Goal: Information Seeking & Learning: Learn about a topic

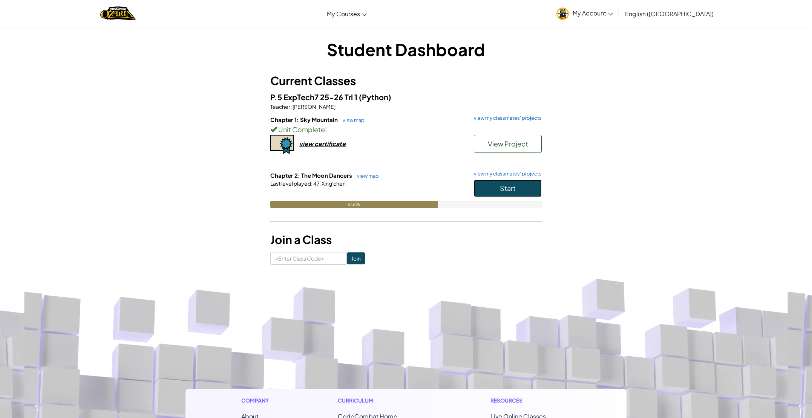
click at [531, 183] on button "Start" at bounding box center [508, 188] width 68 height 17
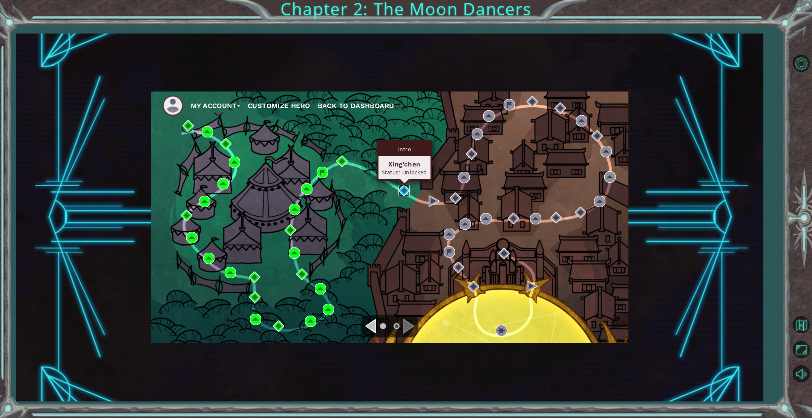
click at [399, 191] on img at bounding box center [403, 190] width 11 height 11
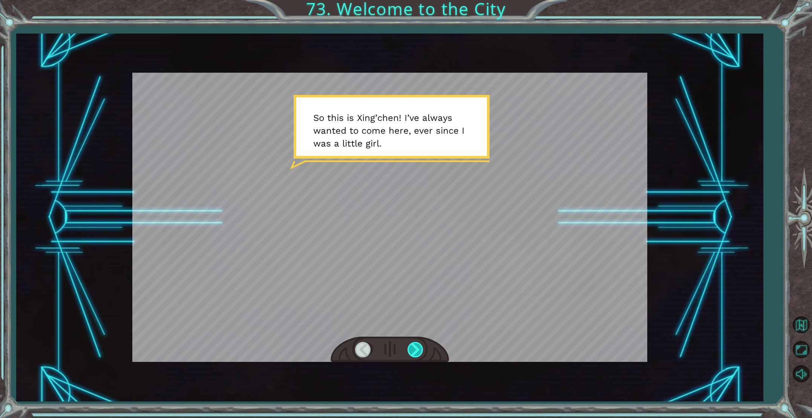
click at [414, 354] on div at bounding box center [415, 349] width 17 height 15
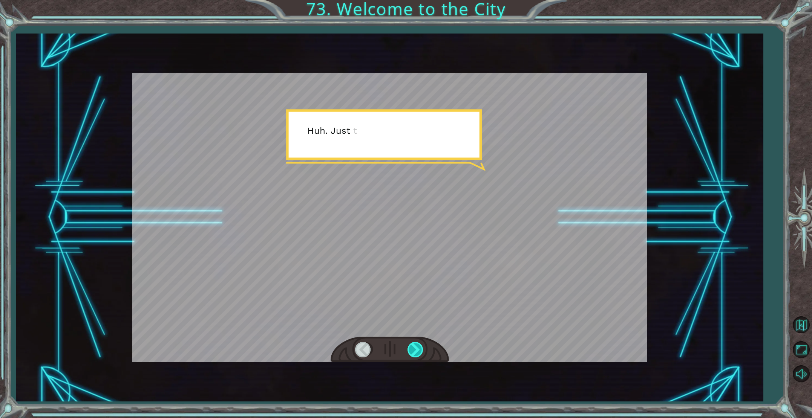
click at [414, 354] on div at bounding box center [415, 349] width 17 height 15
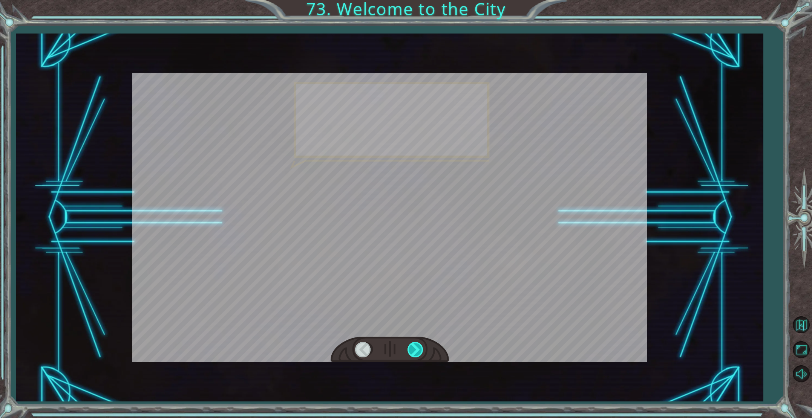
click at [414, 354] on div at bounding box center [415, 349] width 17 height 15
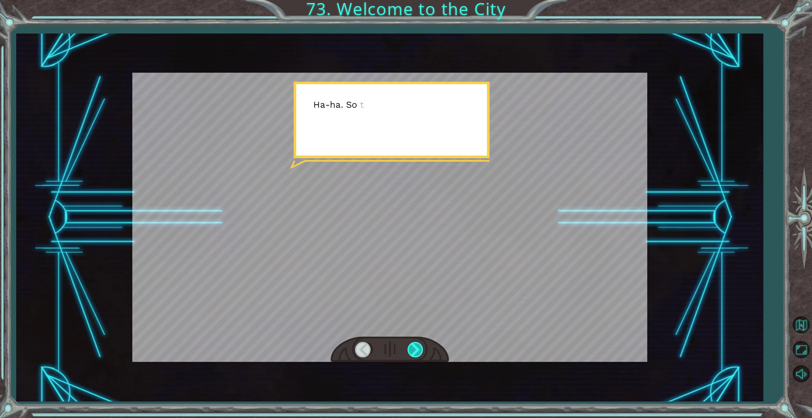
click at [414, 354] on div at bounding box center [415, 349] width 17 height 15
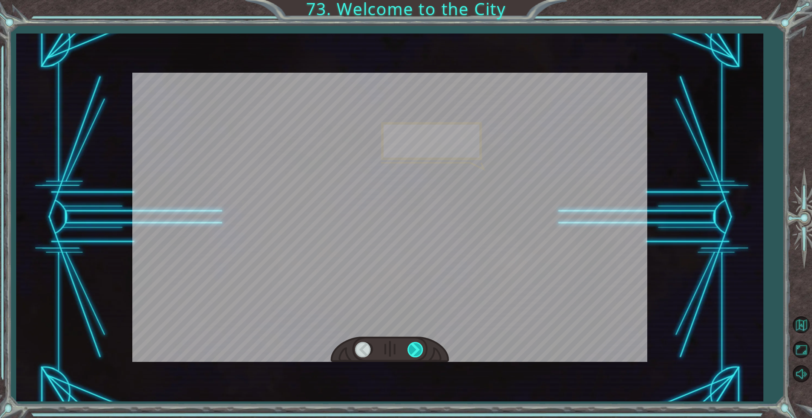
click at [414, 354] on div at bounding box center [415, 349] width 17 height 15
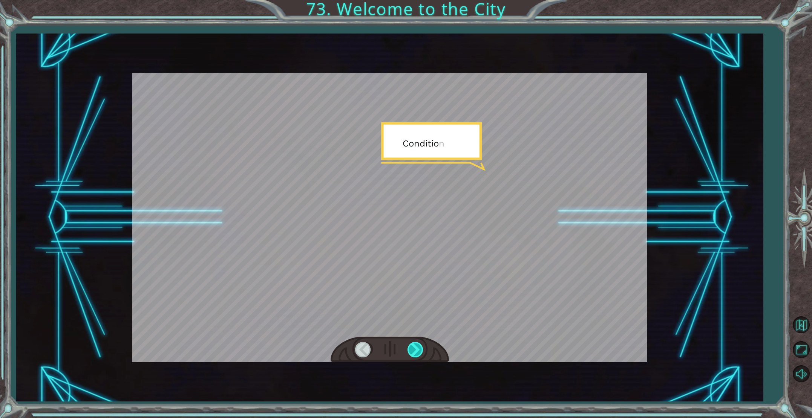
click at [414, 354] on div at bounding box center [415, 349] width 17 height 15
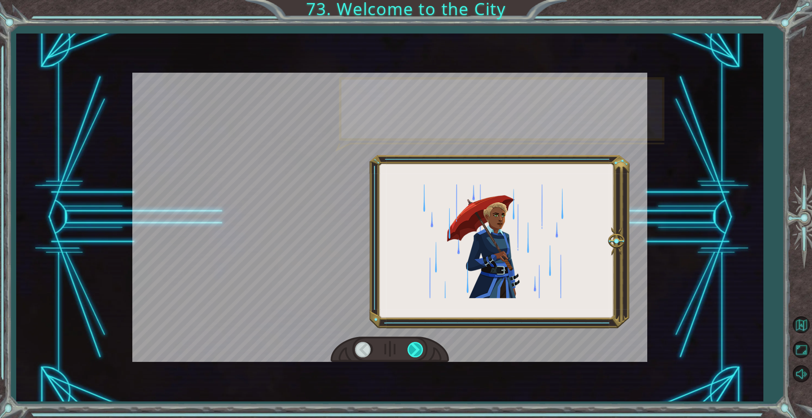
click at [414, 354] on div at bounding box center [415, 349] width 17 height 15
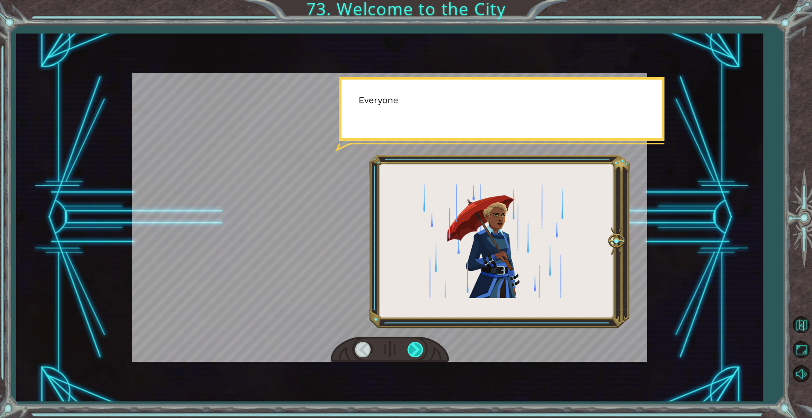
click at [414, 354] on div at bounding box center [415, 349] width 17 height 15
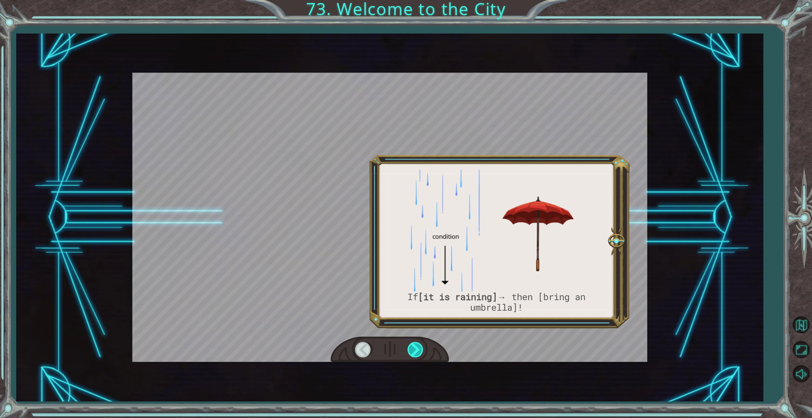
click at [414, 354] on div at bounding box center [415, 349] width 17 height 15
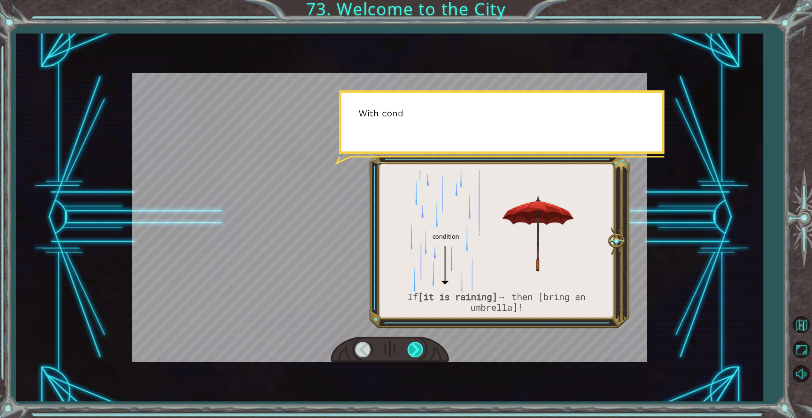
click at [414, 354] on div at bounding box center [415, 349] width 17 height 15
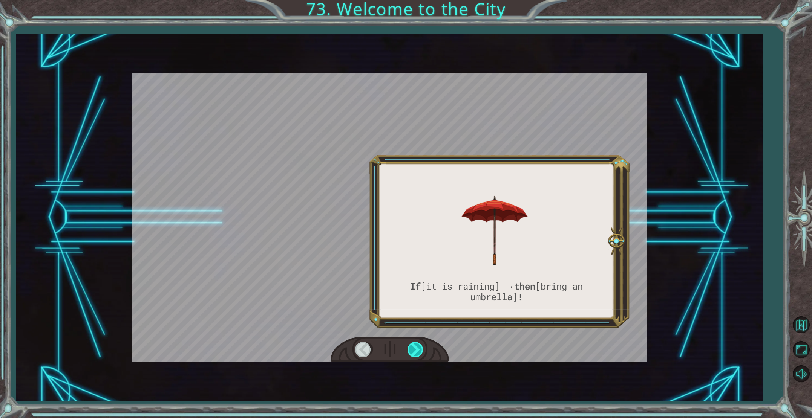
click at [414, 354] on div at bounding box center [415, 349] width 17 height 15
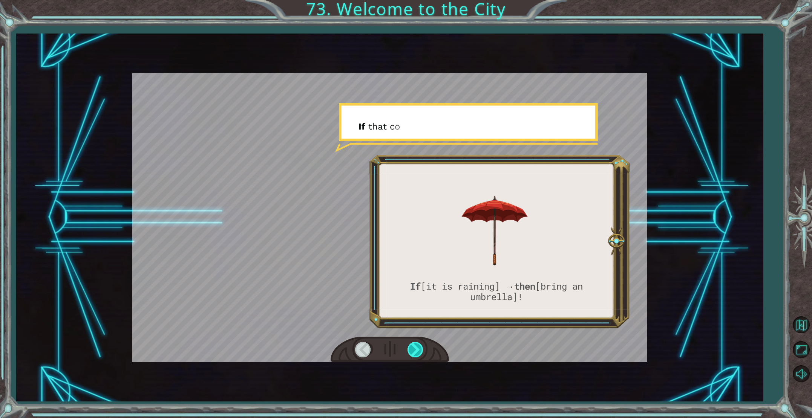
click at [414, 354] on div at bounding box center [415, 349] width 17 height 15
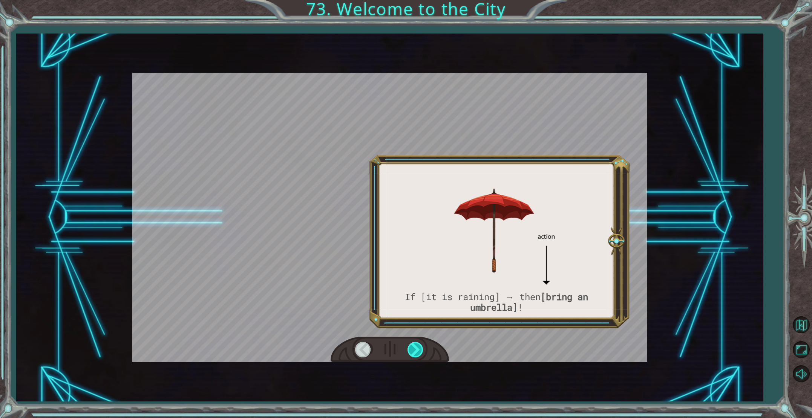
click at [414, 354] on div at bounding box center [415, 349] width 17 height 15
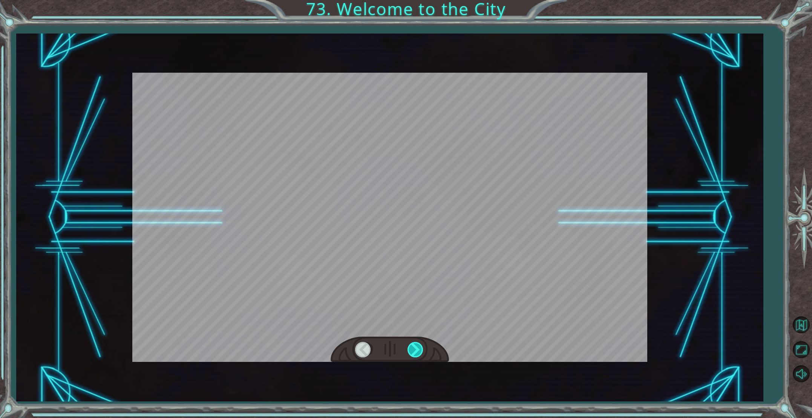
click at [414, 354] on div at bounding box center [415, 349] width 17 height 15
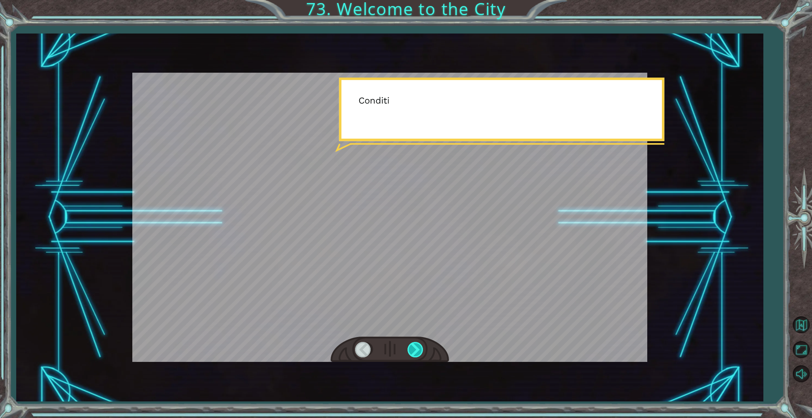
click at [414, 353] on div at bounding box center [415, 349] width 17 height 15
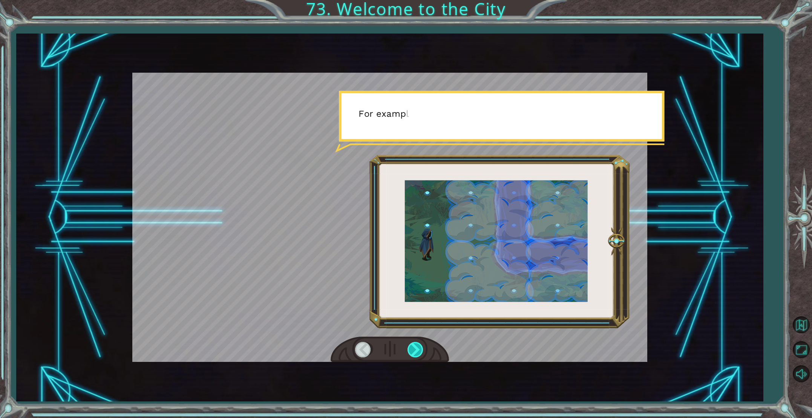
click at [414, 353] on div at bounding box center [415, 349] width 17 height 15
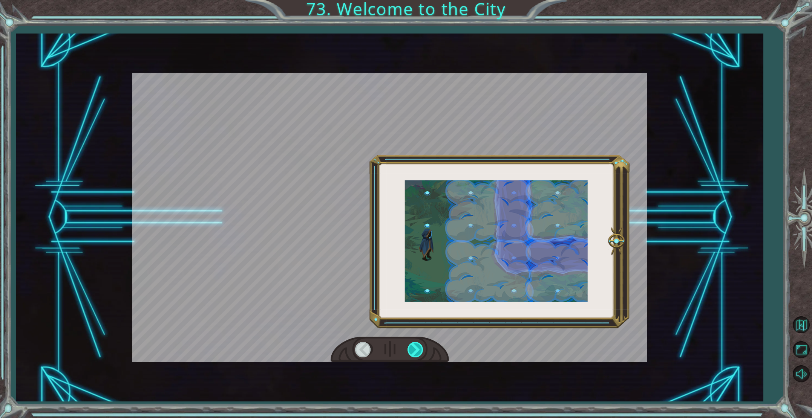
click at [415, 354] on div at bounding box center [415, 349] width 17 height 15
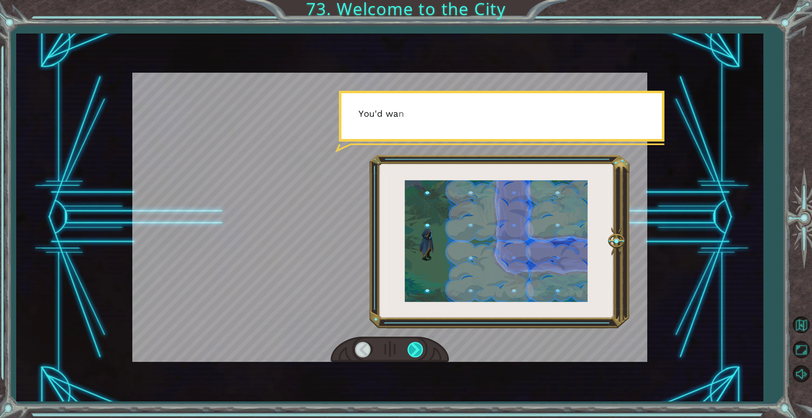
click at [415, 354] on div at bounding box center [415, 349] width 17 height 15
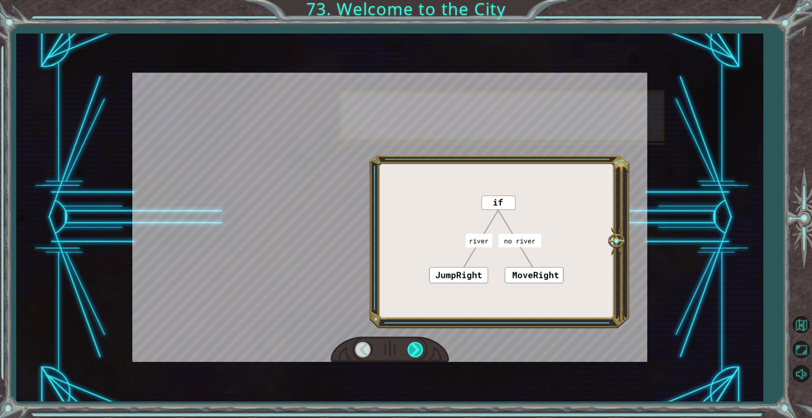
click at [415, 354] on div at bounding box center [415, 349] width 17 height 15
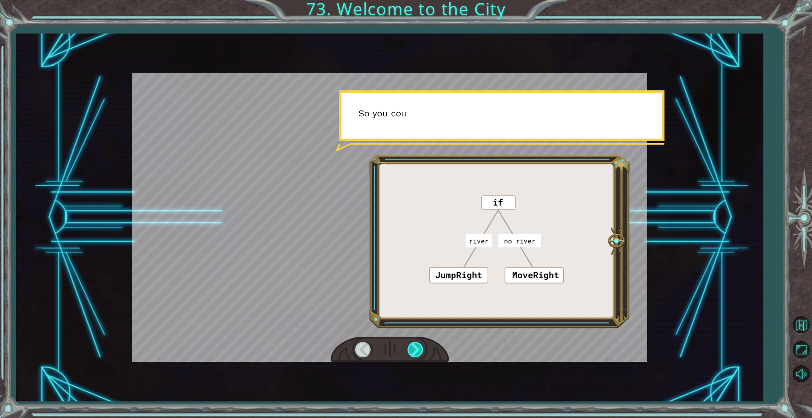
click at [415, 354] on div at bounding box center [415, 349] width 17 height 15
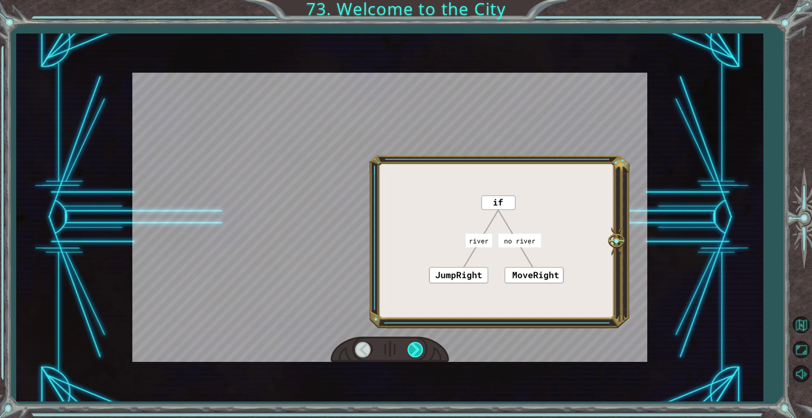
click at [415, 354] on div at bounding box center [415, 349] width 17 height 15
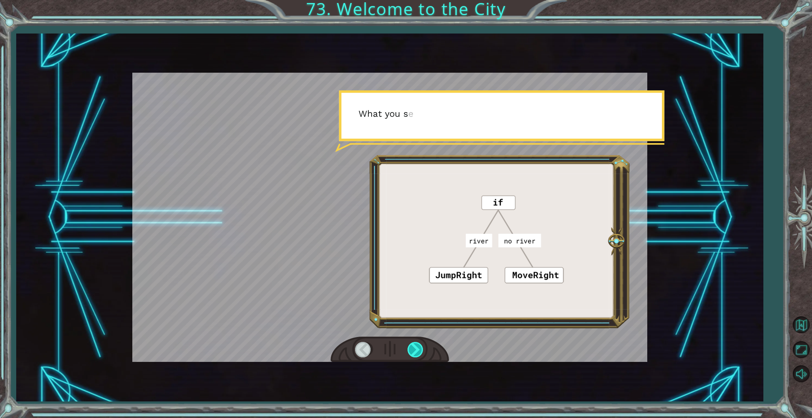
click at [414, 352] on div at bounding box center [415, 349] width 17 height 15
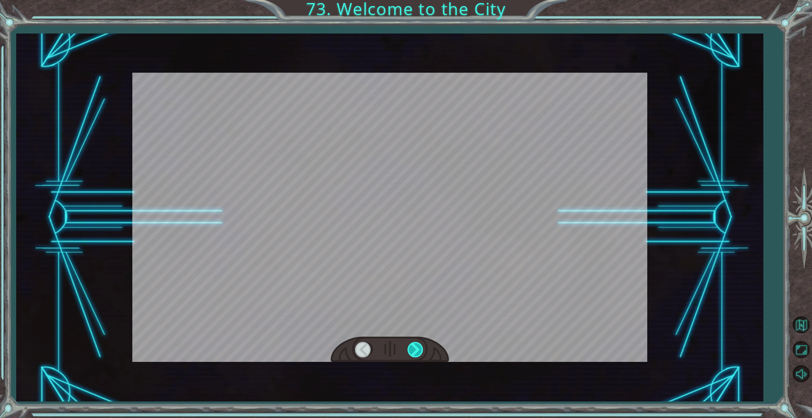
click at [414, 350] on div at bounding box center [415, 349] width 17 height 15
click at [413, 347] on div at bounding box center [415, 349] width 17 height 15
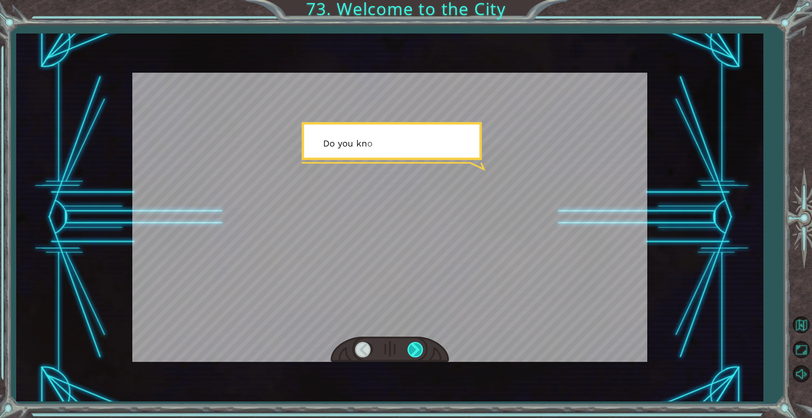
click at [413, 347] on div at bounding box center [415, 349] width 17 height 15
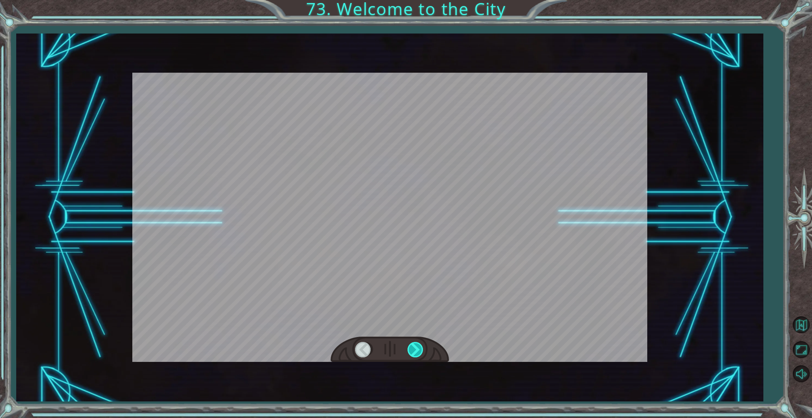
click at [413, 347] on div at bounding box center [415, 349] width 17 height 15
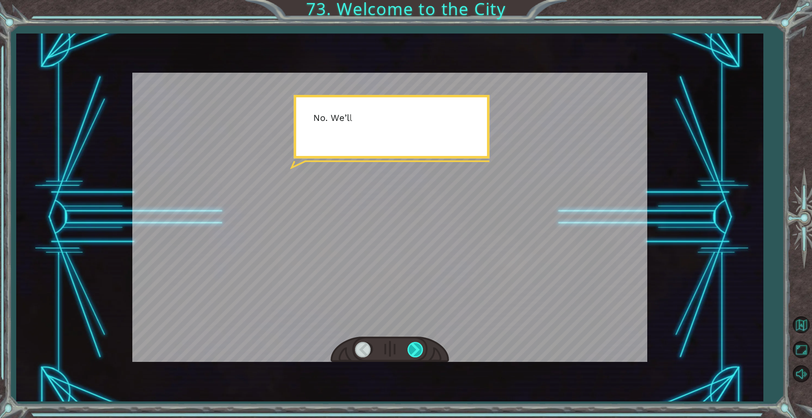
click at [413, 347] on div at bounding box center [415, 349] width 17 height 15
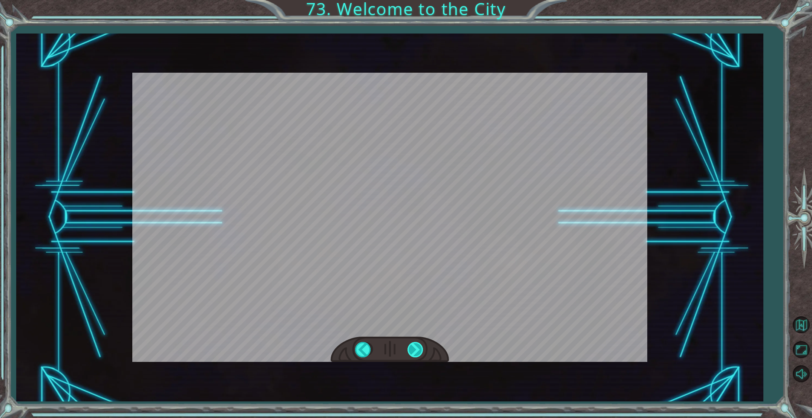
click at [413, 0] on div "S o t h i s i s X i n g ’ c h e n ! I ’ v e a l w a y s w a n t e d t o c o m e…" at bounding box center [406, 0] width 812 height 0
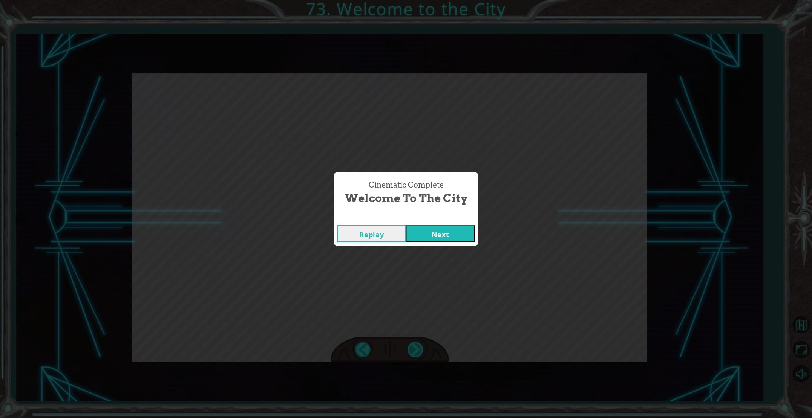
click at [413, 347] on div "Cinematic Complete Welcome to the City Replay Next" at bounding box center [406, 209] width 812 height 418
click at [468, 224] on div "Replay Next" at bounding box center [405, 234] width 145 height 24
drag, startPoint x: 468, startPoint y: 228, endPoint x: 468, endPoint y: 232, distance: 4.2
click at [468, 230] on button "Next" at bounding box center [440, 233] width 69 height 17
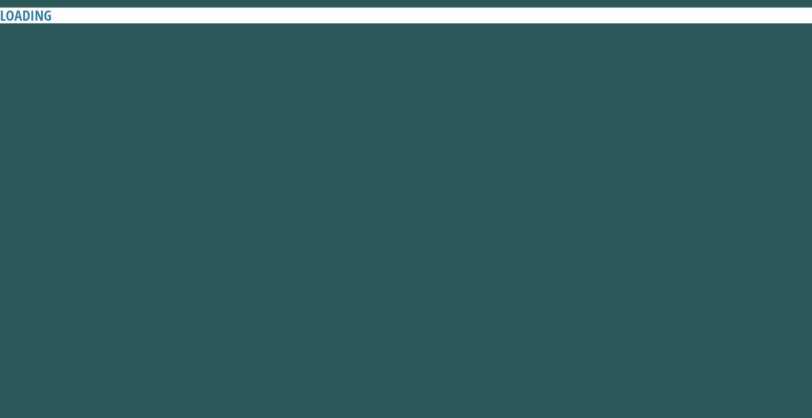
click at [468, 232] on button "Next" at bounding box center [440, 233] width 69 height 17
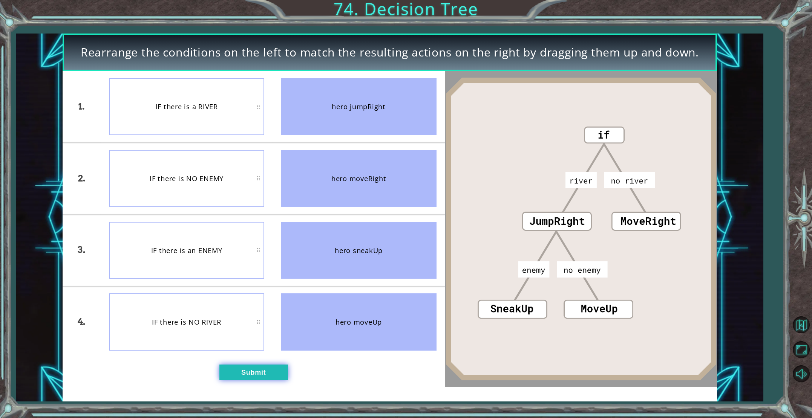
click at [259, 378] on button "Submit" at bounding box center [253, 372] width 69 height 15
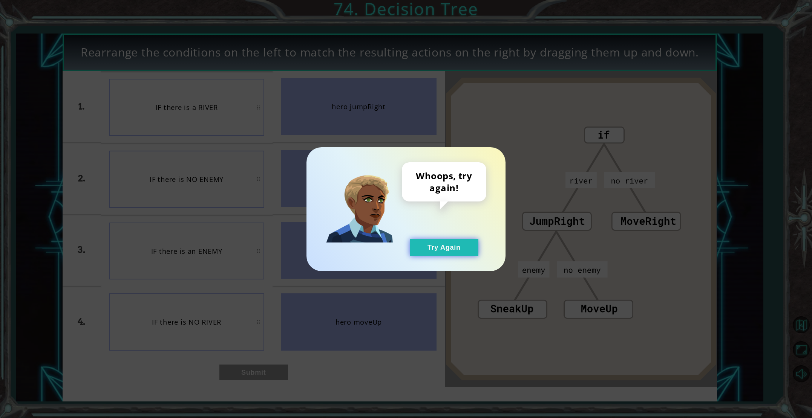
click at [425, 246] on button "Try Again" at bounding box center [444, 247] width 69 height 17
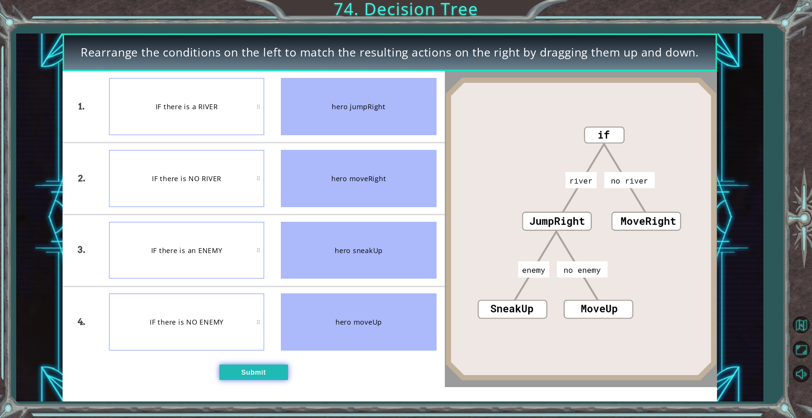
click at [271, 371] on button "Submit" at bounding box center [253, 372] width 69 height 15
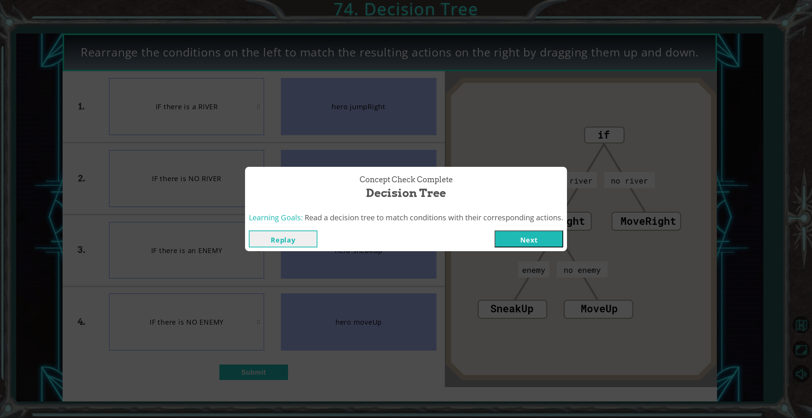
click at [534, 243] on button "Next" at bounding box center [528, 239] width 69 height 17
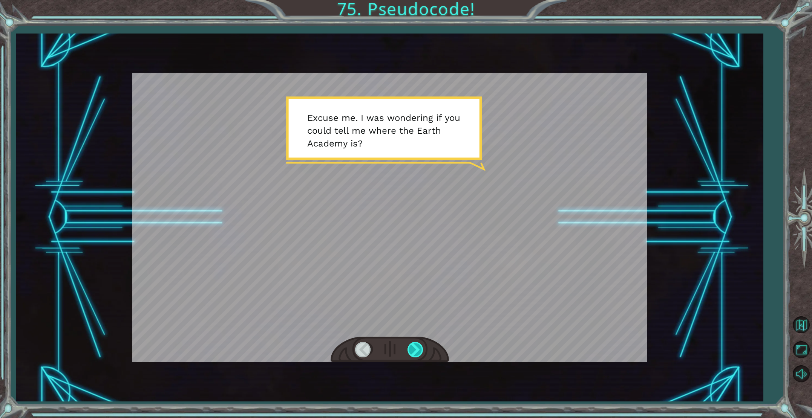
click at [417, 356] on div at bounding box center [415, 349] width 17 height 15
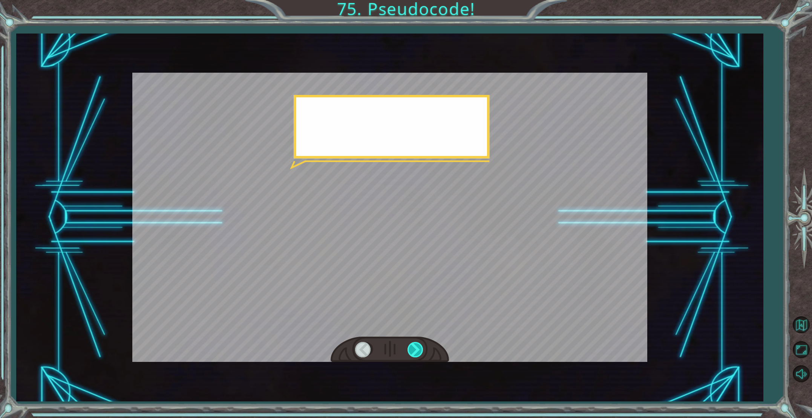
click at [417, 357] on div at bounding box center [415, 349] width 17 height 15
click at [417, 356] on div at bounding box center [415, 349] width 17 height 15
click at [417, 355] on div at bounding box center [415, 349] width 17 height 15
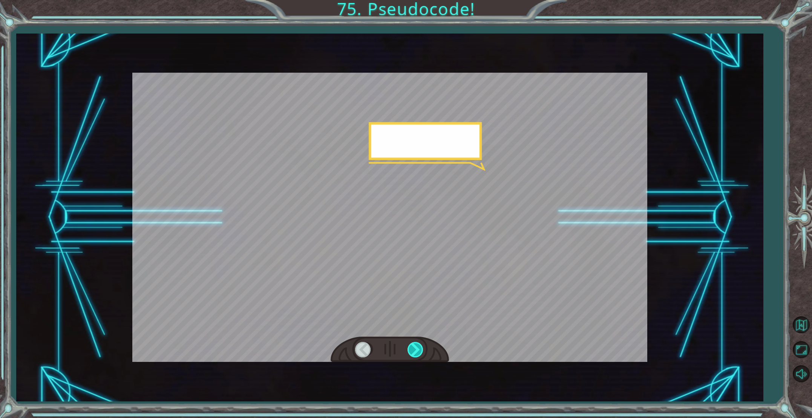
click at [417, 355] on div at bounding box center [415, 349] width 17 height 15
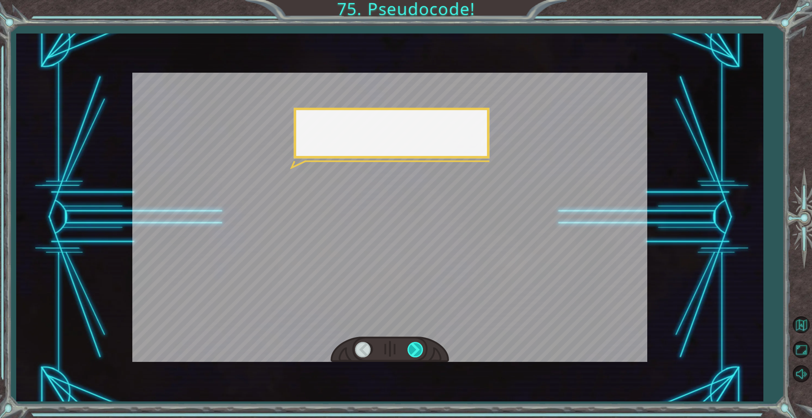
click at [417, 355] on div at bounding box center [415, 349] width 17 height 15
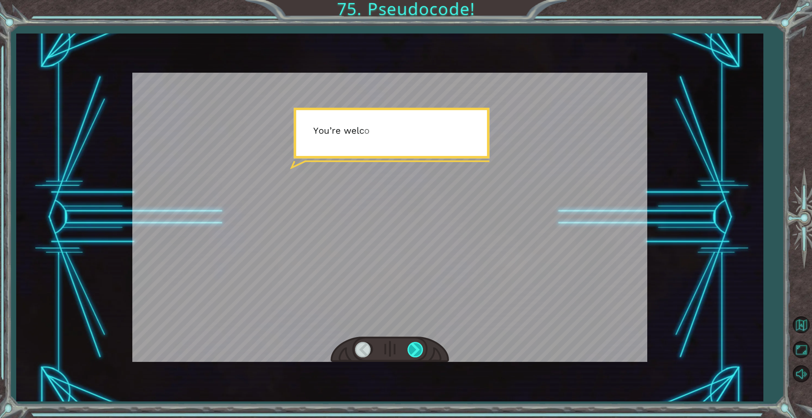
click at [417, 355] on div at bounding box center [415, 349] width 17 height 15
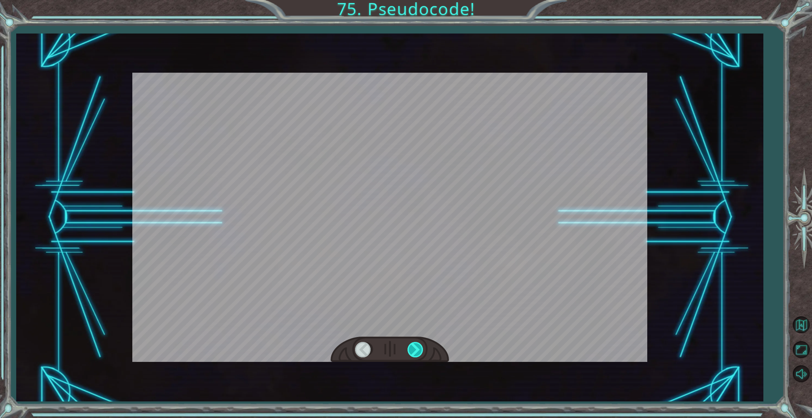
click at [417, 355] on div at bounding box center [415, 349] width 17 height 15
click at [417, 356] on div at bounding box center [415, 349] width 17 height 15
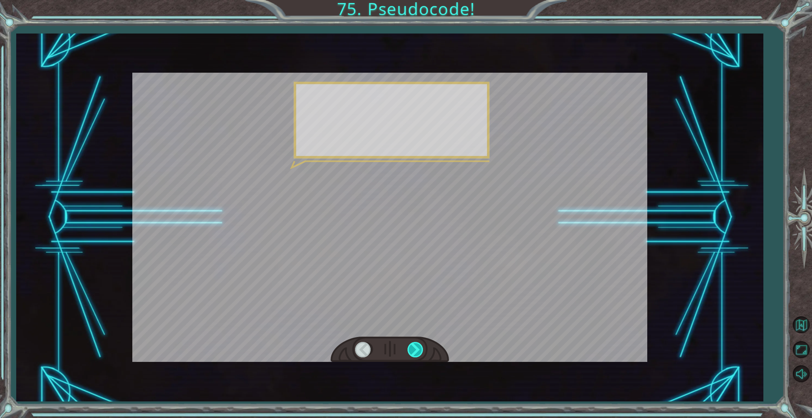
click at [417, 356] on div at bounding box center [415, 349] width 17 height 15
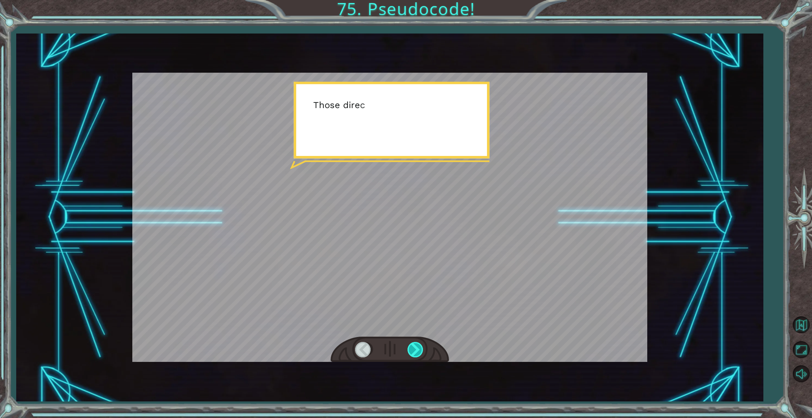
click at [417, 356] on div at bounding box center [415, 349] width 17 height 15
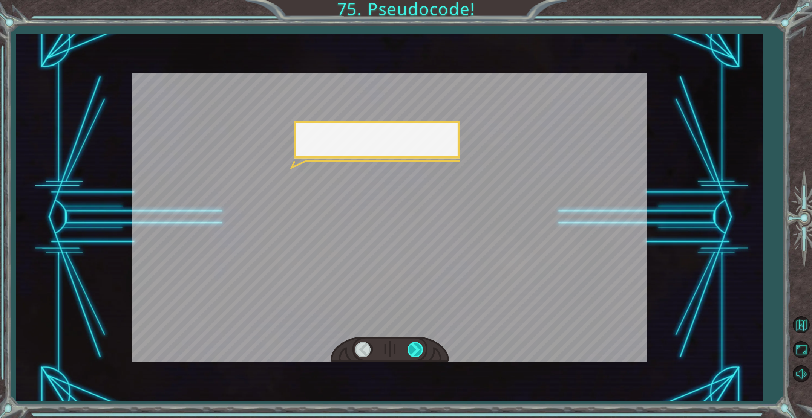
click at [417, 356] on div at bounding box center [415, 349] width 17 height 15
click at [417, 355] on div at bounding box center [415, 349] width 17 height 15
click at [416, 354] on div at bounding box center [415, 349] width 17 height 15
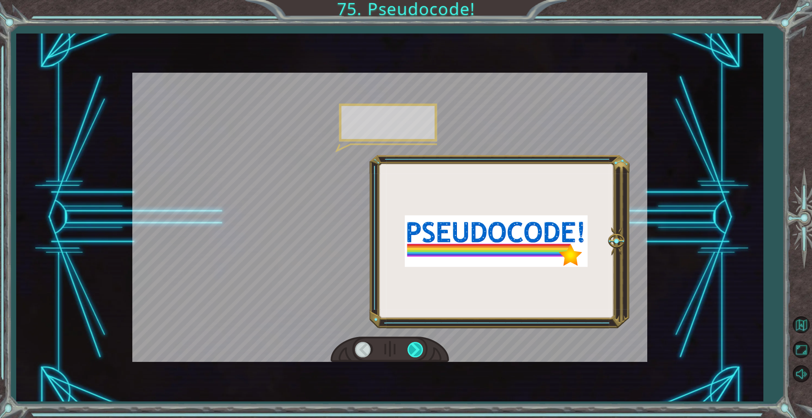
click at [416, 353] on div at bounding box center [415, 349] width 17 height 15
click at [416, 352] on div at bounding box center [415, 349] width 17 height 15
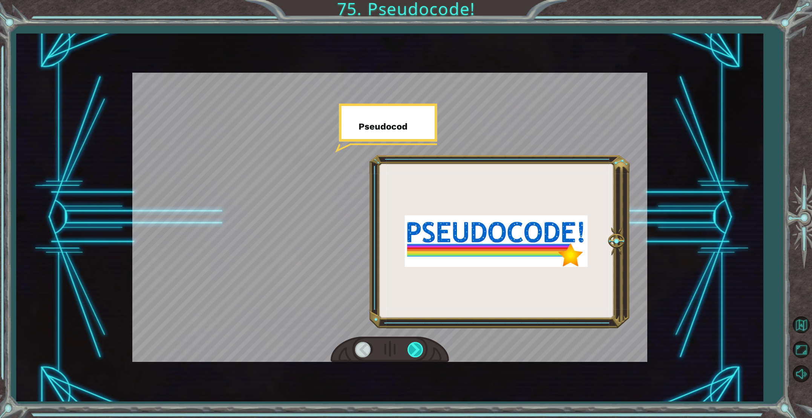
click at [416, 352] on div at bounding box center [415, 349] width 17 height 15
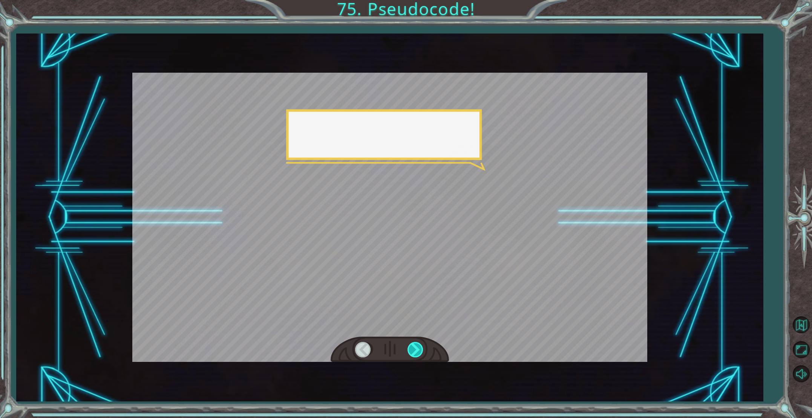
click at [416, 352] on div at bounding box center [415, 349] width 17 height 15
click at [416, 351] on div at bounding box center [415, 349] width 17 height 15
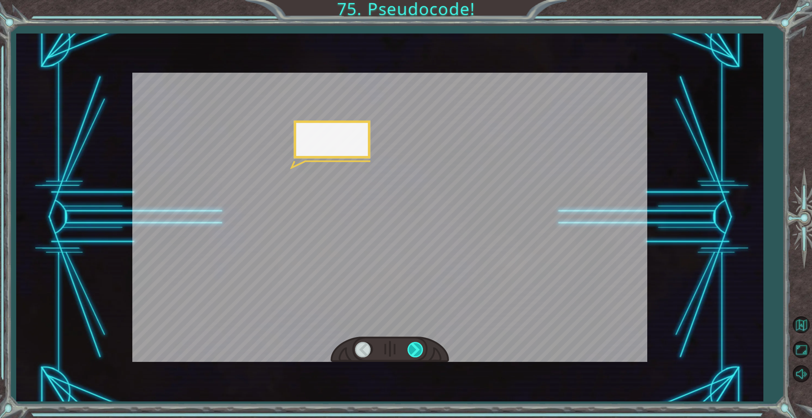
click at [416, 351] on div at bounding box center [415, 349] width 17 height 15
click at [416, 350] on div at bounding box center [415, 349] width 17 height 15
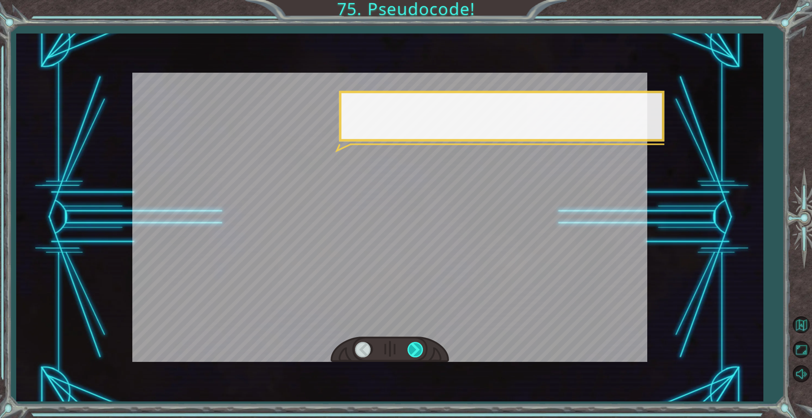
click at [416, 350] on div at bounding box center [415, 349] width 17 height 15
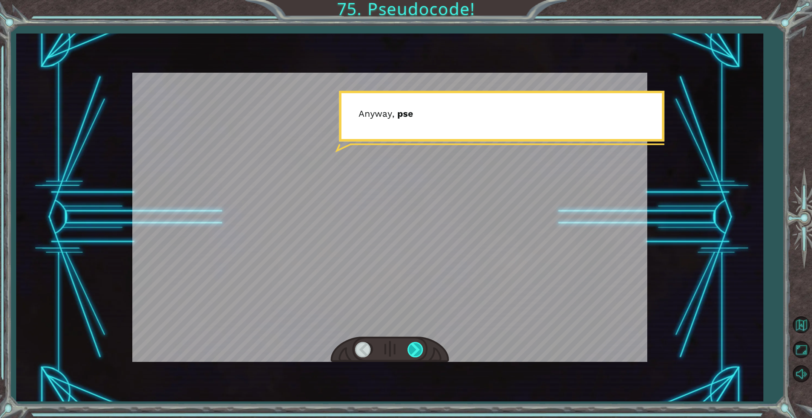
click at [416, 349] on div at bounding box center [415, 349] width 17 height 15
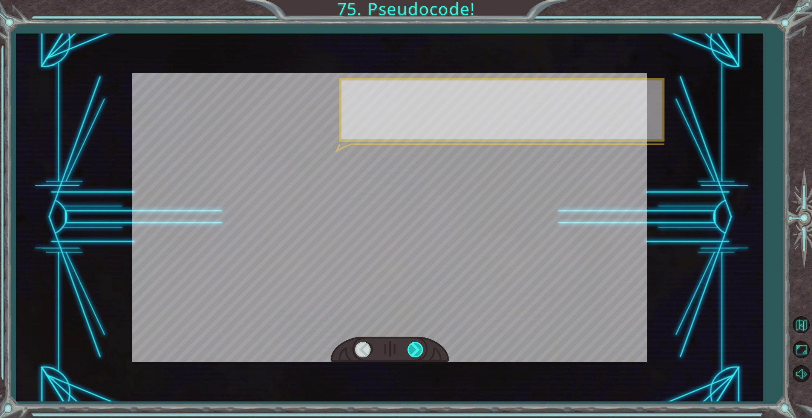
click at [416, 349] on div at bounding box center [415, 349] width 17 height 15
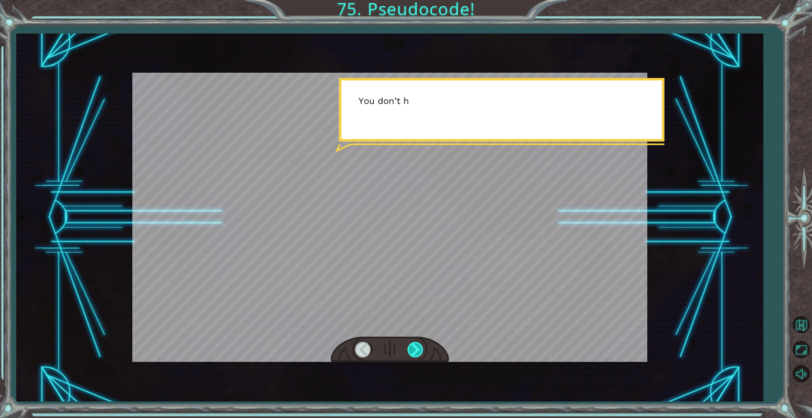
click at [416, 349] on div at bounding box center [415, 349] width 17 height 15
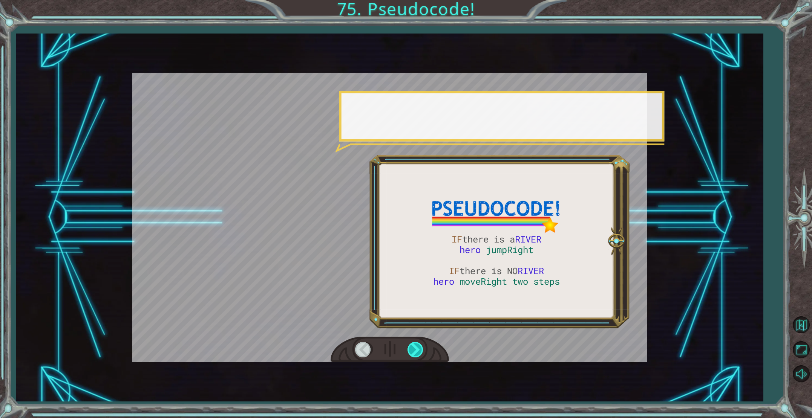
click at [416, 349] on div at bounding box center [415, 349] width 17 height 15
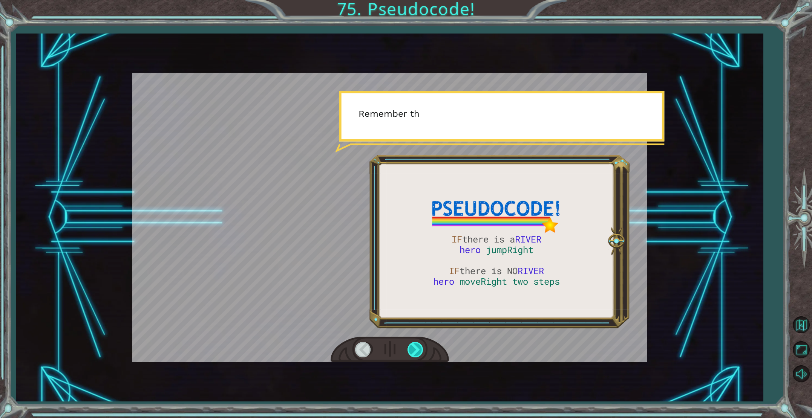
click at [416, 349] on div at bounding box center [415, 349] width 17 height 15
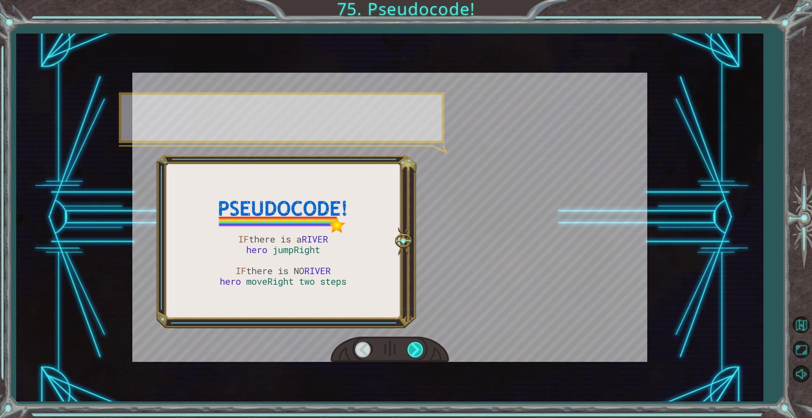
click at [416, 349] on div at bounding box center [415, 349] width 17 height 15
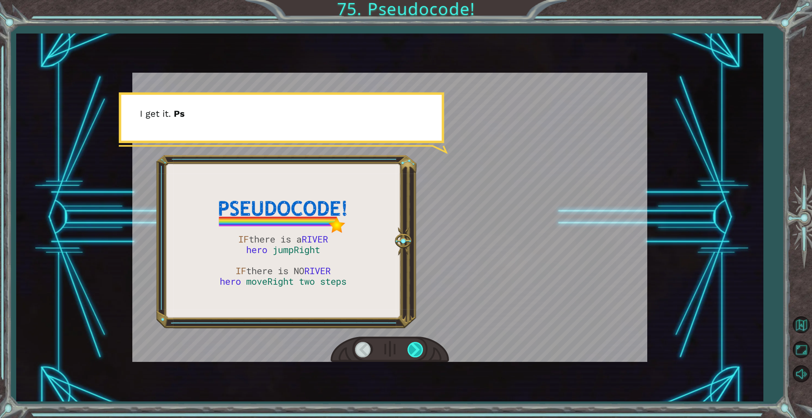
click at [416, 349] on div at bounding box center [415, 349] width 17 height 15
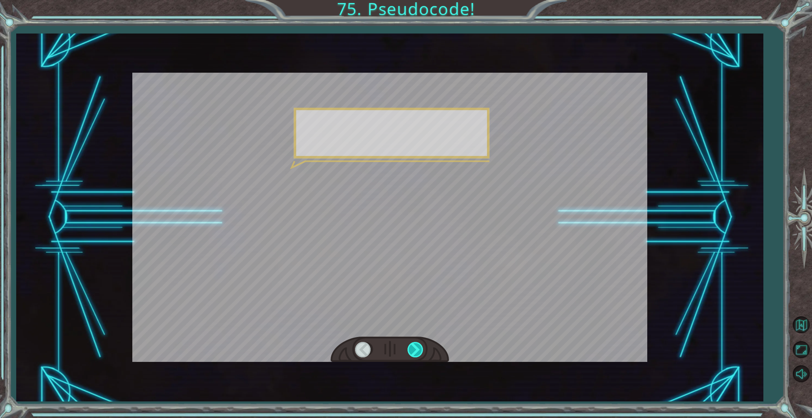
click at [416, 349] on div at bounding box center [415, 349] width 17 height 15
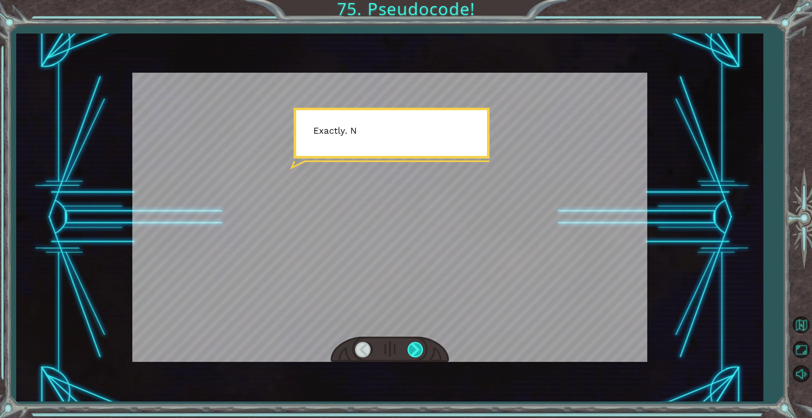
click at [416, 349] on div at bounding box center [415, 349] width 17 height 15
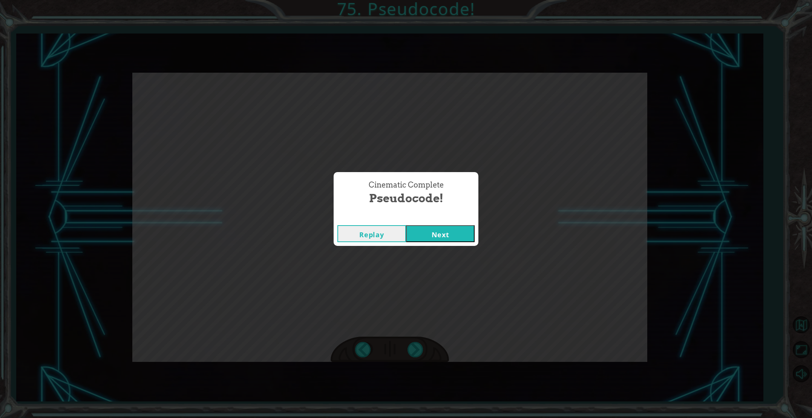
click at [451, 232] on button "Next" at bounding box center [440, 233] width 69 height 17
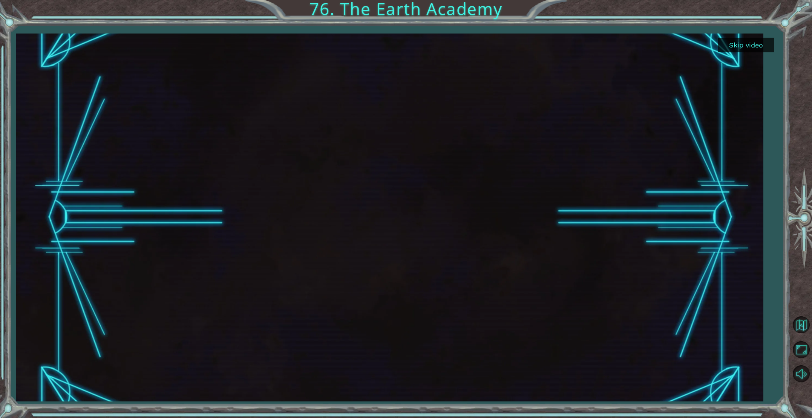
click at [766, 43] on button "Skip video" at bounding box center [745, 45] width 57 height 15
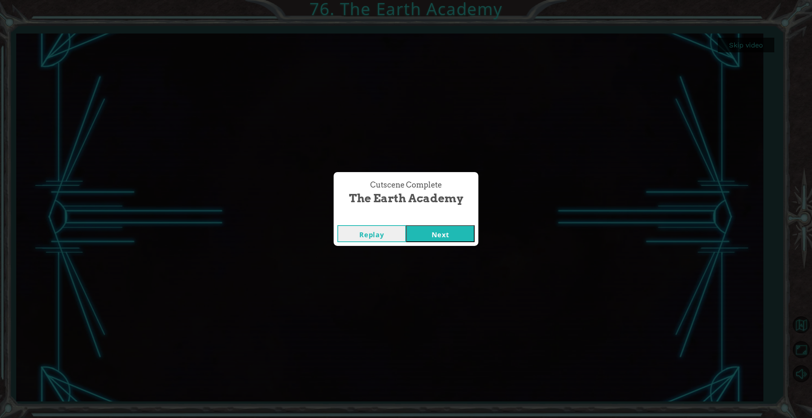
click at [432, 235] on button "Next" at bounding box center [440, 233] width 69 height 17
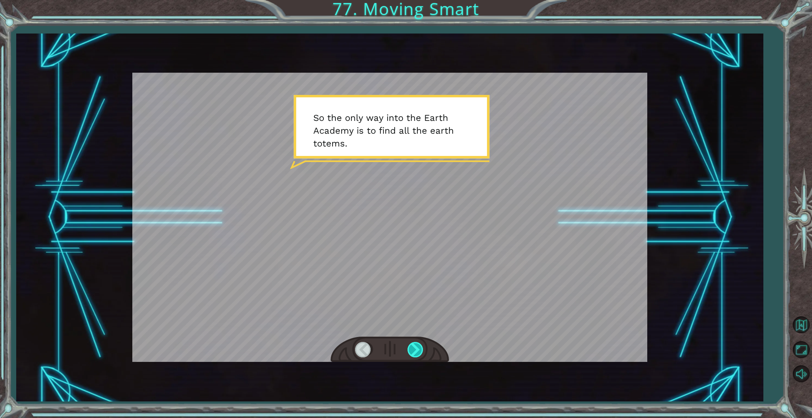
click at [413, 354] on div at bounding box center [415, 349] width 17 height 15
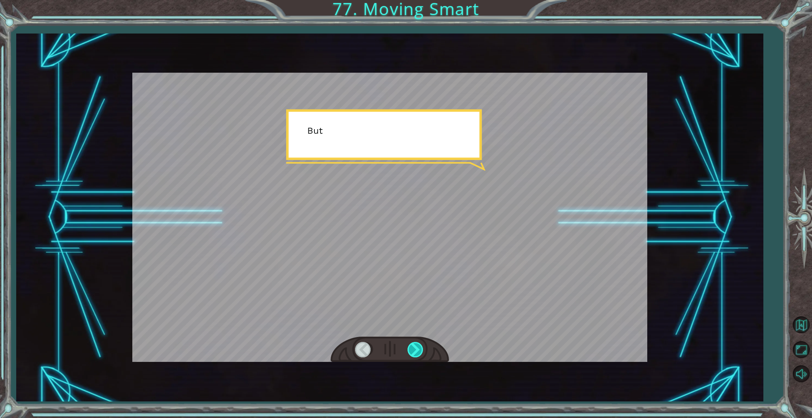
click at [413, 354] on div at bounding box center [415, 349] width 17 height 15
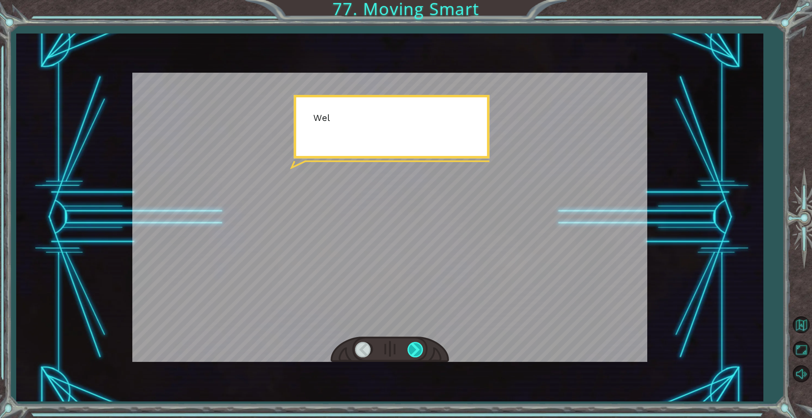
click at [413, 354] on div at bounding box center [415, 349] width 17 height 15
click at [413, 353] on div at bounding box center [415, 349] width 17 height 15
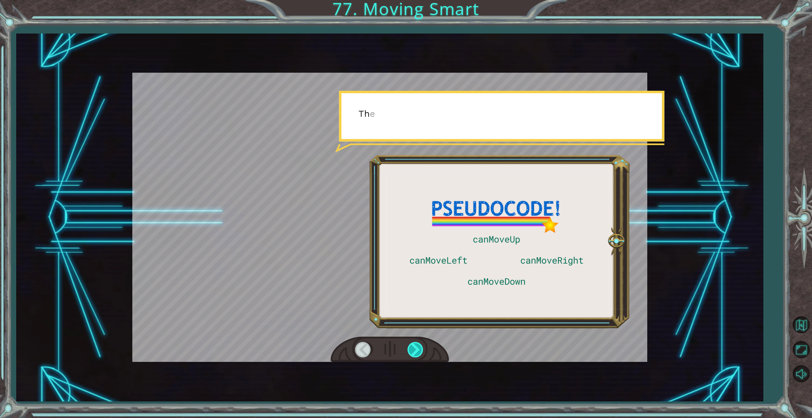
click at [411, 350] on div at bounding box center [415, 349] width 17 height 15
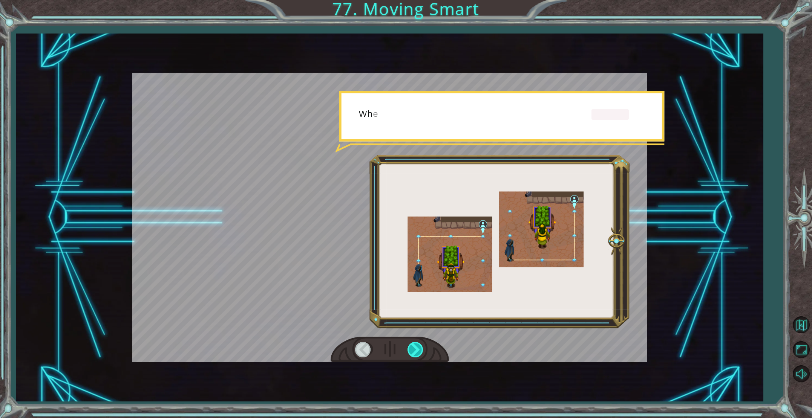
click at [411, 350] on div at bounding box center [415, 349] width 17 height 15
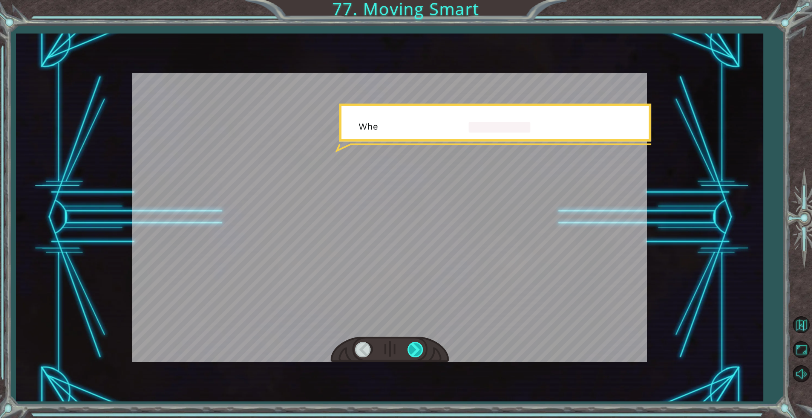
click at [411, 350] on div at bounding box center [415, 349] width 17 height 15
click at [410, 347] on div at bounding box center [415, 349] width 17 height 15
click at [410, 341] on div at bounding box center [389, 350] width 118 height 26
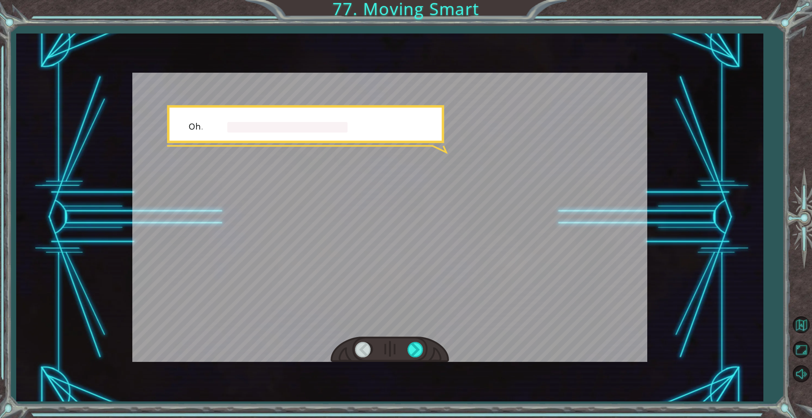
click at [409, 339] on div at bounding box center [389, 350] width 118 height 26
click at [408, 338] on div at bounding box center [389, 350] width 118 height 26
click at [408, 337] on div at bounding box center [389, 350] width 118 height 26
click at [406, 348] on div at bounding box center [389, 350] width 118 height 26
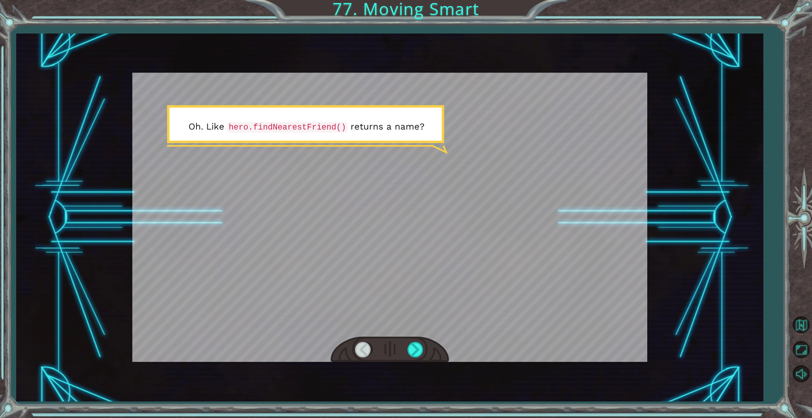
click at [406, 348] on div at bounding box center [389, 350] width 118 height 26
click at [420, 351] on div at bounding box center [415, 349] width 17 height 15
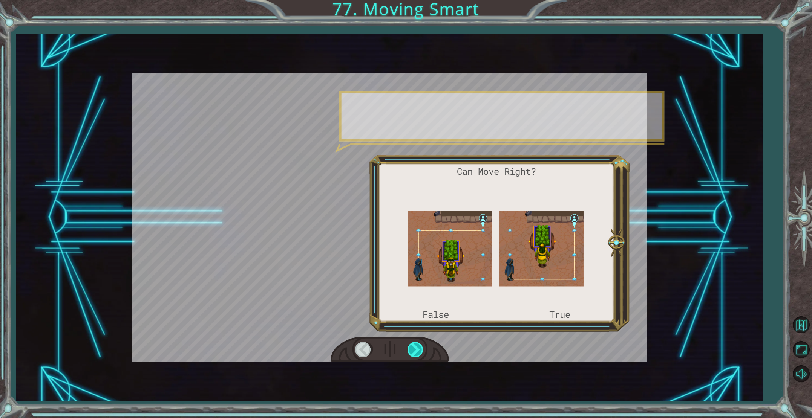
click at [420, 351] on div at bounding box center [415, 349] width 17 height 15
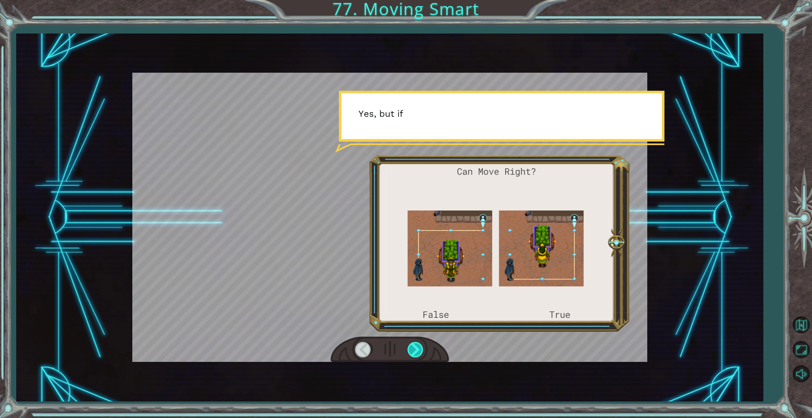
click at [420, 351] on div at bounding box center [415, 349] width 17 height 15
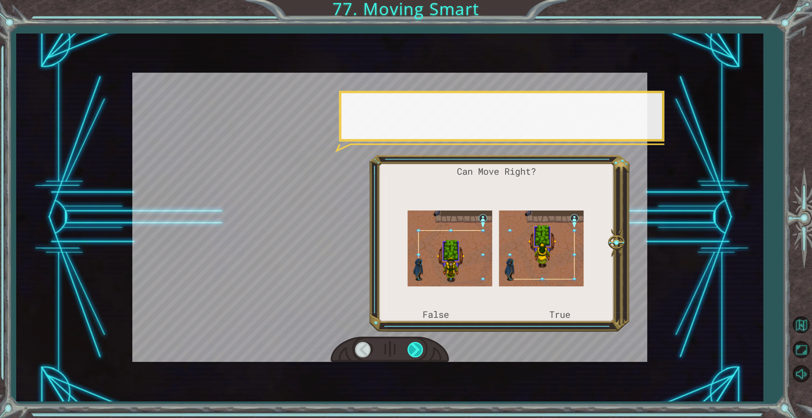
click at [420, 351] on div at bounding box center [415, 349] width 17 height 15
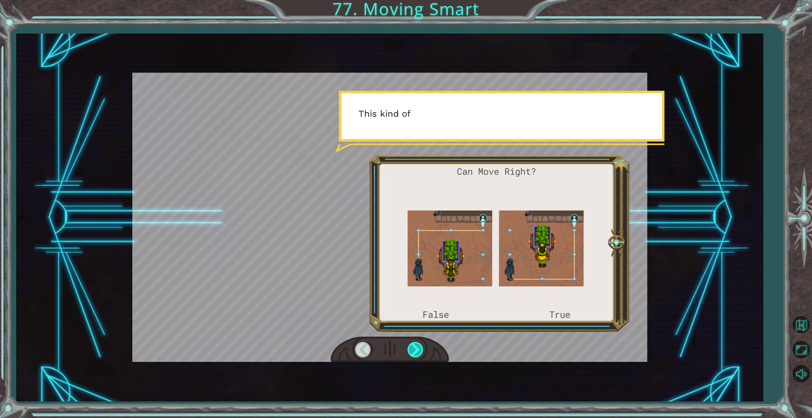
click at [419, 350] on div at bounding box center [415, 349] width 17 height 15
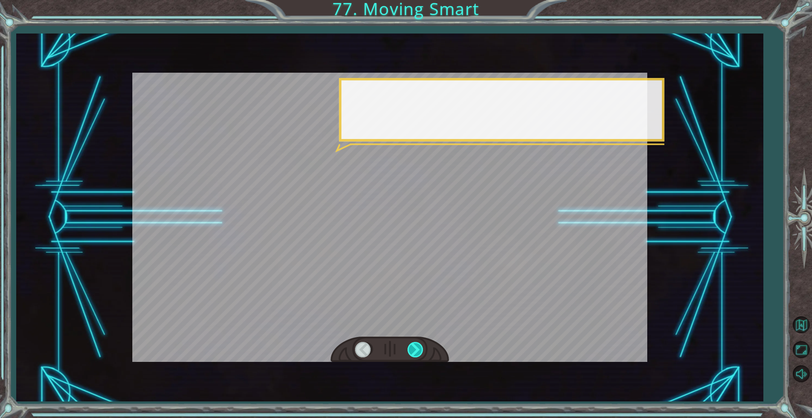
click at [418, 349] on div at bounding box center [415, 349] width 17 height 15
click at [417, 344] on div at bounding box center [415, 349] width 17 height 15
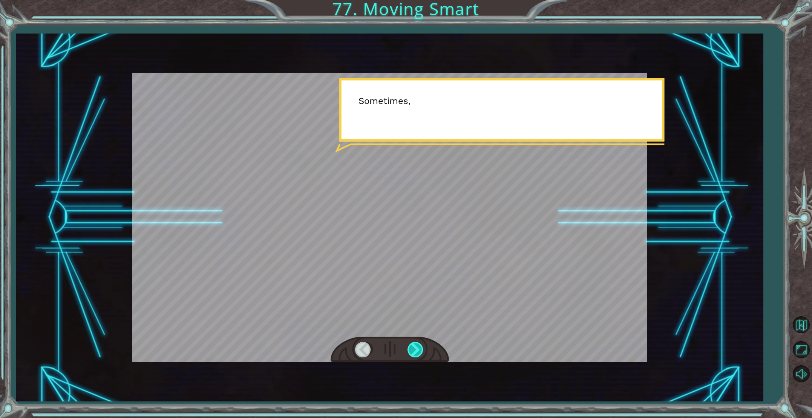
click at [417, 342] on div at bounding box center [415, 349] width 17 height 15
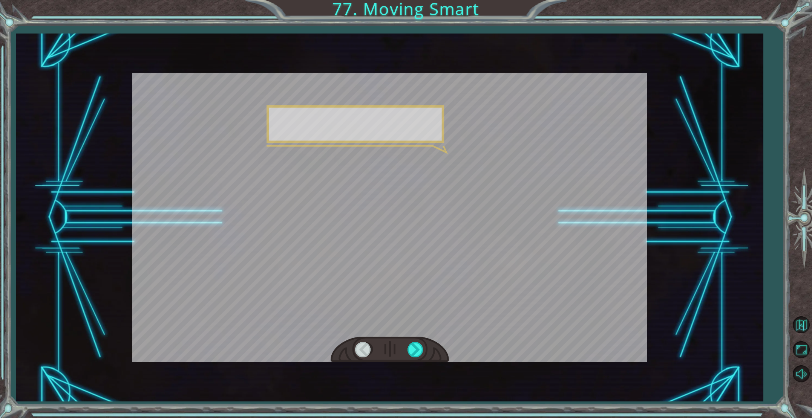
click at [416, 342] on div at bounding box center [415, 349] width 17 height 15
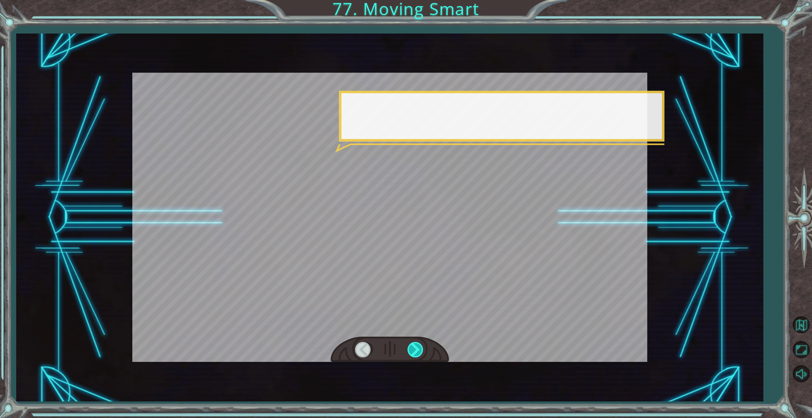
click at [416, 340] on div at bounding box center [389, 350] width 118 height 26
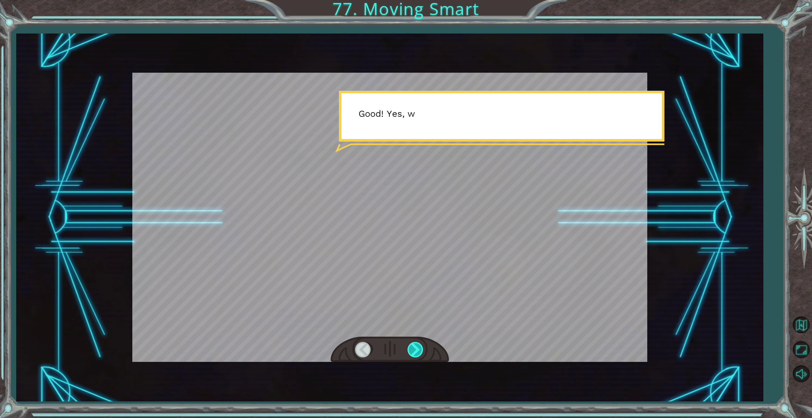
click at [416, 340] on div at bounding box center [389, 350] width 118 height 26
click at [417, 344] on div at bounding box center [415, 349] width 17 height 15
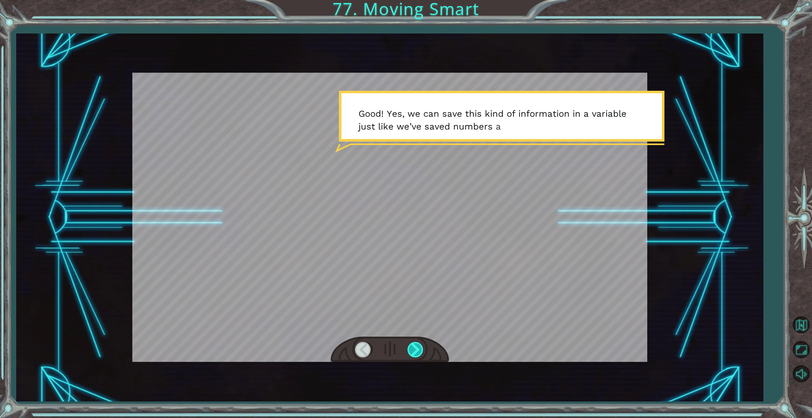
click at [417, 344] on div at bounding box center [415, 349] width 17 height 15
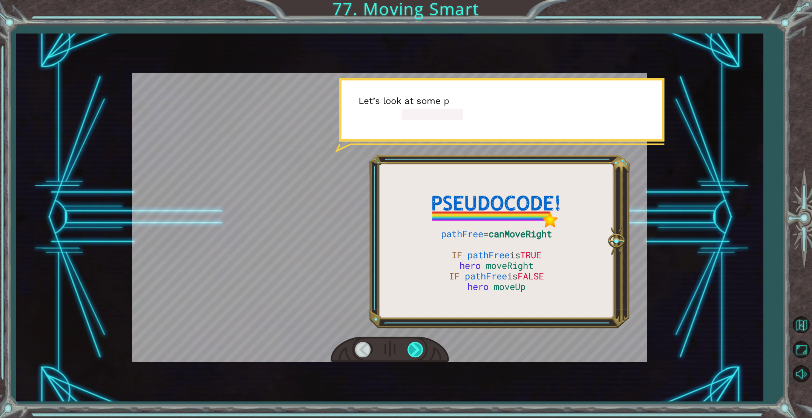
click at [417, 344] on div at bounding box center [415, 349] width 17 height 15
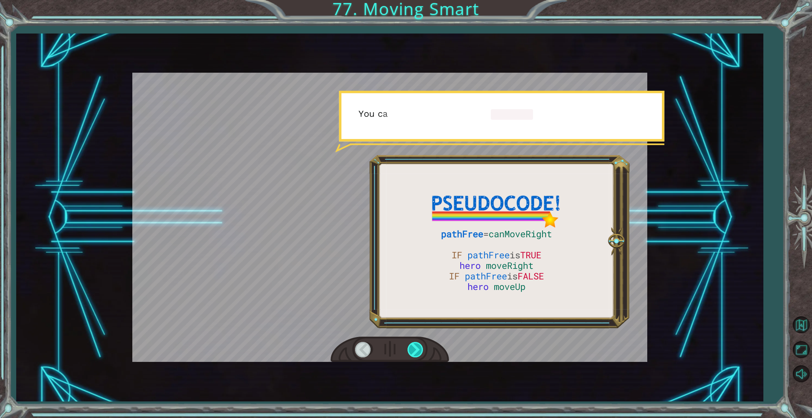
click at [417, 344] on div at bounding box center [415, 349] width 17 height 15
click at [417, 343] on div at bounding box center [415, 349] width 17 height 15
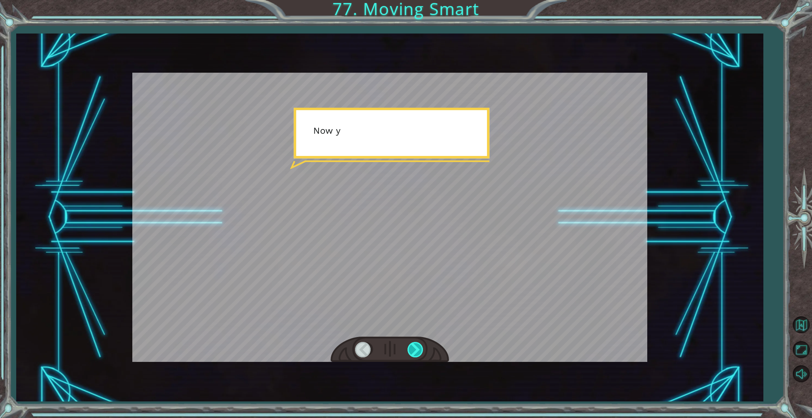
click at [417, 343] on div at bounding box center [415, 349] width 17 height 15
click at [417, 0] on div "pathFree = canMoveRight IF pathFree is TRUE hero moveRight IF pathFree is FALSE…" at bounding box center [406, 0] width 812 height 0
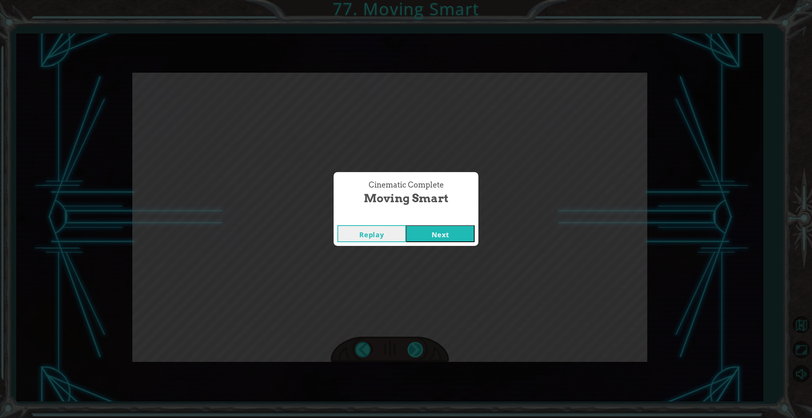
click at [417, 343] on div "Cinematic Complete Moving Smart Replay Next" at bounding box center [406, 209] width 812 height 418
click at [421, 235] on button "Next" at bounding box center [440, 233] width 69 height 17
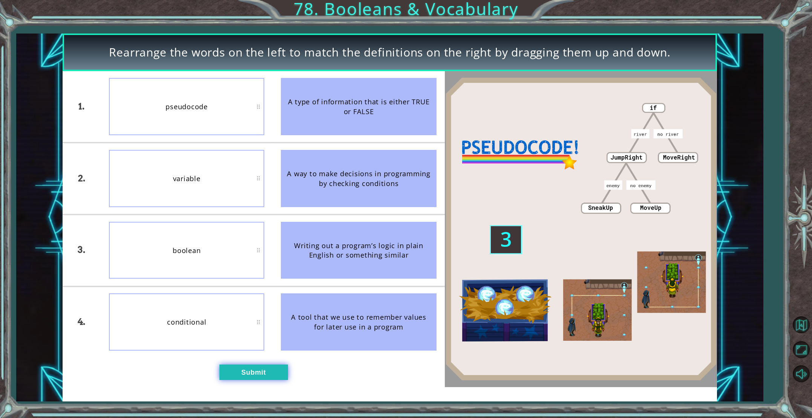
click at [274, 379] on button "Submit" at bounding box center [253, 372] width 69 height 15
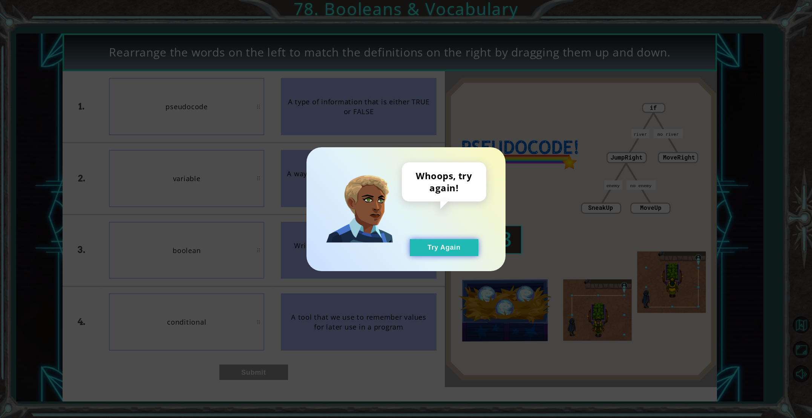
click at [456, 245] on button "Try Again" at bounding box center [444, 247] width 69 height 17
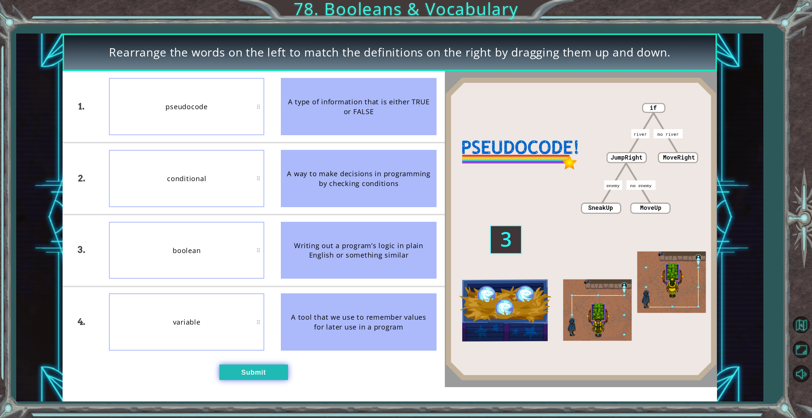
click at [255, 378] on button "Submit" at bounding box center [253, 372] width 69 height 15
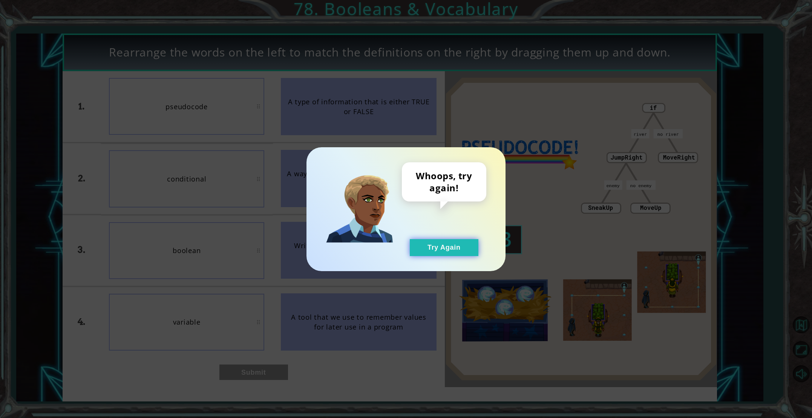
click at [448, 242] on button "Try Again" at bounding box center [444, 247] width 69 height 17
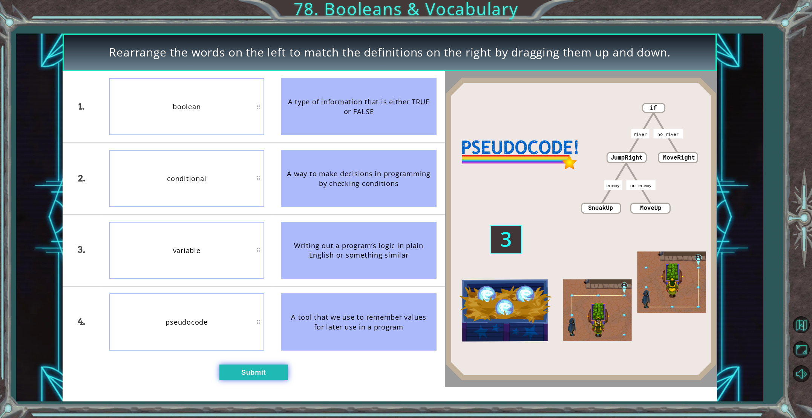
click at [272, 374] on button "Submit" at bounding box center [253, 372] width 69 height 15
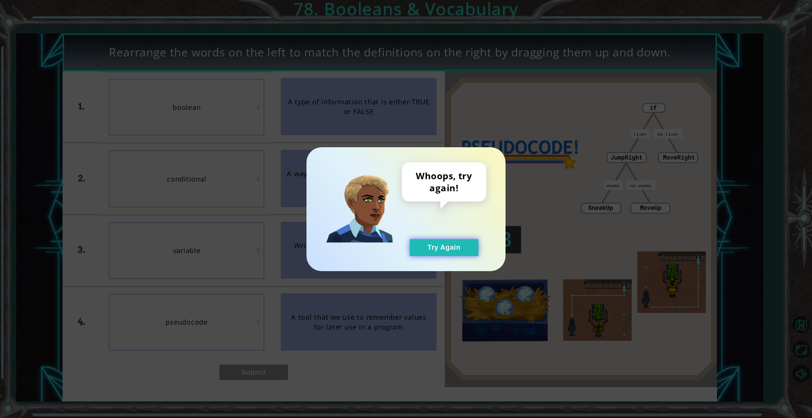
click at [413, 247] on button "Try Again" at bounding box center [444, 247] width 69 height 17
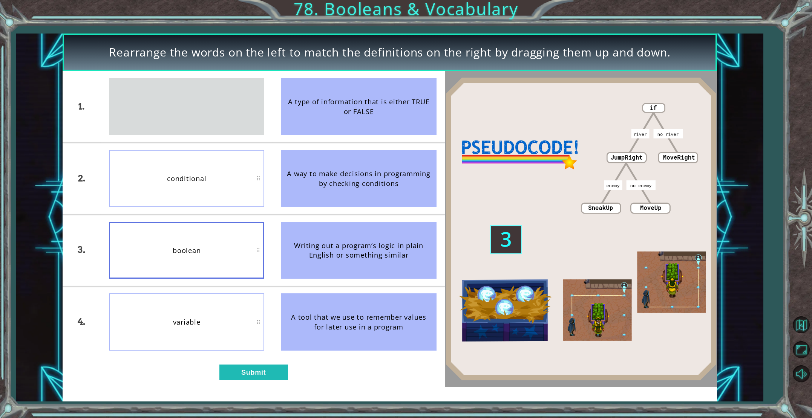
drag, startPoint x: 211, startPoint y: 101, endPoint x: 215, endPoint y: 104, distance: 4.8
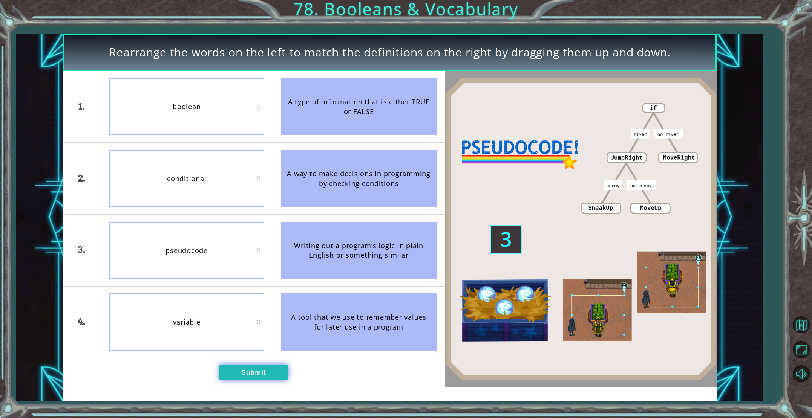
click at [239, 367] on button "Submit" at bounding box center [253, 372] width 69 height 15
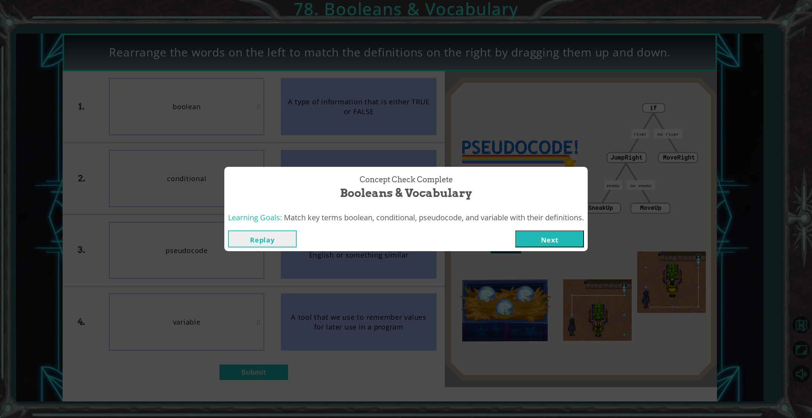
click at [549, 237] on button "Next" at bounding box center [549, 239] width 69 height 17
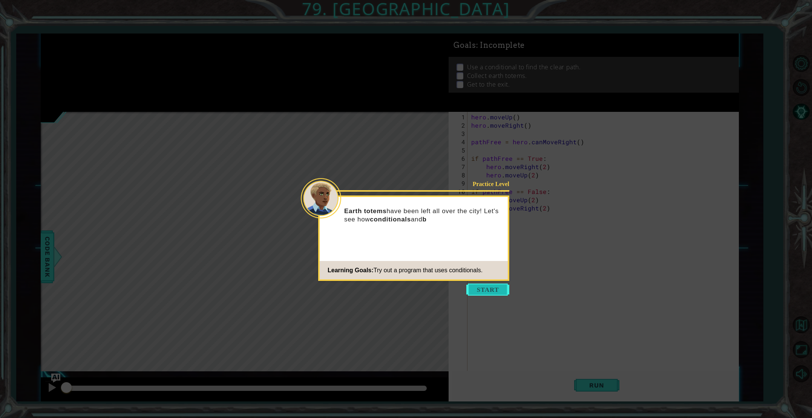
click at [492, 289] on button "Start" at bounding box center [487, 290] width 43 height 12
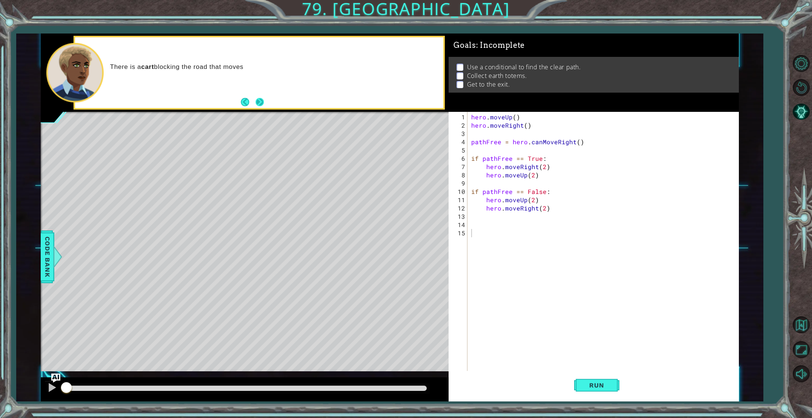
click at [261, 98] on button "Next" at bounding box center [259, 102] width 8 height 8
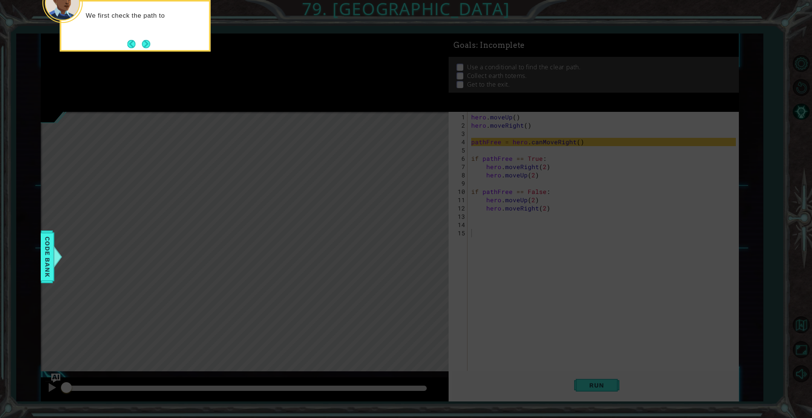
click at [142, 48] on button "Next" at bounding box center [146, 44] width 8 height 8
click at [148, 48] on button "Next" at bounding box center [146, 44] width 8 height 8
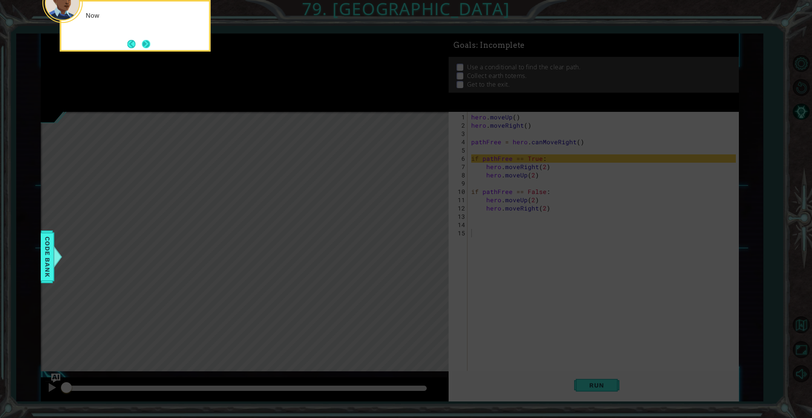
click at [148, 48] on button "Next" at bounding box center [146, 44] width 8 height 8
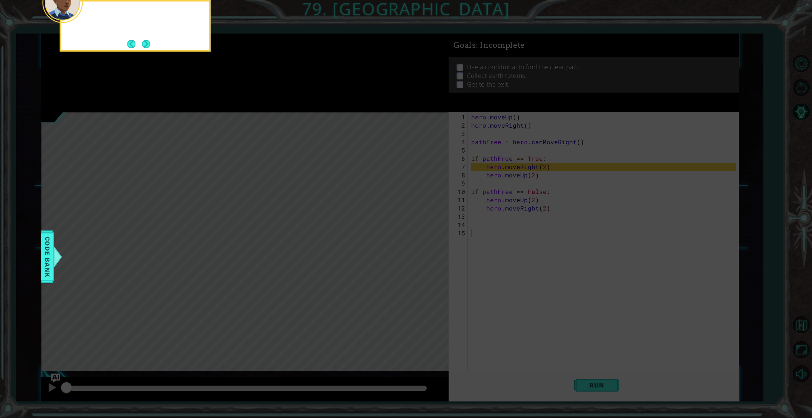
click at [148, 48] on button "Next" at bounding box center [146, 44] width 8 height 8
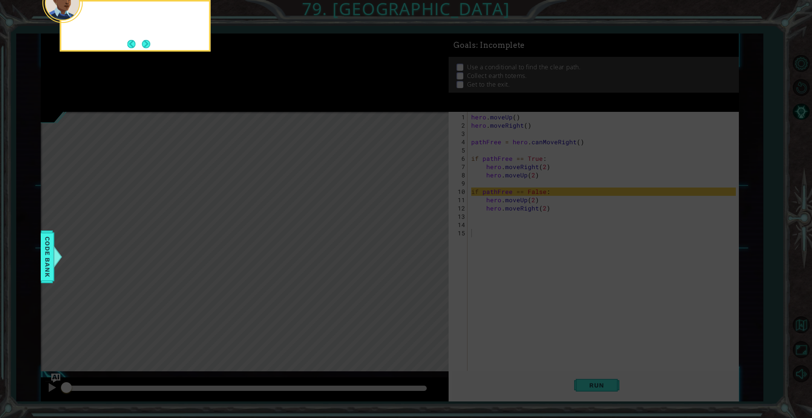
click at [148, 48] on footer at bounding box center [138, 43] width 23 height 11
click at [148, 48] on button "Next" at bounding box center [146, 44] width 8 height 8
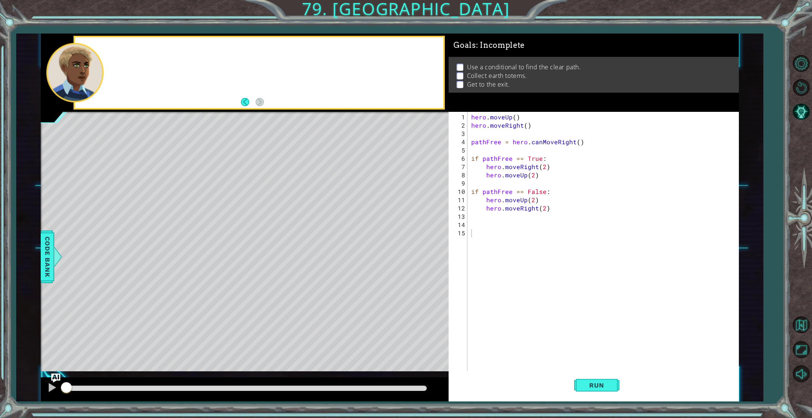
click at [148, 48] on div at bounding box center [259, 72] width 368 height 71
click at [600, 390] on button "Run" at bounding box center [596, 385] width 45 height 29
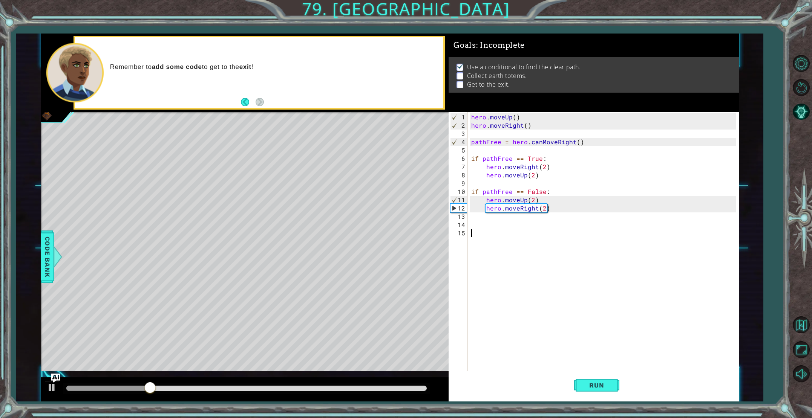
click at [505, 228] on div "hero . moveUp ( ) hero . moveRight ( ) pathFree = hero . canMoveRight ( ) if pa…" at bounding box center [603, 254] width 269 height 282
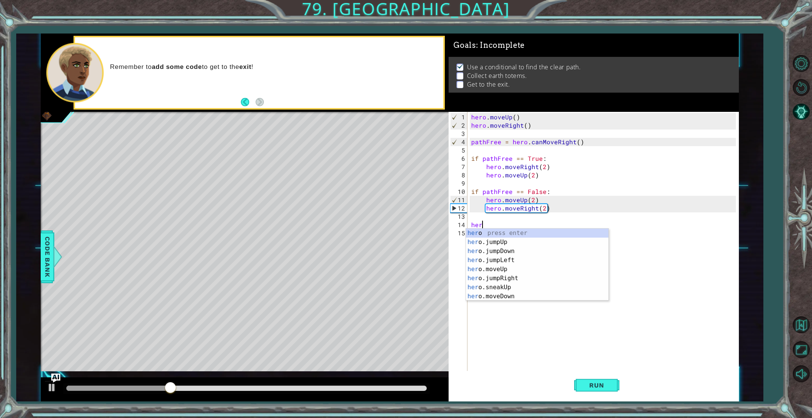
scroll to position [0, 0]
type textarea "hero."
click at [522, 264] on div "hero. jumpUp press enter hero. jumpDown press enter hero. jumpLeft press enter …" at bounding box center [537, 274] width 142 height 90
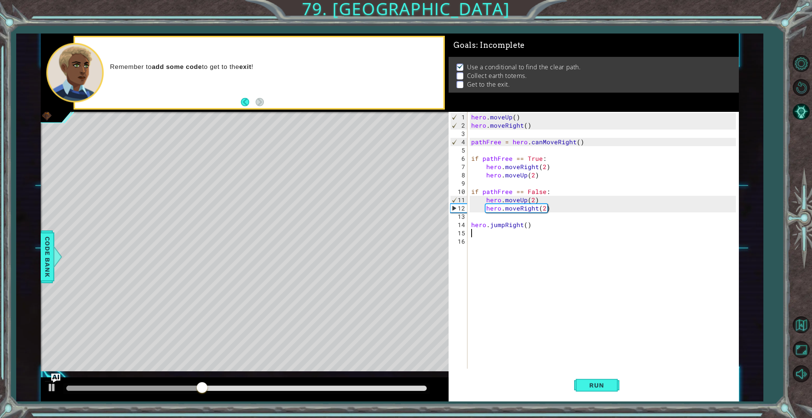
scroll to position [0, 0]
click at [595, 391] on button "Run" at bounding box center [596, 385] width 45 height 29
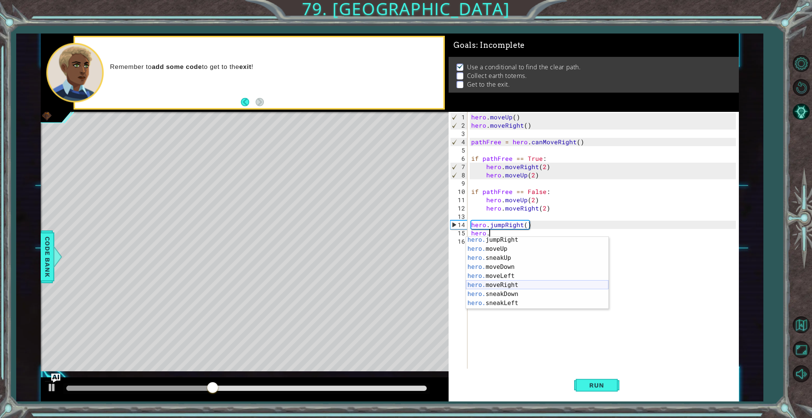
scroll to position [24, 0]
click at [510, 288] on div "hero. jumpLeft press enter hero. jumpRight press enter hero. moveUp press enter…" at bounding box center [537, 276] width 142 height 90
type textarea "hero.moveRight(1)"
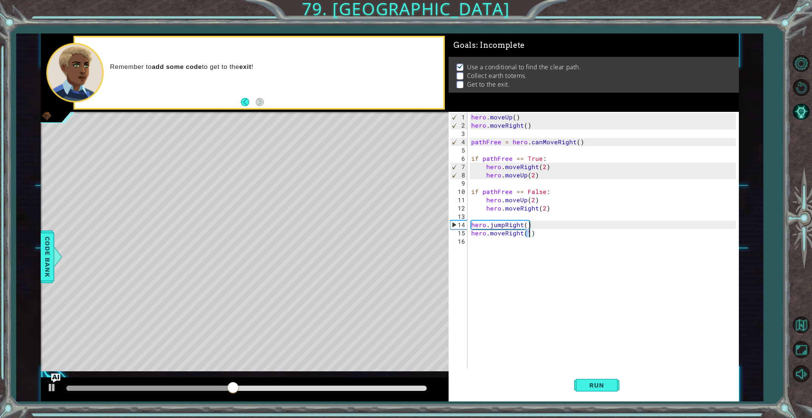
click at [506, 241] on div "hero . moveUp ( ) hero . moveRight ( ) pathFree = hero . canMoveRight ( ) if pa…" at bounding box center [603, 250] width 269 height 274
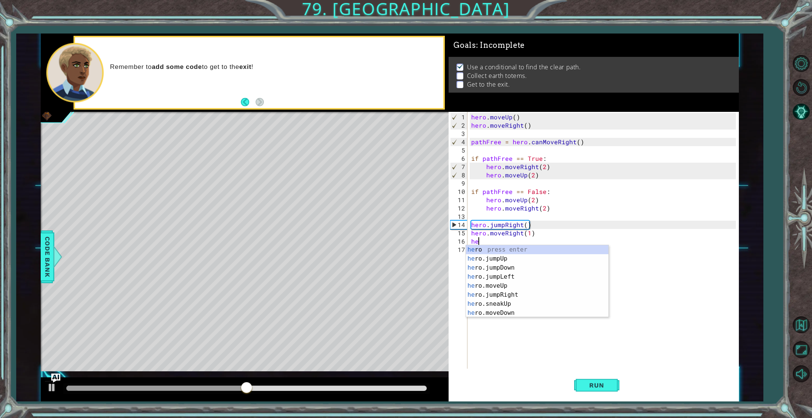
scroll to position [0, 0]
type textarea "hero."
click at [531, 260] on div "hero. jumpUp press enter hero. jumpDown press enter hero. jumpLeft press enter …" at bounding box center [537, 290] width 142 height 90
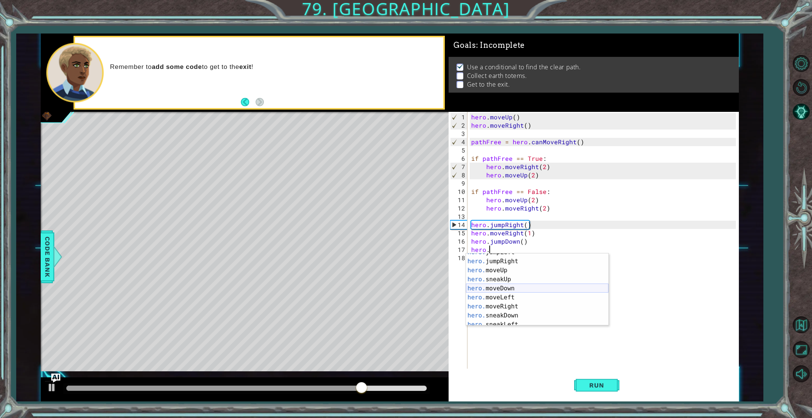
scroll to position [24, 0]
click at [521, 291] on div "hero. jumpLeft press enter hero. jumpRight press enter hero. moveUp press enter…" at bounding box center [537, 293] width 142 height 90
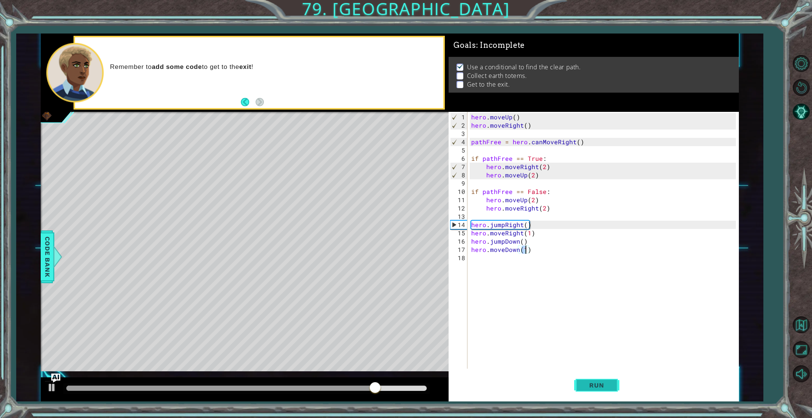
type textarea "hero.moveDown(1)"
click at [614, 388] on button "Run" at bounding box center [596, 385] width 45 height 29
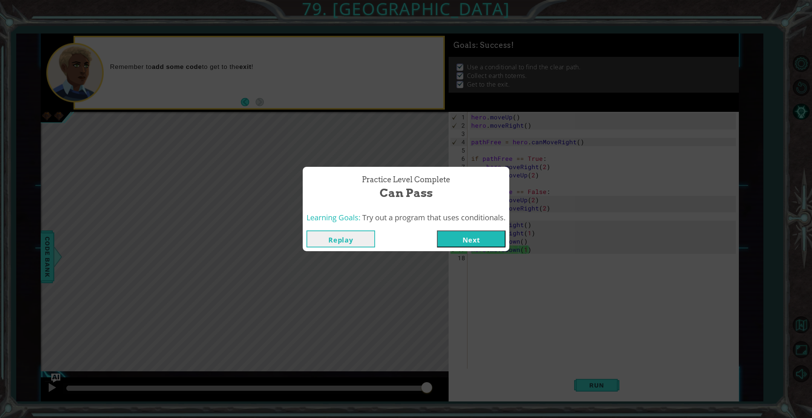
click at [508, 242] on div "Replay Next" at bounding box center [406, 239] width 206 height 24
click at [502, 242] on button "Next" at bounding box center [471, 239] width 69 height 17
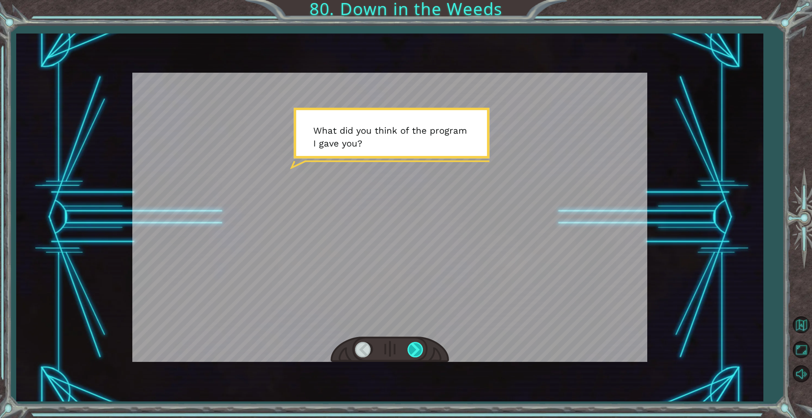
click at [416, 354] on div at bounding box center [415, 349] width 17 height 15
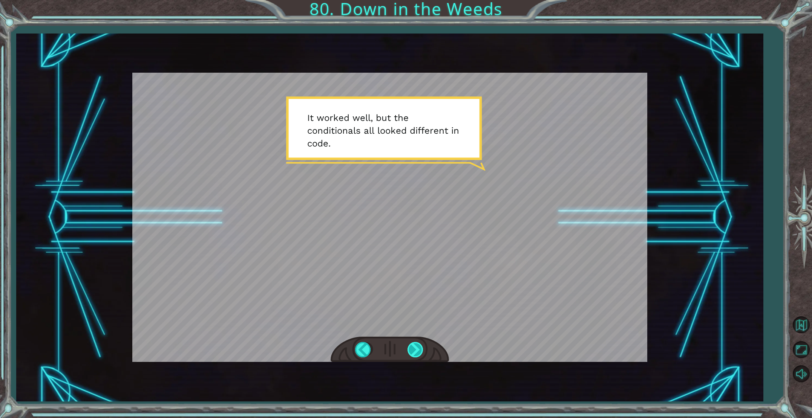
click at [413, 351] on div at bounding box center [415, 349] width 17 height 15
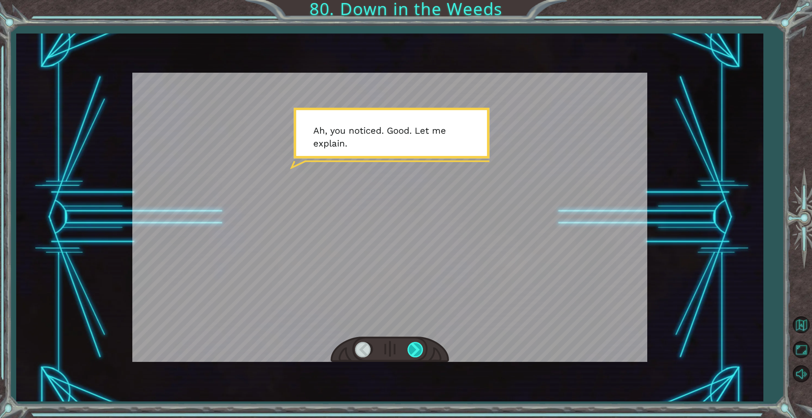
click at [413, 351] on div at bounding box center [415, 349] width 17 height 15
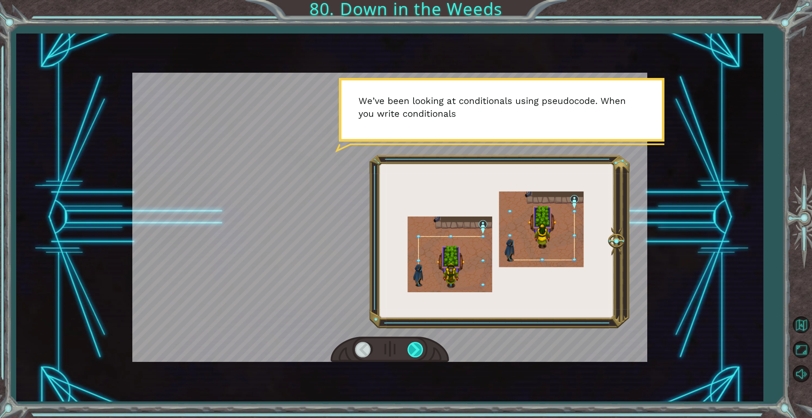
click at [413, 351] on div at bounding box center [415, 349] width 17 height 15
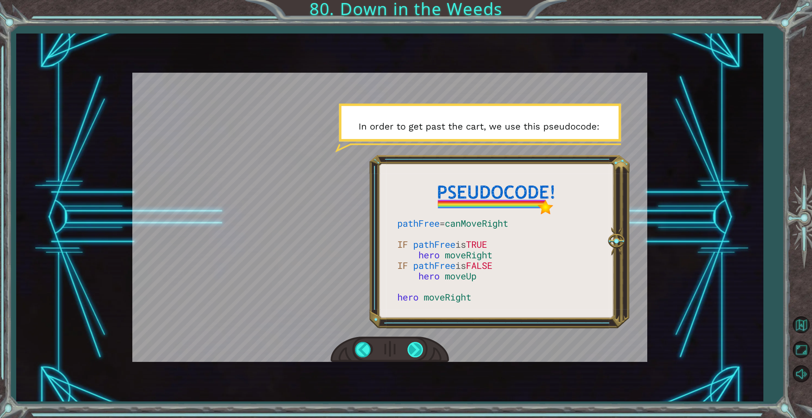
click at [413, 351] on div at bounding box center [415, 349] width 17 height 15
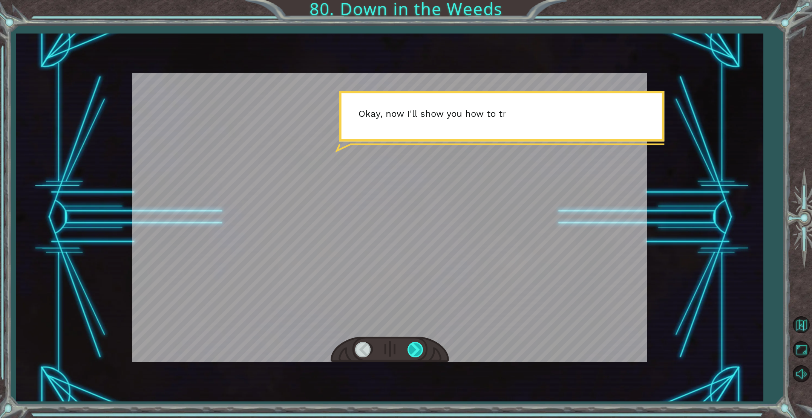
click at [413, 351] on div at bounding box center [415, 349] width 17 height 15
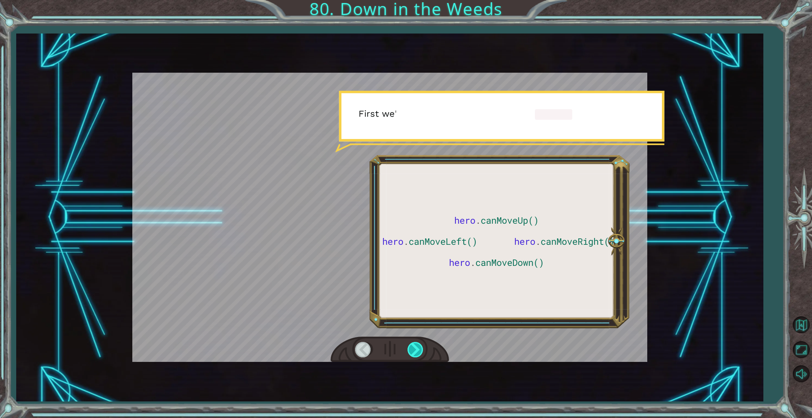
click at [413, 351] on div at bounding box center [415, 349] width 17 height 15
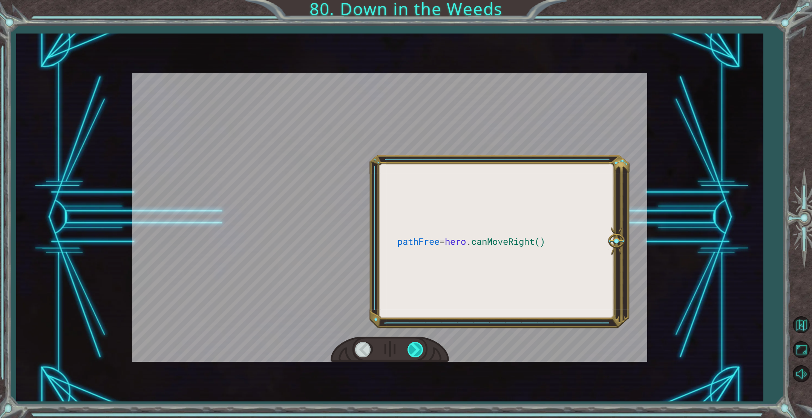
click at [413, 351] on div at bounding box center [415, 349] width 17 height 15
click at [413, 350] on div at bounding box center [415, 349] width 17 height 15
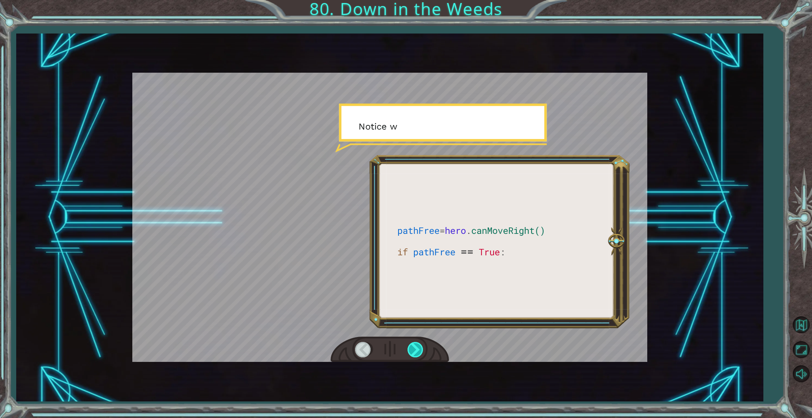
click at [413, 350] on div at bounding box center [415, 349] width 17 height 15
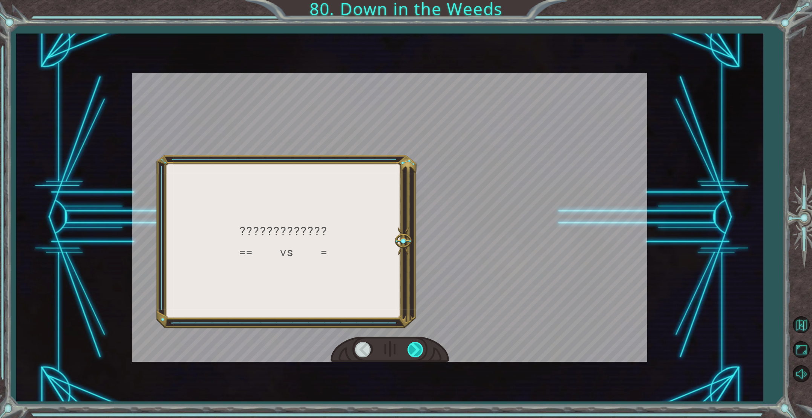
click at [413, 350] on div at bounding box center [415, 349] width 17 height 15
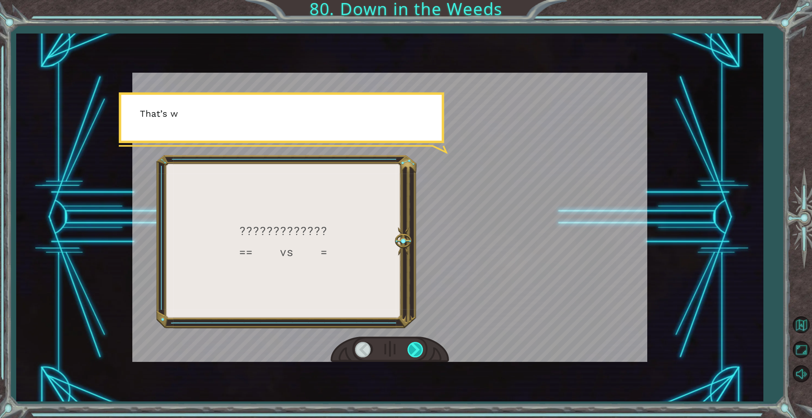
click at [413, 350] on div at bounding box center [415, 349] width 17 height 15
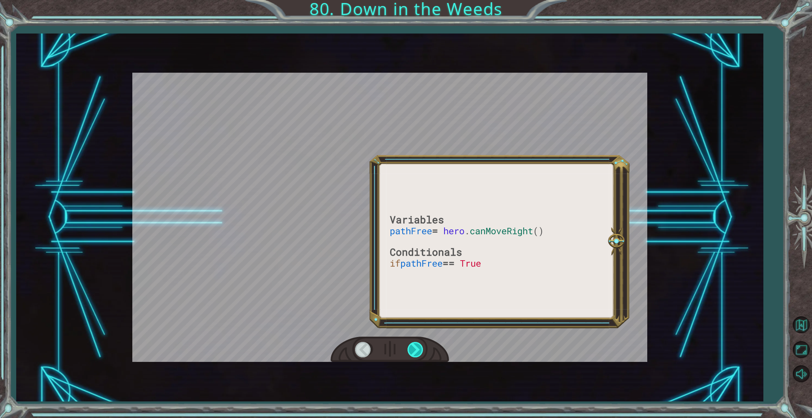
click at [413, 350] on div at bounding box center [415, 349] width 17 height 15
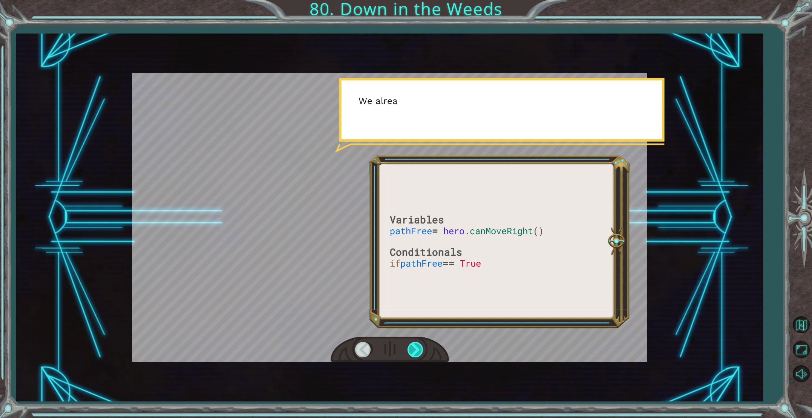
click at [413, 350] on div at bounding box center [415, 349] width 17 height 15
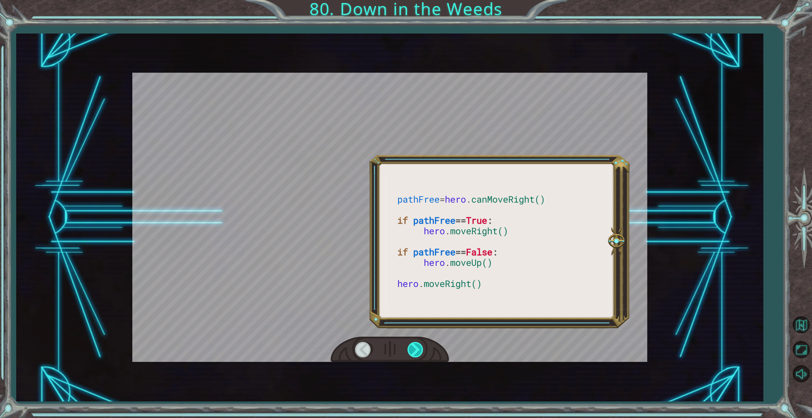
click at [413, 350] on div at bounding box center [415, 349] width 17 height 15
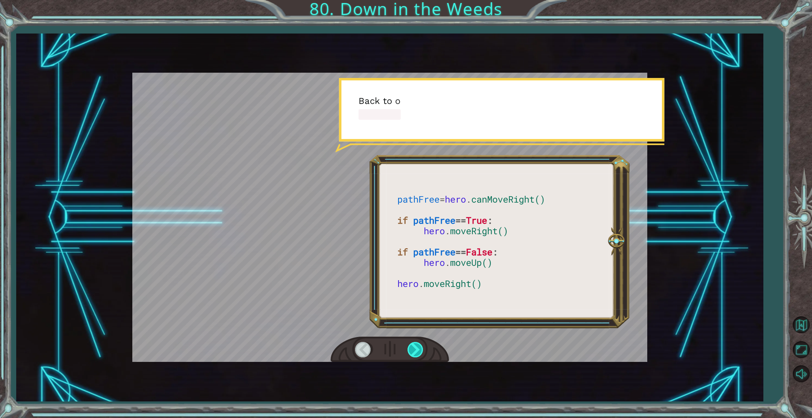
click at [413, 350] on div at bounding box center [415, 349] width 17 height 15
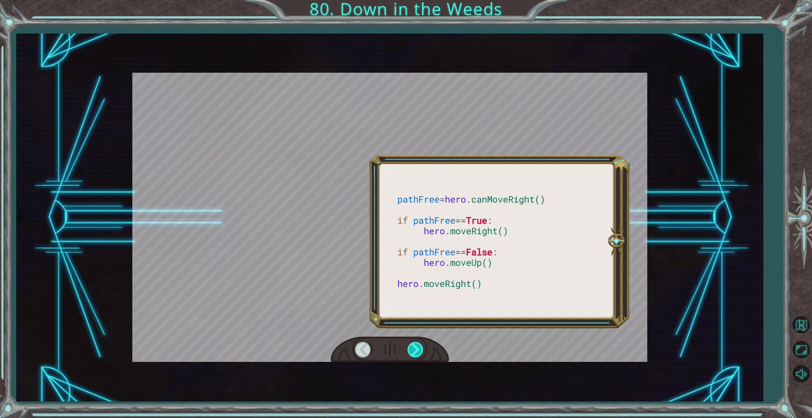
click at [413, 350] on div at bounding box center [415, 349] width 17 height 15
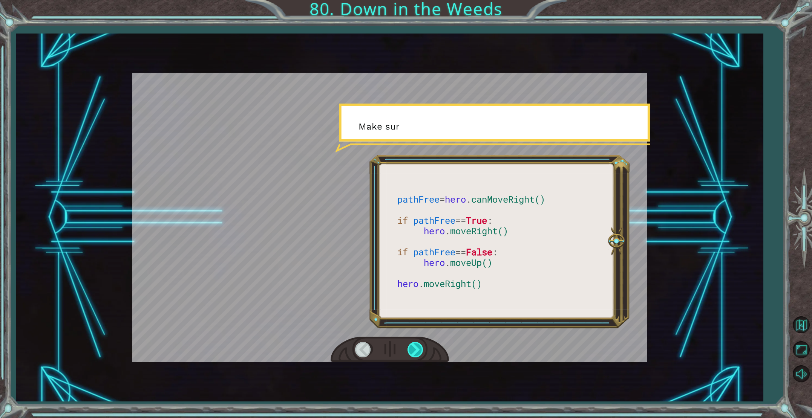
click at [413, 350] on div at bounding box center [415, 349] width 17 height 15
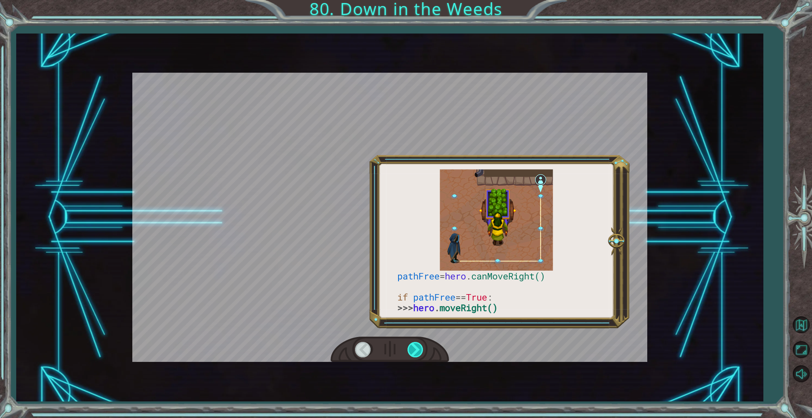
click at [413, 350] on div at bounding box center [415, 349] width 17 height 15
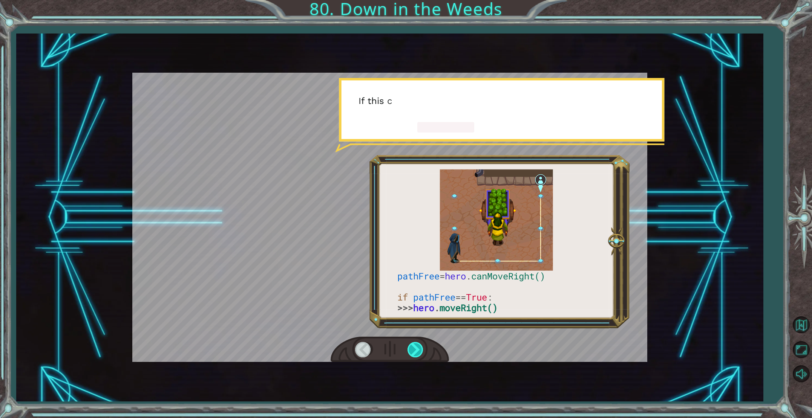
click at [413, 350] on div at bounding box center [415, 349] width 17 height 15
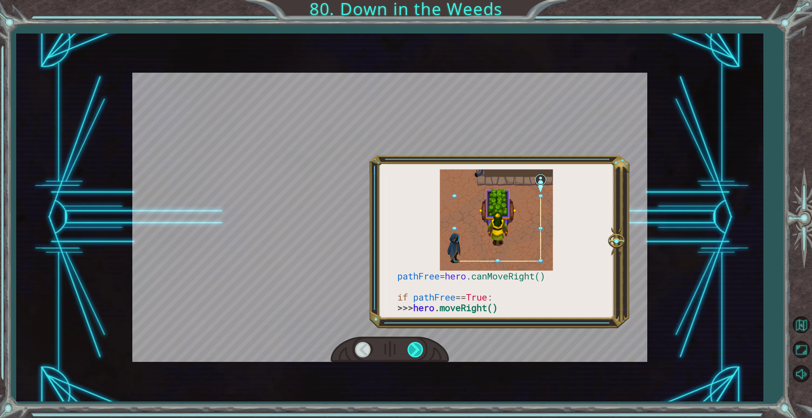
click at [413, 350] on div at bounding box center [415, 349] width 17 height 15
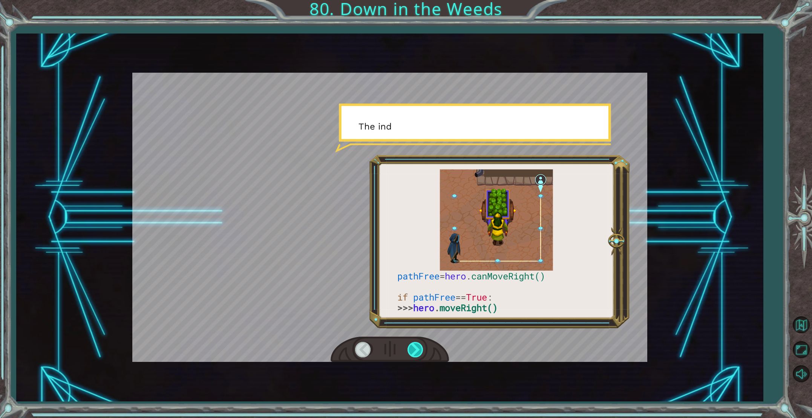
click at [413, 350] on div at bounding box center [415, 349] width 17 height 15
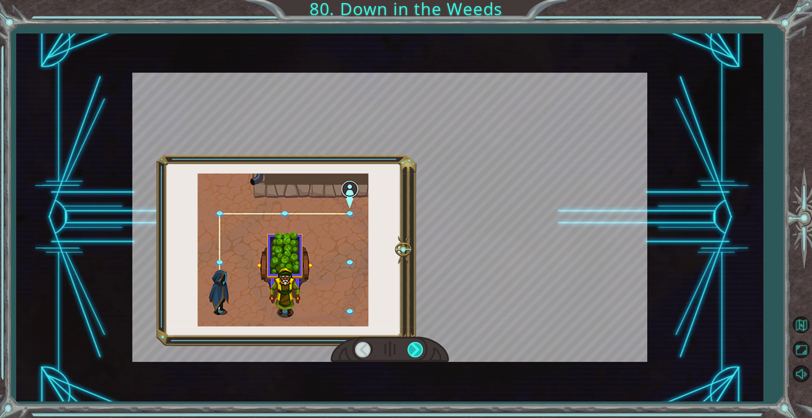
click at [413, 350] on div at bounding box center [415, 349] width 17 height 15
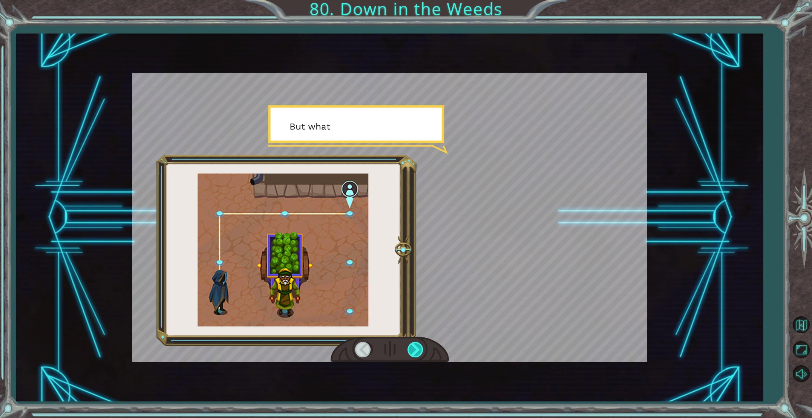
click at [413, 350] on div at bounding box center [415, 349] width 17 height 15
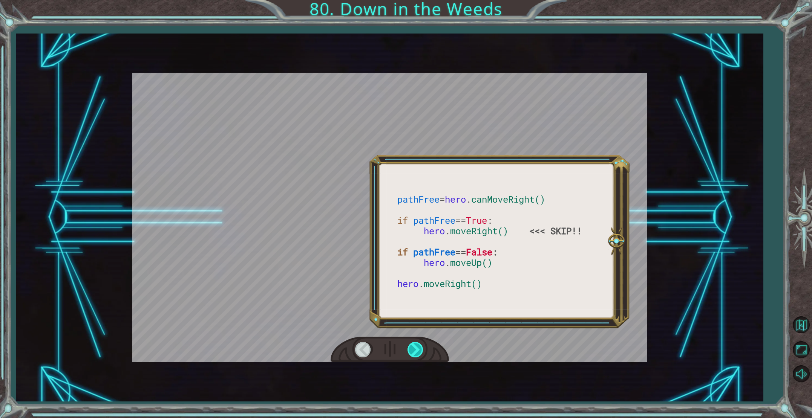
click at [413, 351] on div at bounding box center [415, 349] width 17 height 15
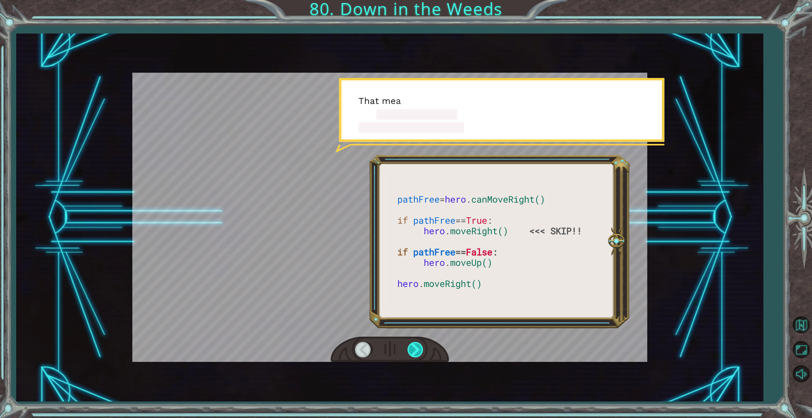
click at [413, 351] on div at bounding box center [415, 349] width 17 height 15
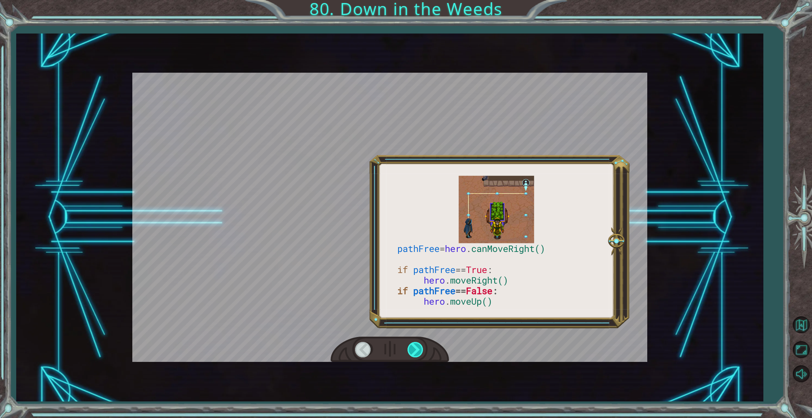
click at [413, 351] on div at bounding box center [415, 349] width 17 height 15
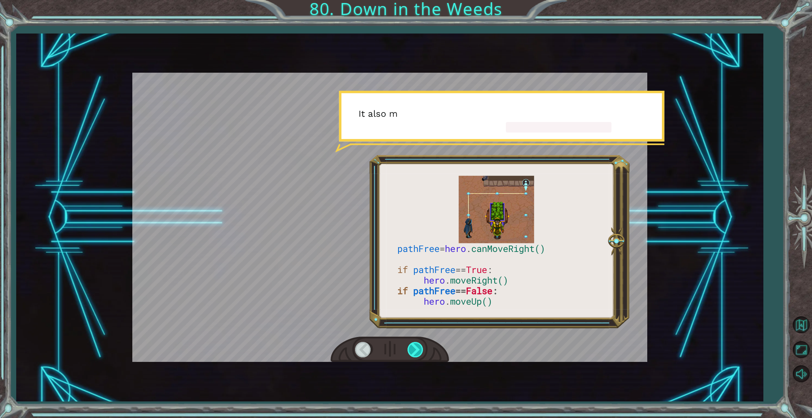
click at [413, 351] on div at bounding box center [415, 349] width 17 height 15
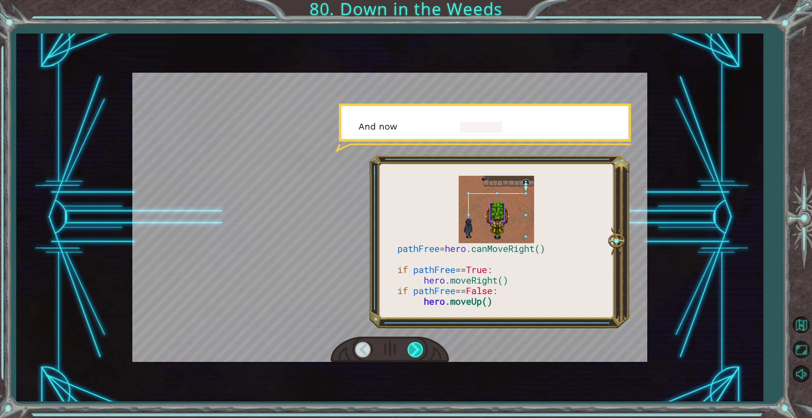
click at [413, 351] on div at bounding box center [415, 349] width 17 height 15
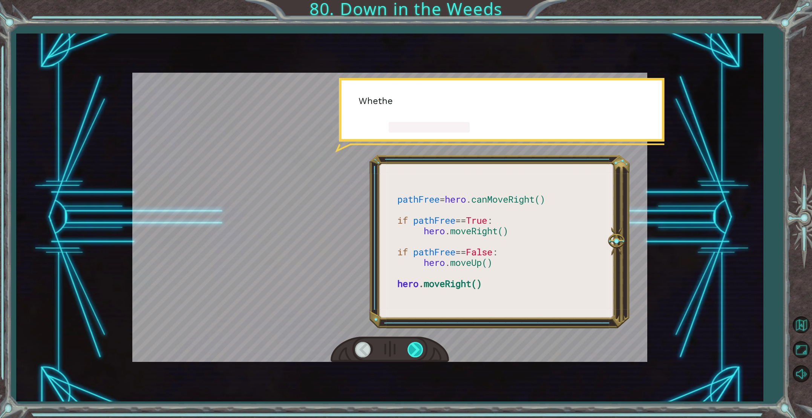
click at [413, 351] on div at bounding box center [415, 349] width 17 height 15
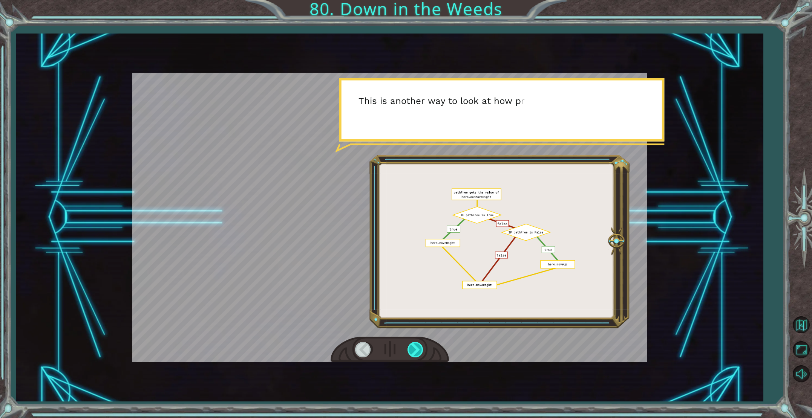
click at [413, 351] on div at bounding box center [415, 349] width 17 height 15
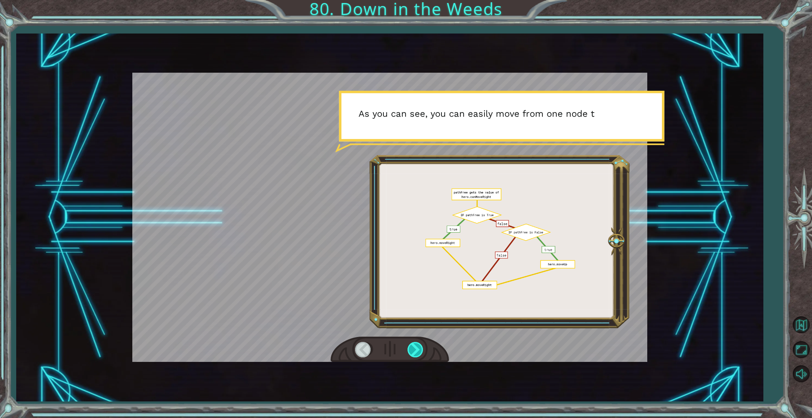
click at [417, 348] on div at bounding box center [415, 349] width 17 height 15
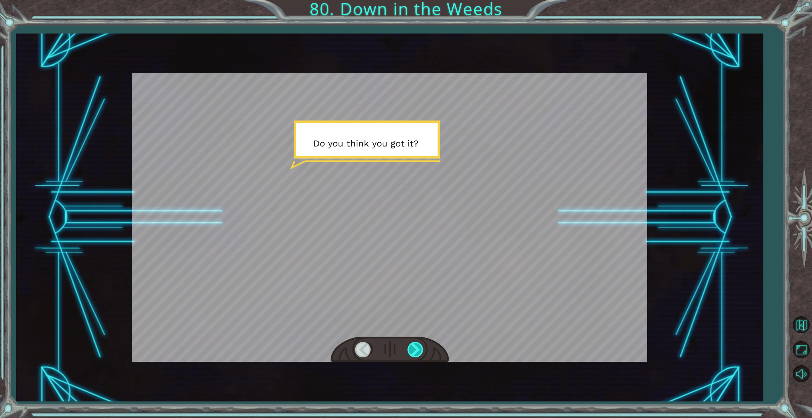
click at [417, 348] on div at bounding box center [415, 349] width 17 height 15
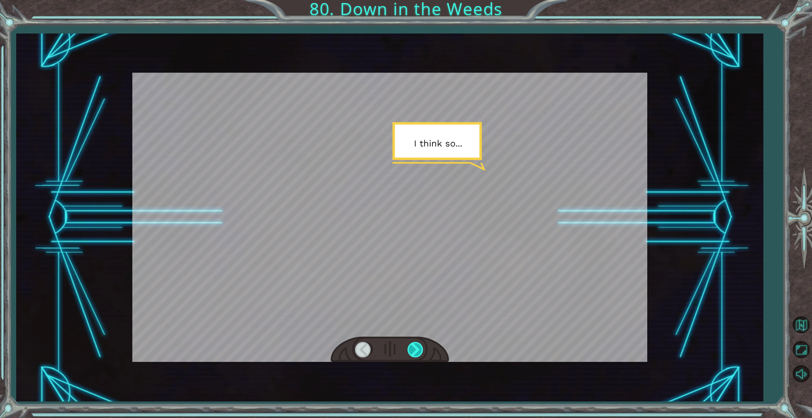
click at [417, 348] on div at bounding box center [415, 349] width 17 height 15
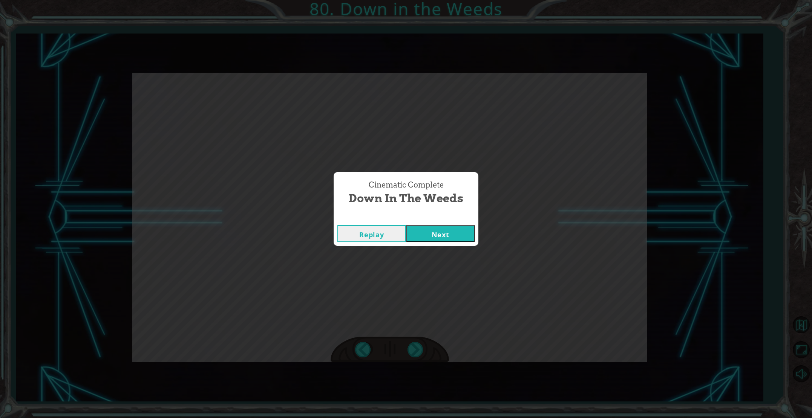
click at [425, 239] on button "Next" at bounding box center [440, 233] width 69 height 17
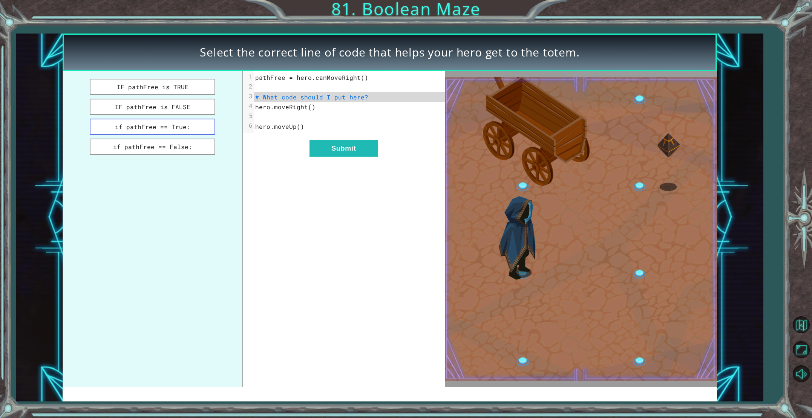
click at [185, 128] on button "if pathFree == True:" at bounding box center [152, 127] width 125 height 16
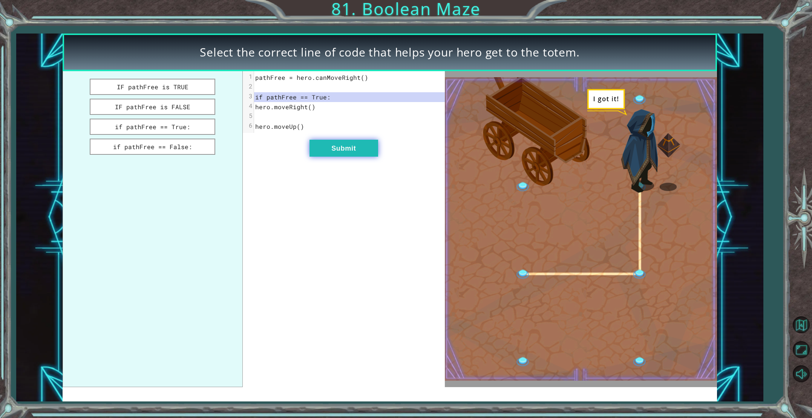
click at [328, 149] on button "Submit" at bounding box center [343, 148] width 69 height 17
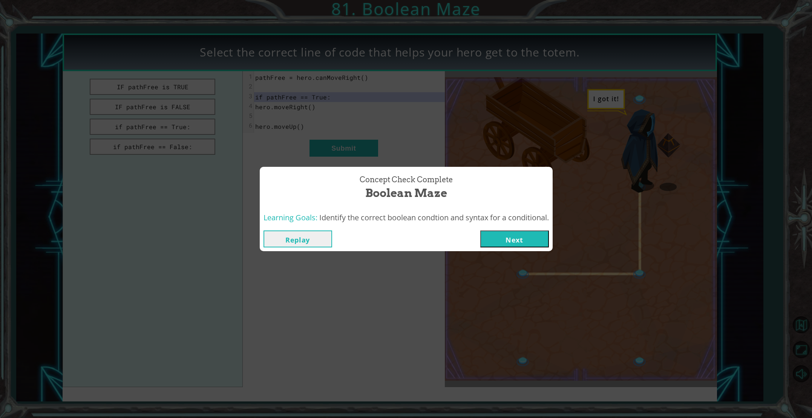
click at [524, 241] on button "Next" at bounding box center [514, 239] width 69 height 17
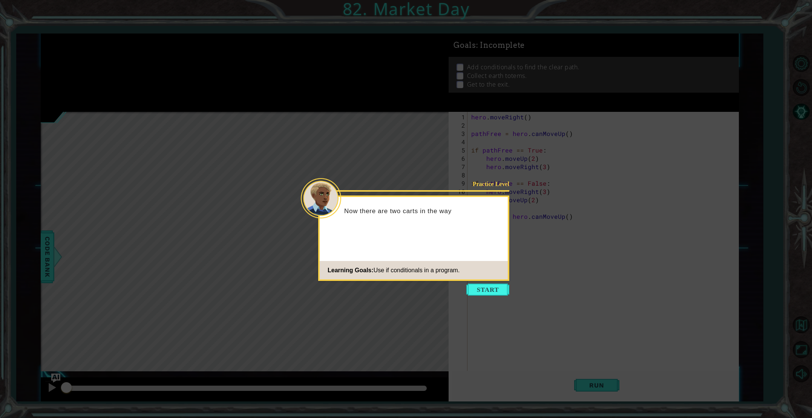
click at [494, 288] on button "Start" at bounding box center [487, 290] width 43 height 12
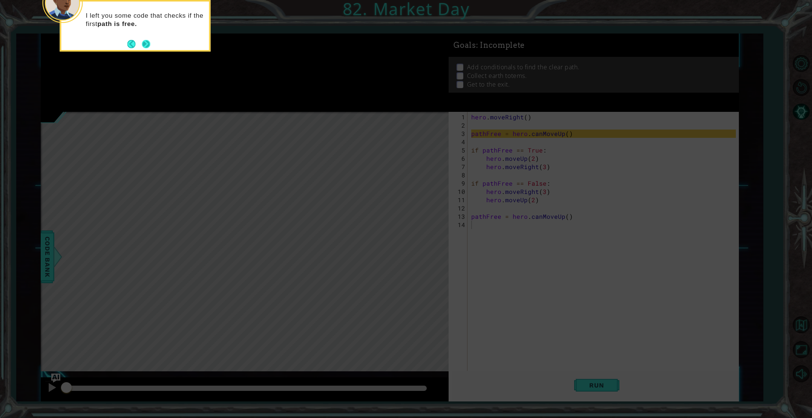
click at [144, 43] on button "Next" at bounding box center [146, 44] width 8 height 8
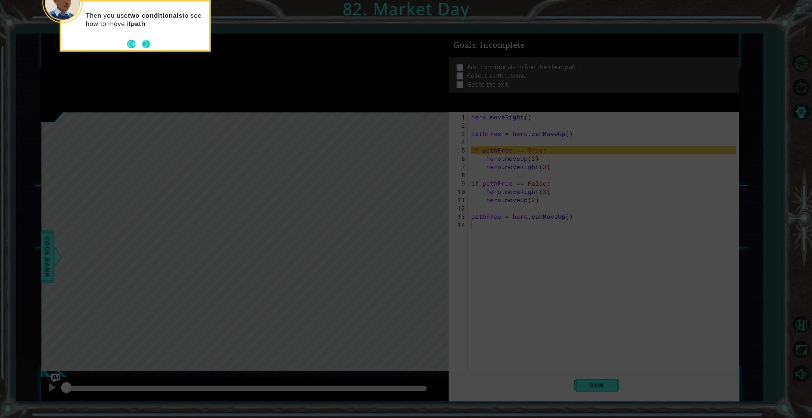
click at [145, 44] on button "Next" at bounding box center [146, 44] width 8 height 8
click at [149, 41] on button "Next" at bounding box center [146, 44] width 8 height 8
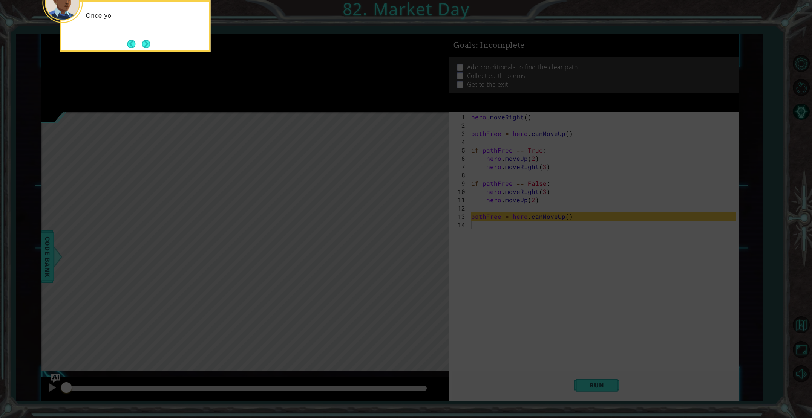
click at [149, 41] on button "Next" at bounding box center [146, 44] width 8 height 8
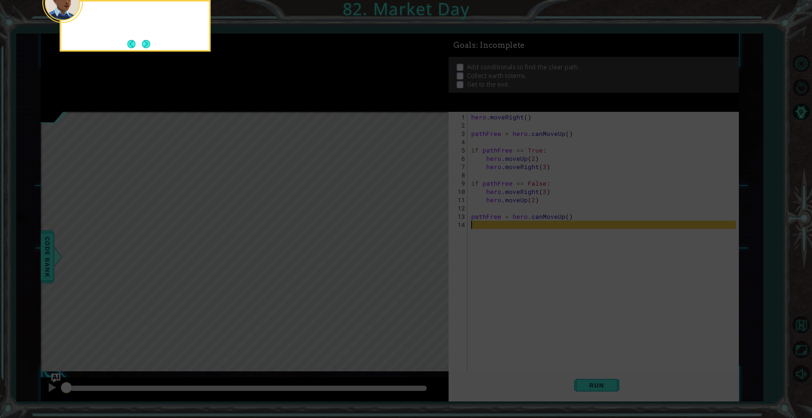
click at [149, 41] on button "Next" at bounding box center [146, 44] width 8 height 8
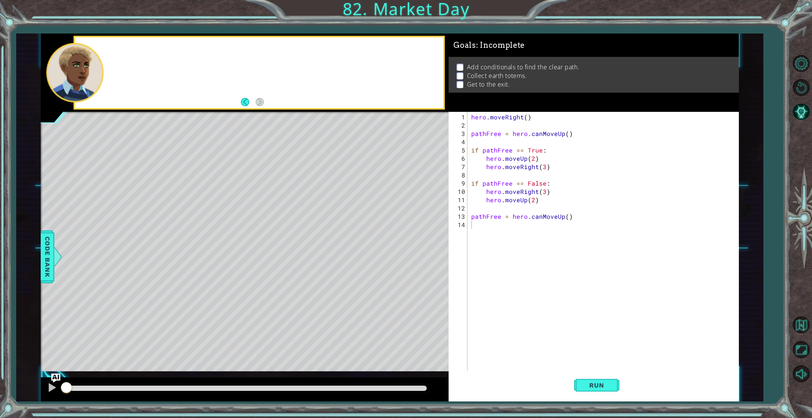
click at [149, 41] on div at bounding box center [259, 72] width 368 height 71
drag, startPoint x: 145, startPoint y: 44, endPoint x: 148, endPoint y: 40, distance: 4.8
click at [148, 40] on div at bounding box center [259, 72] width 368 height 71
click at [615, 384] on button "Run" at bounding box center [596, 385] width 45 height 29
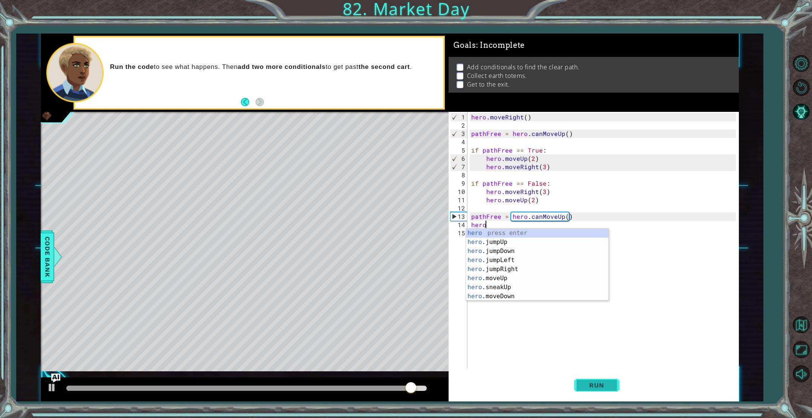
scroll to position [0, 1]
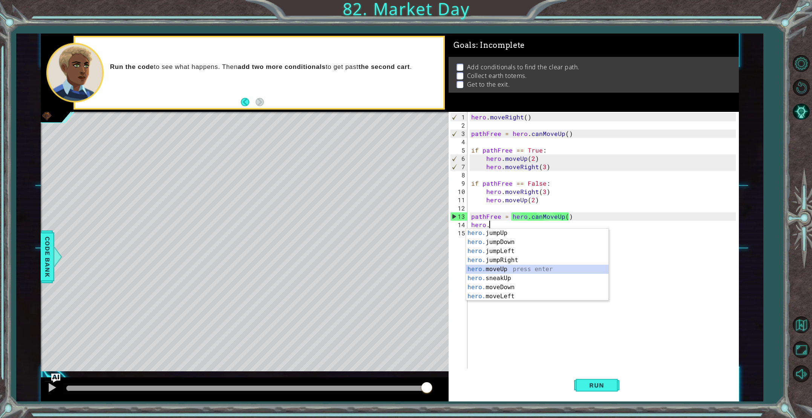
click at [542, 274] on div "hero. jumpUp press enter hero. jumpDown press enter hero. jumpLeft press enter …" at bounding box center [537, 274] width 142 height 90
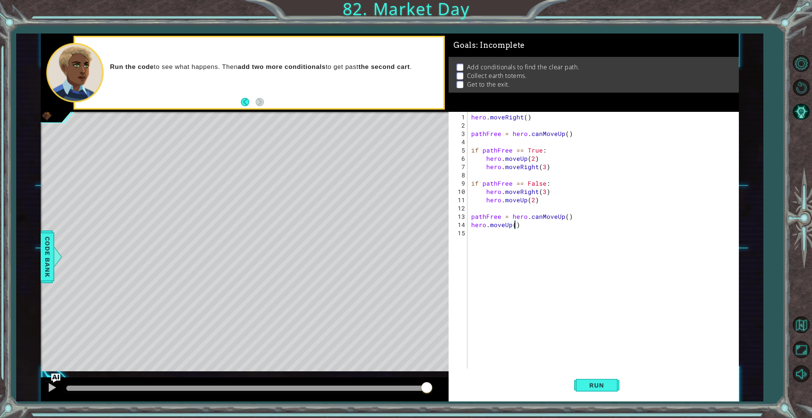
type textarea "hero.moveUp(2)"
click at [532, 241] on div "hero . moveRight ( ) pathFree = hero . canMoveUp ( ) if pathFree == True : hero…" at bounding box center [603, 250] width 269 height 274
type textarea "i"
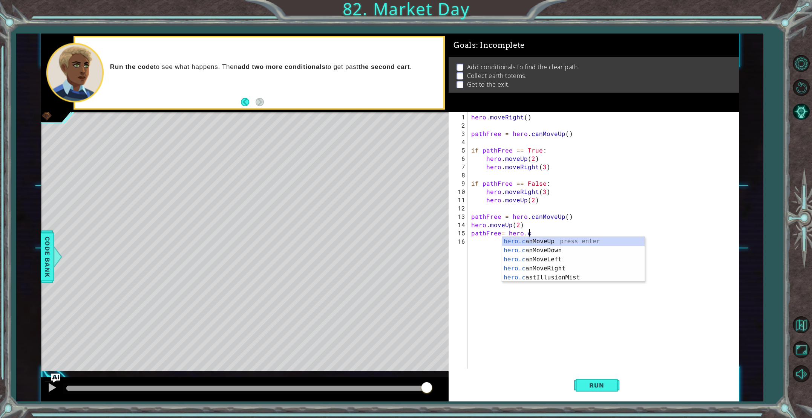
scroll to position [0, 3]
type textarea "pathFree= hero.can"
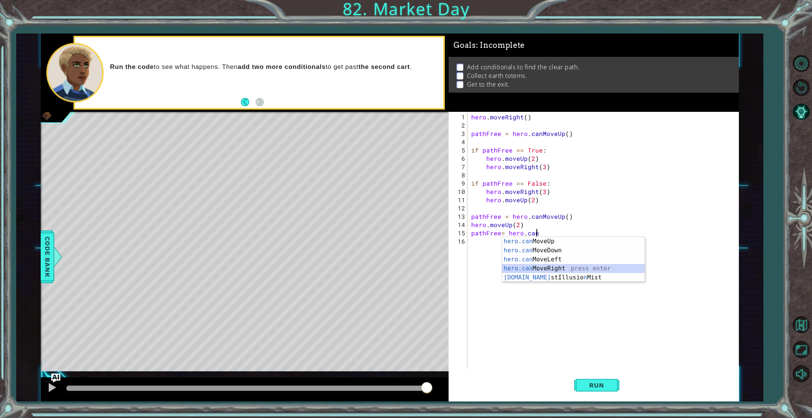
click at [555, 267] on div "hero.can MoveUp press enter hero.can MoveDown press enter hero.can MoveLeft pre…" at bounding box center [573, 268] width 142 height 63
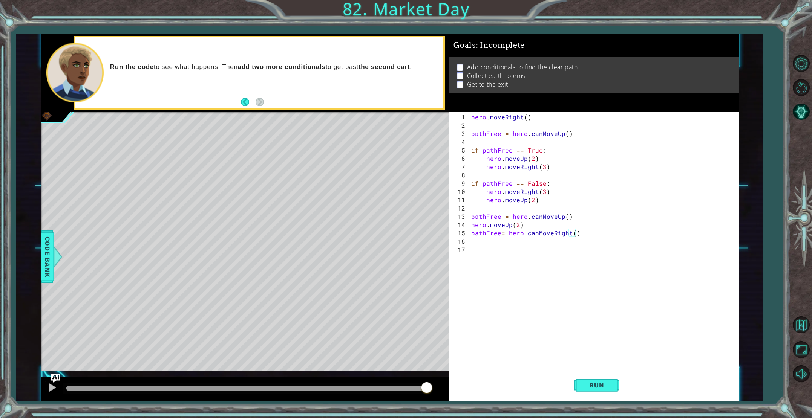
click at [573, 235] on div "hero . moveRight ( ) pathFree = hero . canMoveUp ( ) if pathFree == True : hero…" at bounding box center [603, 250] width 269 height 274
type textarea "pathFree= hero.canMoveRight(3)"
click at [598, 386] on span "Run" at bounding box center [596, 386] width 30 height 8
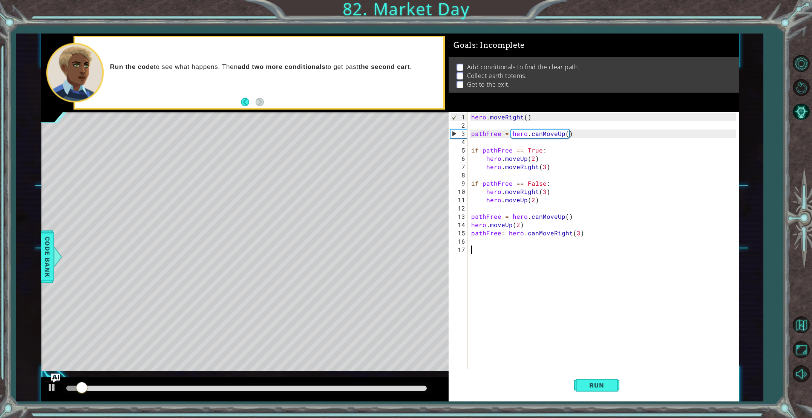
click at [501, 335] on div "hero . moveRight ( ) pathFree = hero . canMoveUp ( ) if pathFree == True : hero…" at bounding box center [603, 250] width 269 height 274
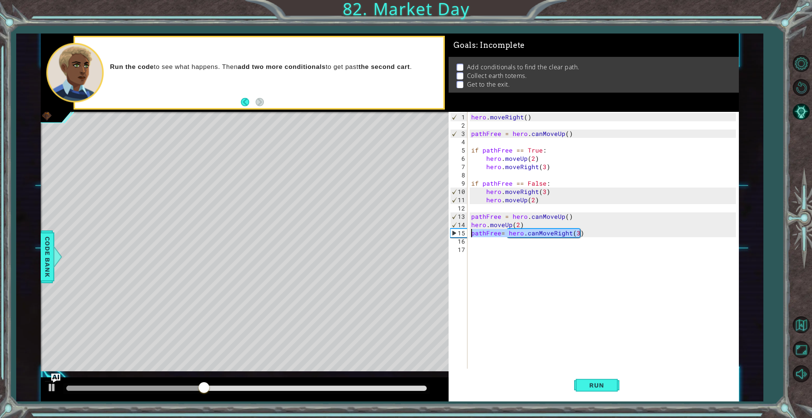
drag, startPoint x: 582, startPoint y: 234, endPoint x: 468, endPoint y: 234, distance: 113.4
click at [468, 234] on div "1 2 3 4 5 6 7 8 9 10 11 12 13 14 15 16 17 hero . moveRight ( ) pathFree = hero …" at bounding box center [591, 240] width 287 height 257
type textarea "pathFree= hero.canMoveRight(3)"
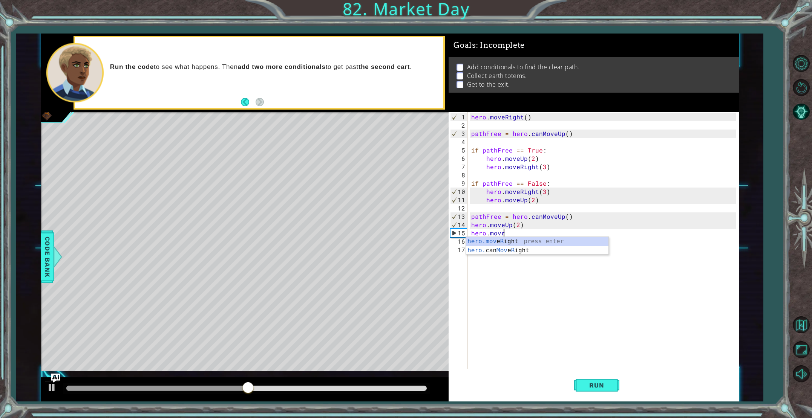
scroll to position [0, 2]
click at [494, 243] on div "hero.mov e R ight press enter hero. can Mov e R ight press enter" at bounding box center [537, 255] width 142 height 36
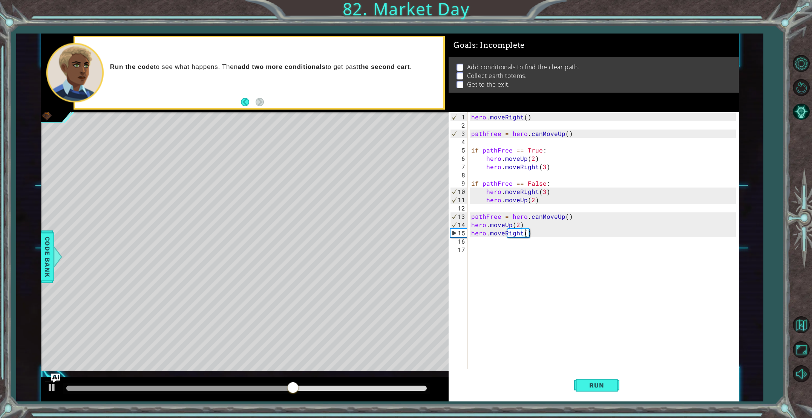
scroll to position [0, 3]
click at [607, 393] on button "Run" at bounding box center [596, 385] width 45 height 29
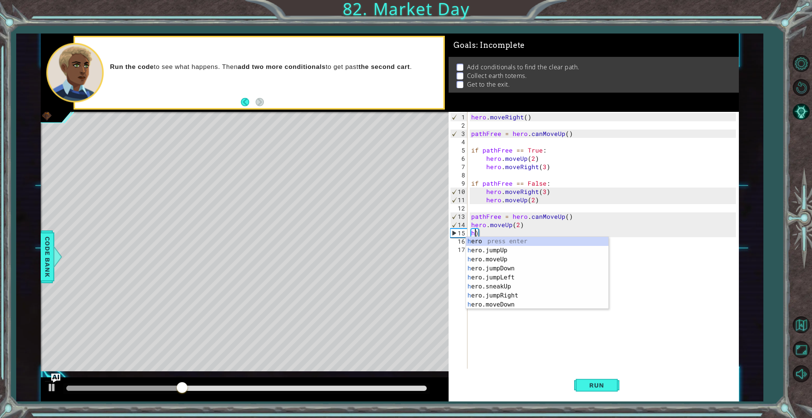
scroll to position [0, 0]
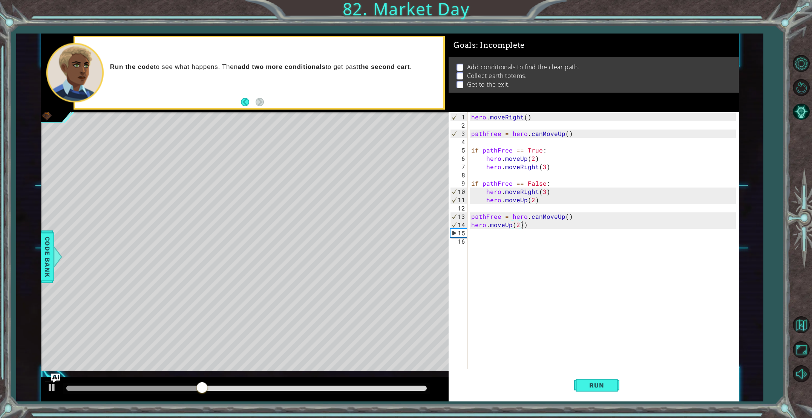
type textarea "hero.moveUp(2)"
click at [592, 393] on button "Run" at bounding box center [596, 385] width 45 height 29
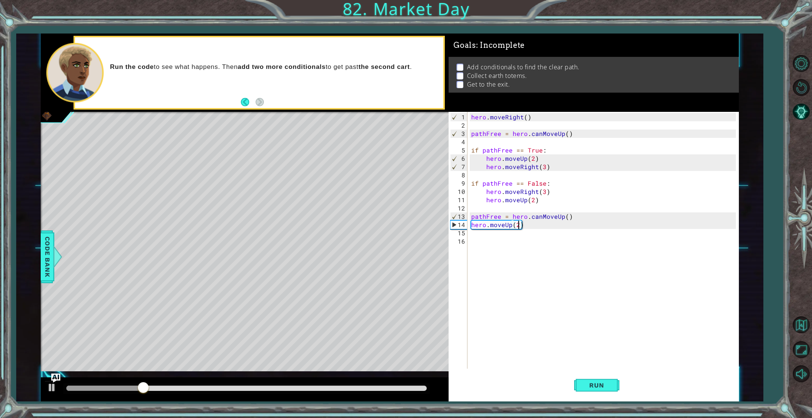
click at [507, 237] on div "hero . moveRight ( ) pathFree = hero . canMoveUp ( ) if pathFree == True : hero…" at bounding box center [603, 250] width 269 height 274
click at [504, 234] on div "hero . moveRight ( ) pathFree = hero . canMoveUp ( ) if pathFree == True : hero…" at bounding box center [603, 250] width 269 height 274
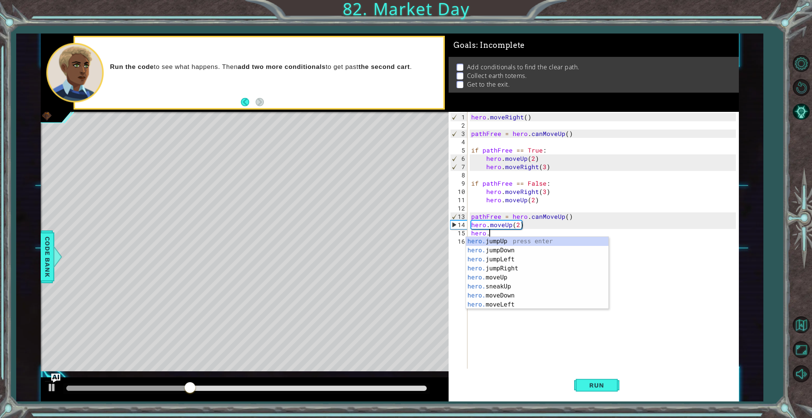
scroll to position [0, 1]
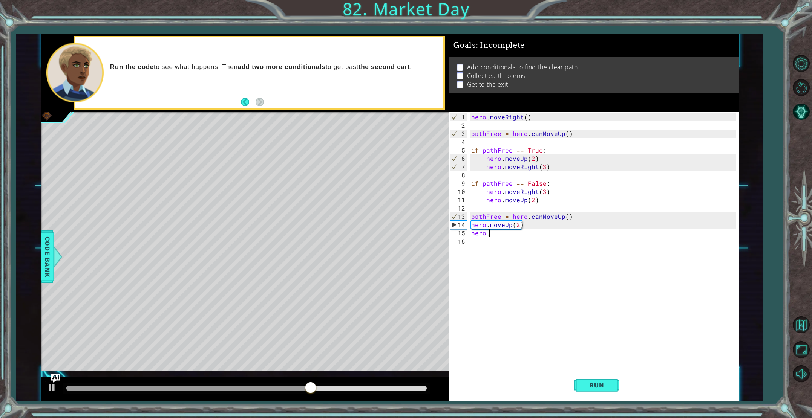
click at [512, 225] on div "hero . moveRight ( ) pathFree = hero . canMoveUp ( ) if pathFree == True : hero…" at bounding box center [603, 250] width 269 height 274
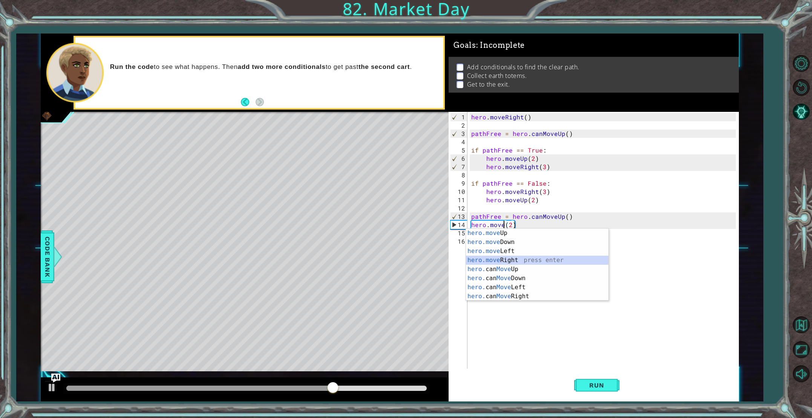
click at [532, 259] on div "hero.move Up press enter hero.move Down press enter hero.move Left press enter …" at bounding box center [537, 274] width 142 height 90
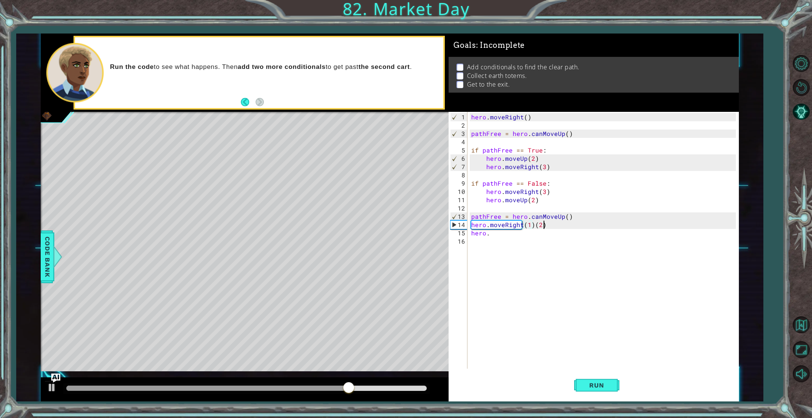
click at [544, 225] on div "hero . moveRight ( ) pathFree = hero . canMoveUp ( ) if pathFree == True : hero…" at bounding box center [603, 250] width 269 height 274
type textarea "hero.moveRight(2)"
click at [516, 240] on div "hero . moveRight ( ) pathFree = hero . canMoveUp ( ) if pathFree == True : hero…" at bounding box center [603, 250] width 269 height 274
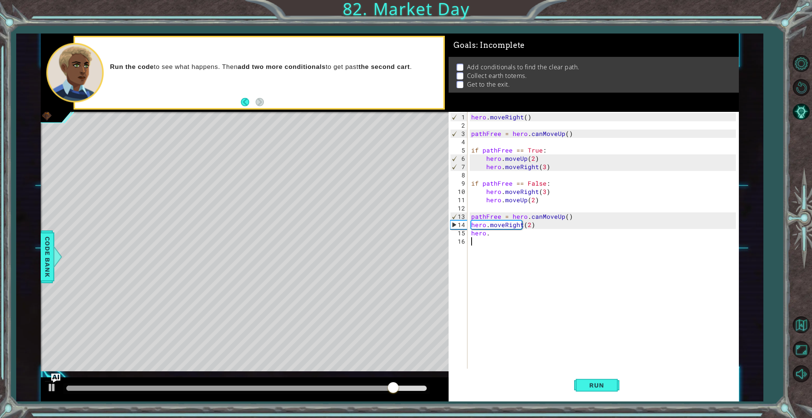
scroll to position [0, 0]
click at [516, 237] on div "hero . moveRight ( ) pathFree = hero . canMoveUp ( ) if pathFree == True : hero…" at bounding box center [603, 250] width 269 height 274
click at [503, 237] on div "hero . moveRight ( ) pathFree = hero . canMoveUp ( ) if pathFree == True : hero…" at bounding box center [603, 250] width 269 height 274
click at [488, 226] on div "hero . moveRight ( ) pathFree = hero . canMoveUp ( ) if pathFree == True : hero…" at bounding box center [603, 250] width 269 height 274
type textarea "hero.moveRight(2)"
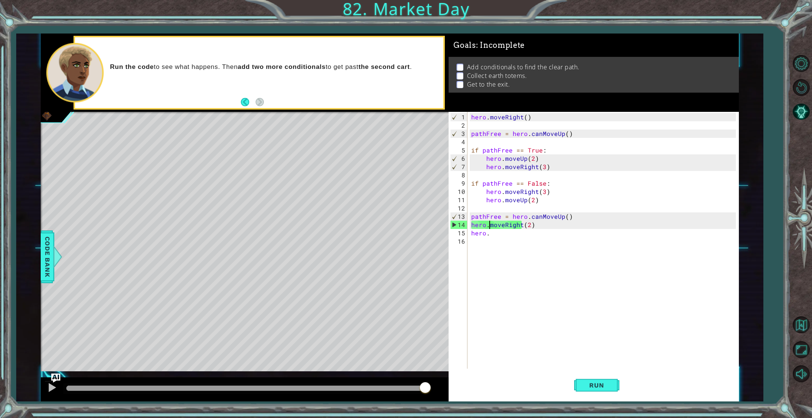
click at [495, 237] on div "hero . moveRight ( ) pathFree = hero . canMoveUp ( ) if pathFree == True : hero…" at bounding box center [603, 250] width 269 height 274
click at [497, 235] on div "hero . moveRight ( ) pathFree = hero . canMoveUp ( ) if pathFree == True : hero…" at bounding box center [603, 250] width 269 height 274
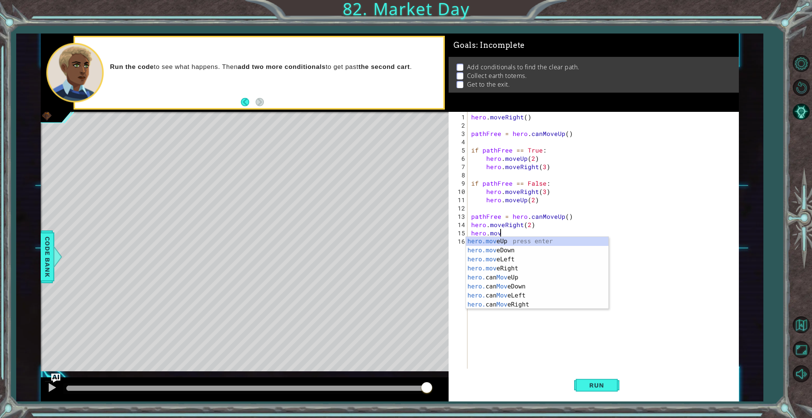
scroll to position [0, 2]
click at [518, 242] on div "hero.move Up press enter hero.move Down press enter hero.move Left press enter …" at bounding box center [537, 282] width 142 height 90
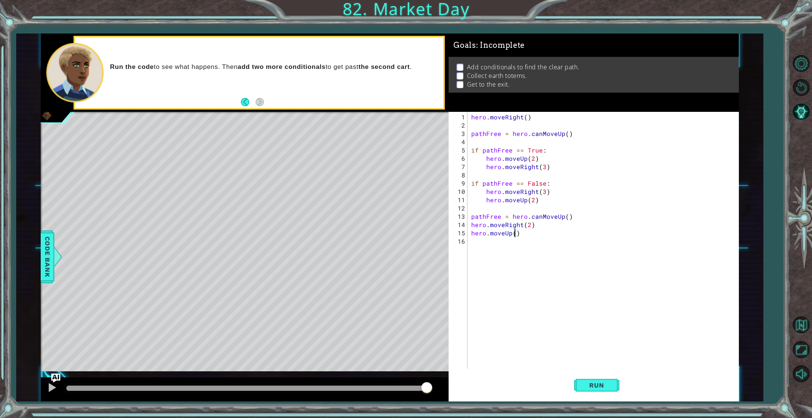
type textarea "hero.moveUp(2)"
click at [520, 247] on div "hero . moveRight ( ) pathFree = hero . canMoveUp ( ) if pathFree == True : hero…" at bounding box center [603, 250] width 269 height 274
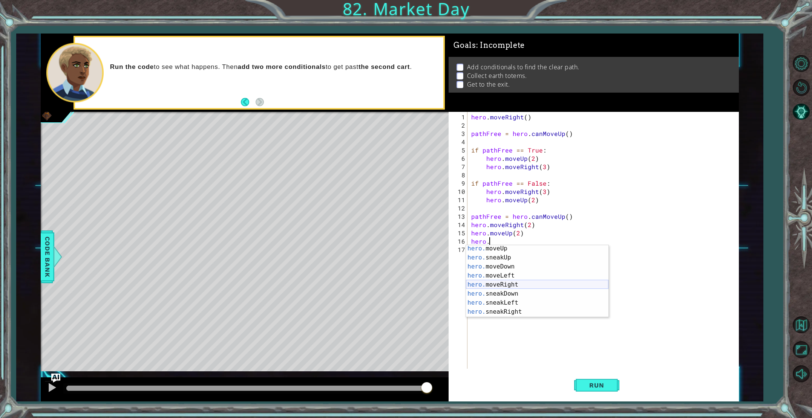
scroll to position [37, 0]
click at [526, 287] on div "hero. moveUp press enter hero. sneakUp press enter hero. moveDown press enter h…" at bounding box center [537, 290] width 142 height 90
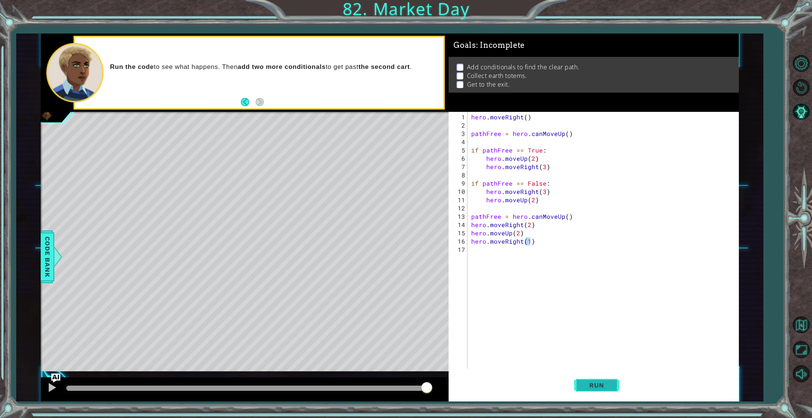
click at [606, 383] on span "Run" at bounding box center [596, 386] width 30 height 8
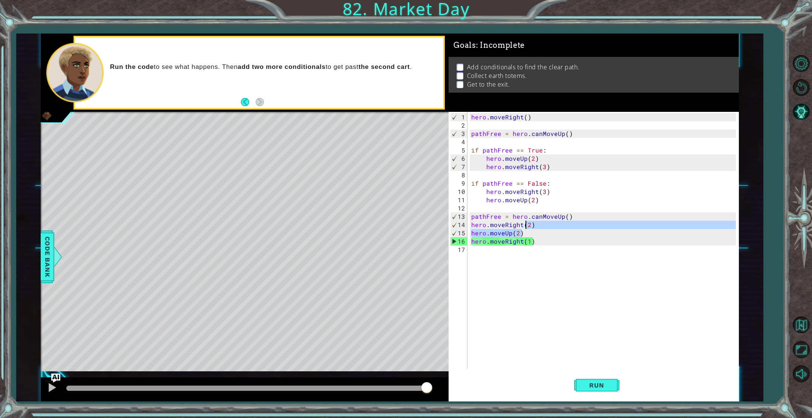
drag, startPoint x: 569, startPoint y: 235, endPoint x: 528, endPoint y: 229, distance: 41.5
click at [527, 229] on div "hero . moveRight ( ) pathFree = hero . canMoveUp ( ) if pathFree == True : hero…" at bounding box center [603, 250] width 269 height 274
click at [561, 240] on div "hero . moveRight ( ) pathFree = hero . canMoveUp ( ) if pathFree == True : hero…" at bounding box center [603, 250] width 269 height 274
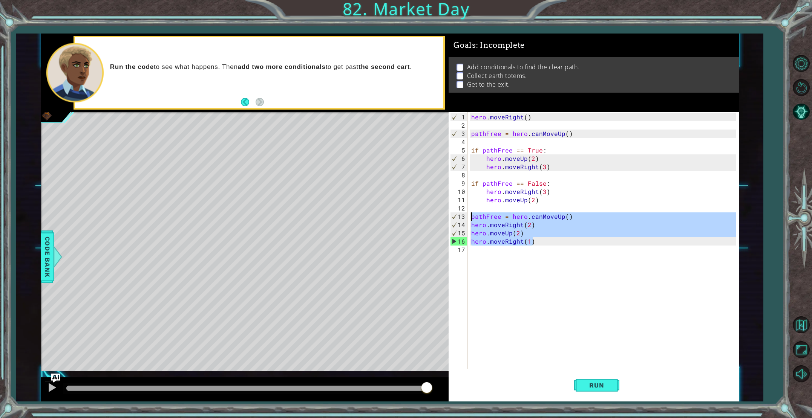
drag, startPoint x: 555, startPoint y: 243, endPoint x: 471, endPoint y: 216, distance: 87.6
click at [471, 216] on div "hero . moveRight ( ) pathFree = hero . canMoveUp ( ) if pathFree == True : hero…" at bounding box center [603, 250] width 269 height 274
type textarea "pathFree = hero.canMoveUp() hero.moveRight(2)"
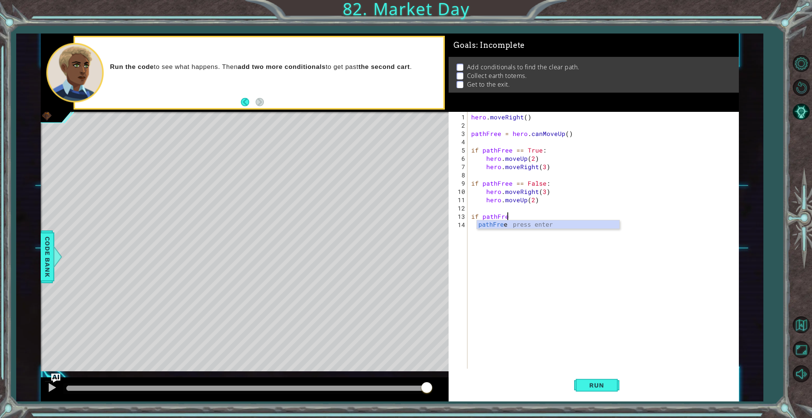
scroll to position [0, 2]
type textarea "if pathFree"
click at [592, 379] on button "Run" at bounding box center [596, 385] width 45 height 29
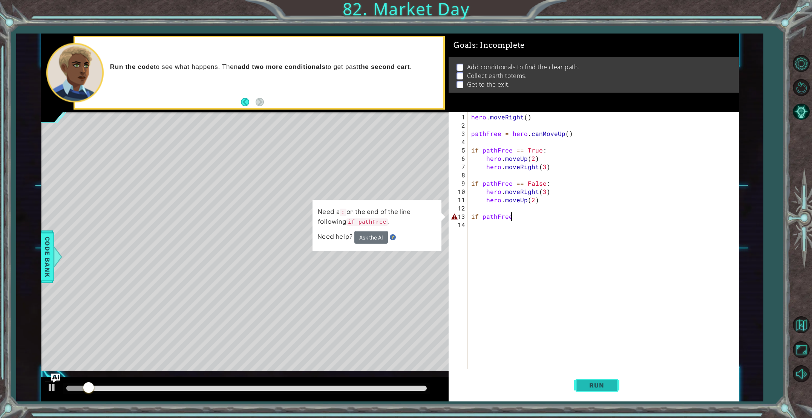
click at [585, 375] on button "Run" at bounding box center [596, 385] width 45 height 29
drag, startPoint x: 548, startPoint y: 216, endPoint x: 471, endPoint y: 216, distance: 77.2
click at [471, 216] on div "hero . moveRight ( ) pathFree = hero . canMoveUp ( ) if pathFree == True : hero…" at bounding box center [603, 250] width 269 height 274
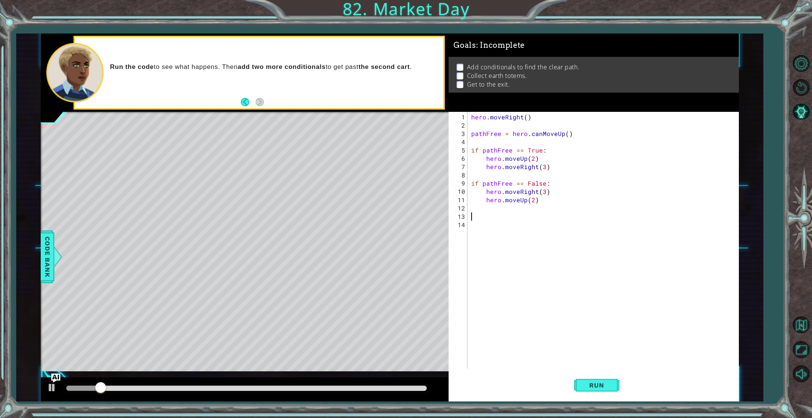
scroll to position [0, 0]
click at [610, 388] on span "Run" at bounding box center [596, 386] width 30 height 8
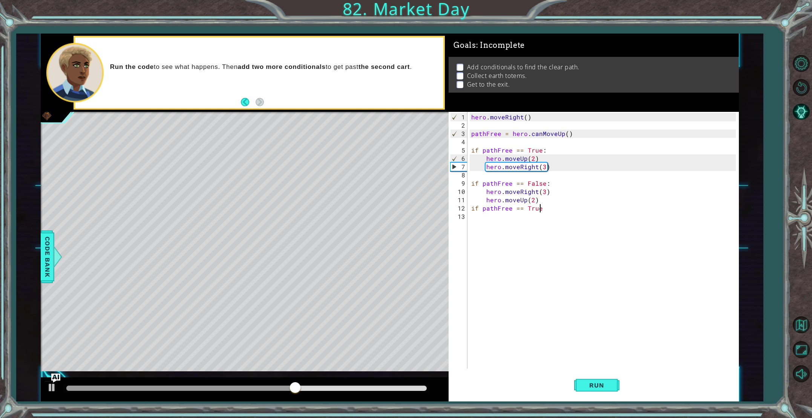
scroll to position [0, 4]
type textarea "if pathFree == True:"
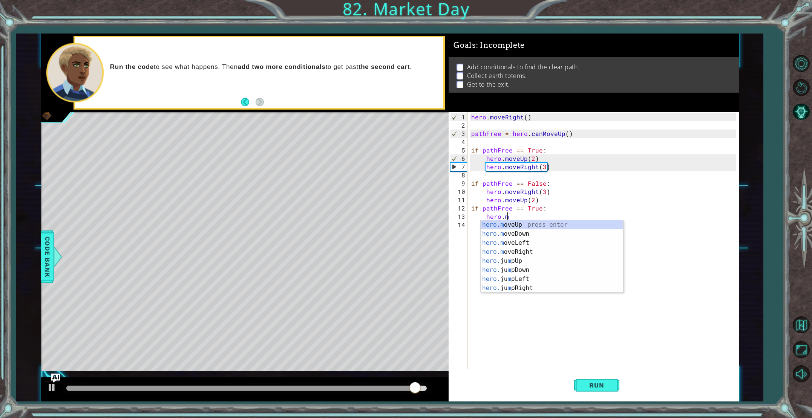
scroll to position [0, 2]
click at [527, 226] on div "hero.m oveUp press enter hero.m oveDown press enter hero.m oveLeft press enter …" at bounding box center [551, 265] width 142 height 90
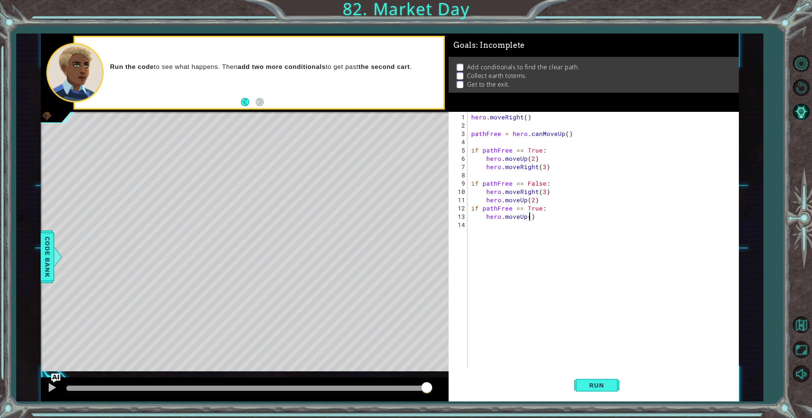
type textarea "hero.moveUp(2)"
click at [527, 227] on div "hero . moveRight ( ) pathFree = hero . canMoveUp ( ) if pathFree == True : hero…" at bounding box center [603, 250] width 269 height 274
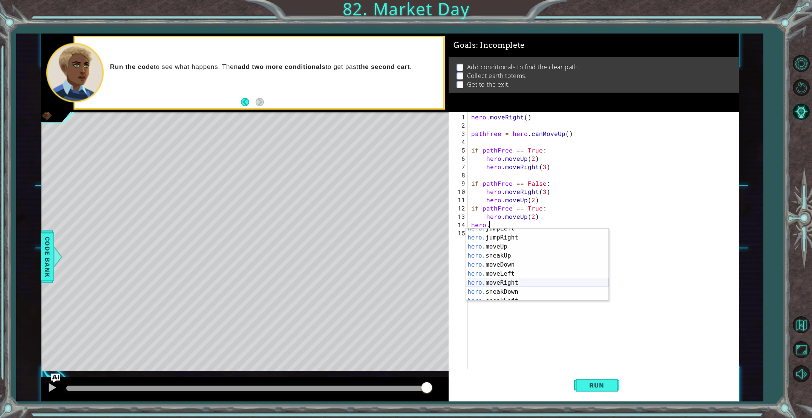
scroll to position [21, 0]
click at [519, 283] on div "hero. jumpLeft press enter hero. jumpRight press enter hero. moveUp press enter…" at bounding box center [537, 271] width 142 height 90
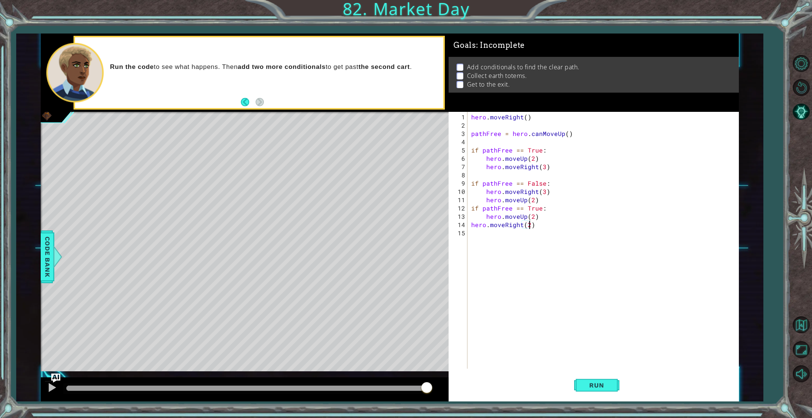
scroll to position [0, 3]
type textarea "hero.moveRight(3)"
click at [515, 235] on div "hero . moveRight ( ) pathFree = hero . canMoveUp ( ) if pathFree == True : hero…" at bounding box center [603, 250] width 269 height 274
type textarea "i"
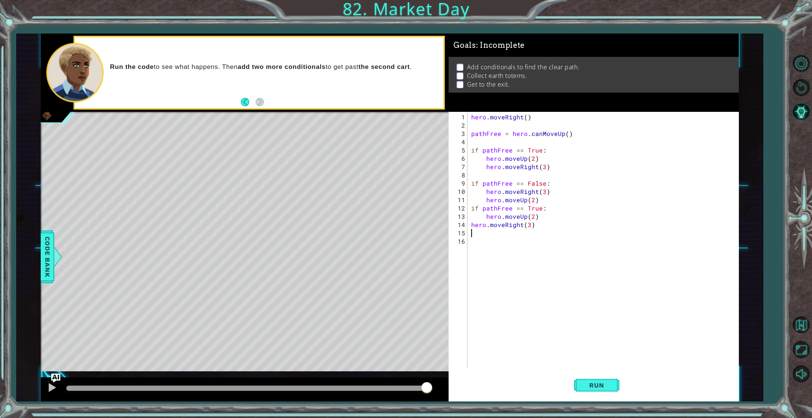
type textarea "hero.moveRight(3)"
click at [500, 247] on div "hero . moveRight ( ) pathFree = hero . canMoveUp ( ) if pathFree == True : hero…" at bounding box center [603, 250] width 269 height 274
type textarea "if pathFree == false"
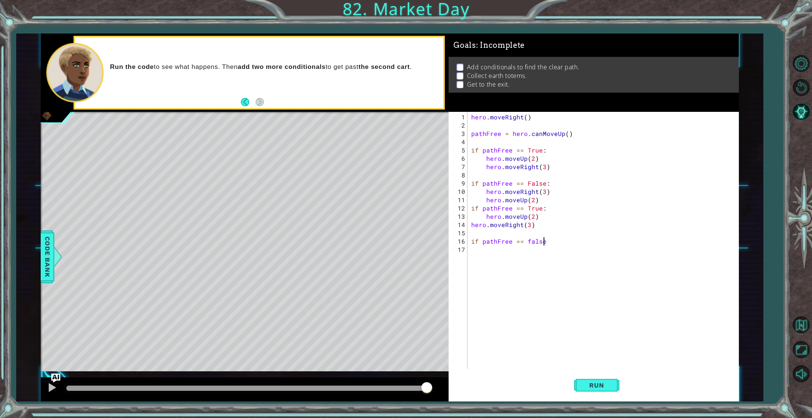
click at [518, 266] on div "hero . moveRight ( ) pathFree = hero . canMoveUp ( ) if pathFree == True : hero…" at bounding box center [603, 250] width 269 height 274
click at [546, 245] on div "hero . moveRight ( ) pathFree = hero . canMoveUp ( ) if pathFree == True : hero…" at bounding box center [603, 250] width 269 height 274
click at [549, 243] on div "hero . moveRight ( ) pathFree = hero . canMoveUp ( ) if pathFree == True : hero…" at bounding box center [603, 250] width 269 height 274
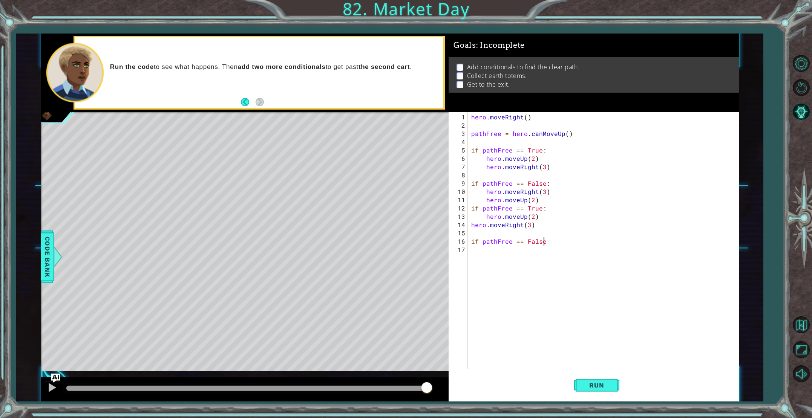
type textarea "if pathFree == False:"
click at [540, 254] on div "hero . moveRight ( ) pathFree = hero . canMoveUp ( ) if pathFree == True : hero…" at bounding box center [603, 250] width 269 height 274
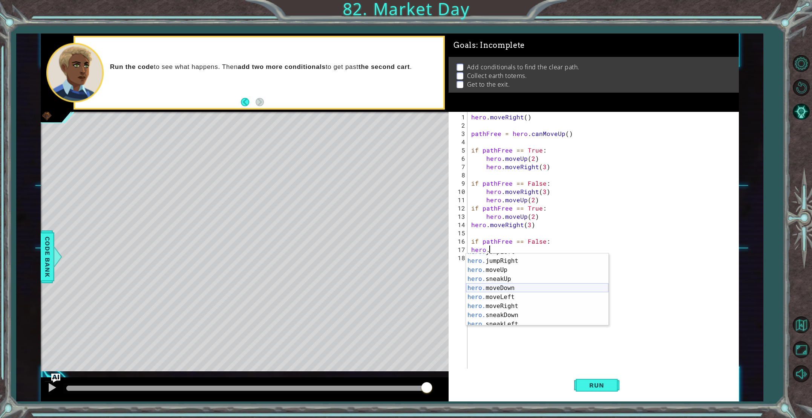
scroll to position [26, 0]
click at [573, 302] on div "hero. jumpLeft press enter hero. jumpRight press enter hero. moveUp press enter…" at bounding box center [537, 290] width 142 height 90
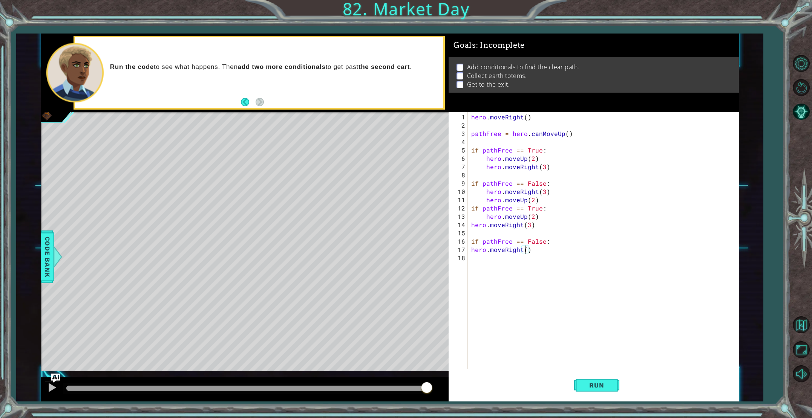
type textarea "hero.moveRight(2)"
click at [528, 263] on div "hero . moveRight ( ) pathFree = hero . canMoveUp ( ) if pathFree == True : hero…" at bounding box center [603, 250] width 269 height 274
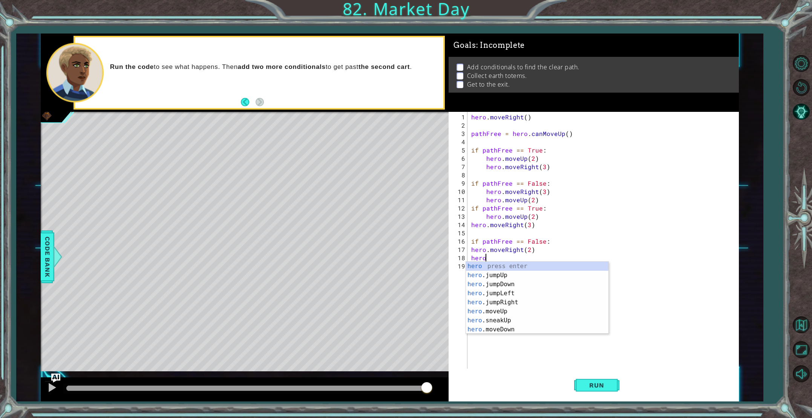
scroll to position [0, 1]
click at [544, 306] on div "hero. jumpUp press enter hero. jumpDown press enter hero. jumpLeft press enter …" at bounding box center [537, 307] width 142 height 90
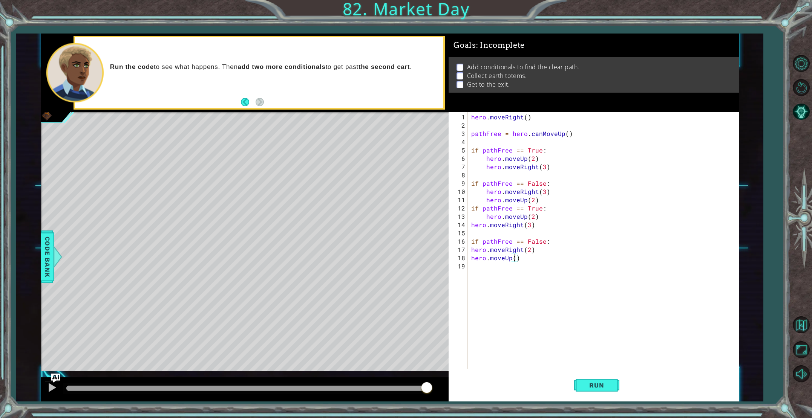
type textarea "hero.moveUp(2)"
click at [500, 270] on div "hero . moveRight ( ) pathFree = hero . canMoveUp ( ) if pathFree == True : hero…" at bounding box center [603, 250] width 269 height 274
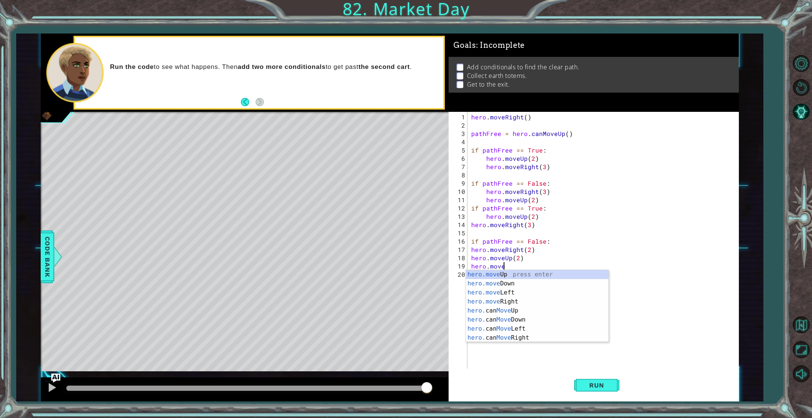
scroll to position [0, 2]
click at [528, 301] on div "hero.move Up press enter hero.move Down press enter hero.move Left press enter …" at bounding box center [537, 315] width 142 height 90
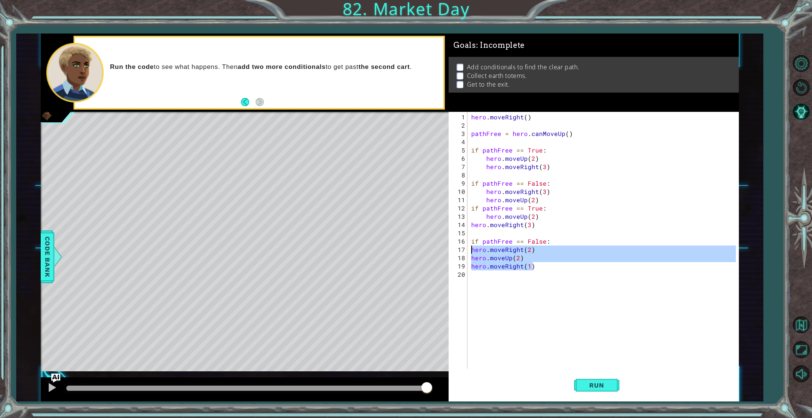
drag, startPoint x: 541, startPoint y: 269, endPoint x: 471, endPoint y: 250, distance: 72.7
click at [471, 250] on div "hero . moveRight ( ) pathFree = hero . canMoveUp ( ) if pathFree == True : hero…" at bounding box center [603, 250] width 269 height 274
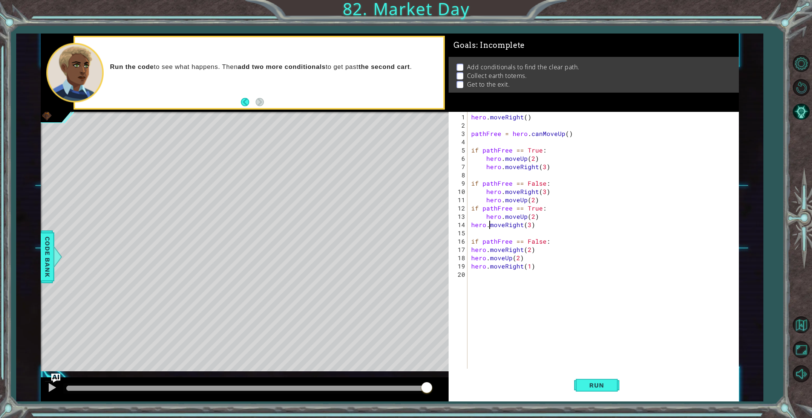
click at [488, 220] on div "hero . moveRight ( ) pathFree = hero . canMoveUp ( ) if pathFree == True : hero…" at bounding box center [603, 250] width 269 height 274
drag, startPoint x: 485, startPoint y: 217, endPoint x: 532, endPoint y: 225, distance: 48.5
click at [532, 225] on div "hero . moveRight ( ) pathFree = hero . canMoveUp ( ) if pathFree == True : hero…" at bounding box center [603, 250] width 269 height 274
type textarea "hero.moveUp(2) hero.moveRight(3)"
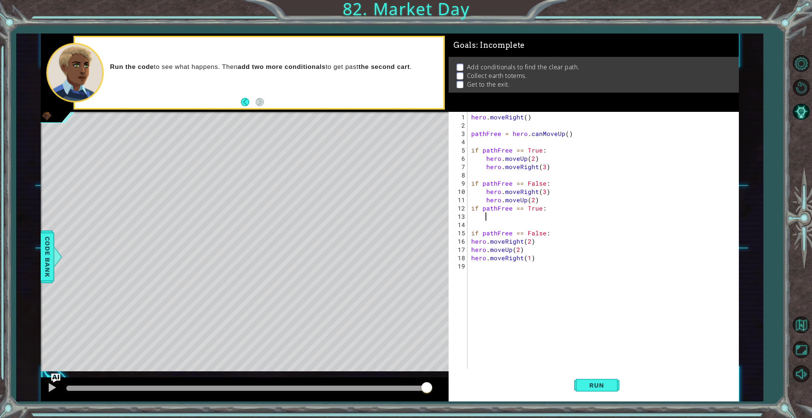
paste textarea "hero.moveRight(1)"
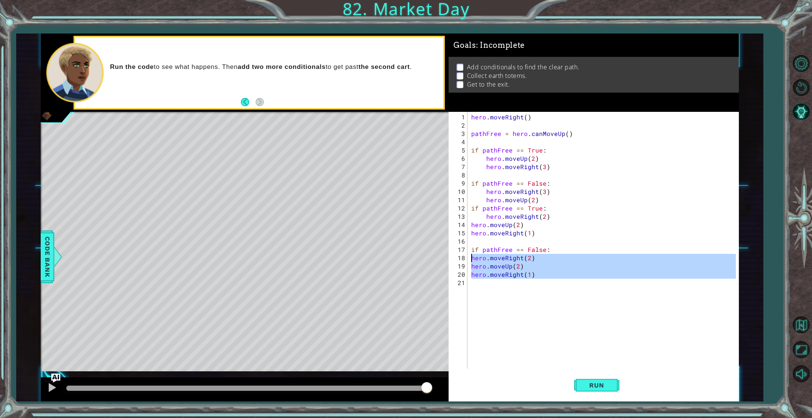
drag, startPoint x: 539, startPoint y: 283, endPoint x: 468, endPoint y: 257, distance: 75.5
click at [468, 257] on div "hero.moveRight(1) 1 2 3 4 5 6 7 8 9 10 11 12 13 14 15 16 17 18 19 20 21 hero . …" at bounding box center [591, 240] width 287 height 257
type textarea "hero.moveRight(2) hero.moveUp(2)"
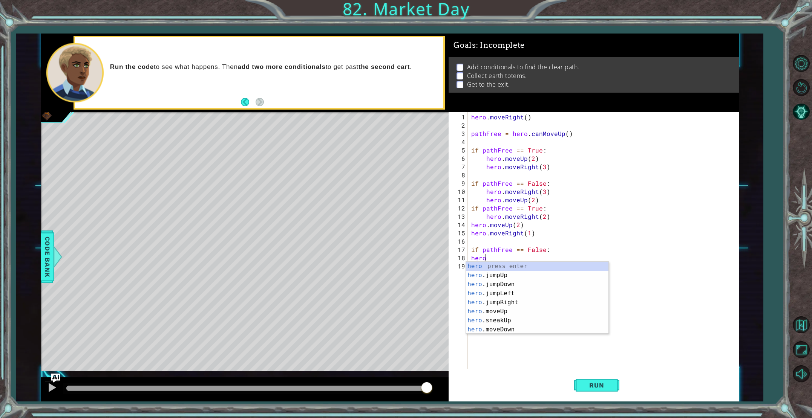
scroll to position [0, 1]
click at [526, 300] on div "hero. jumpUp press enter hero. jumpDown press enter hero. jumpLeft press enter …" at bounding box center [537, 307] width 142 height 90
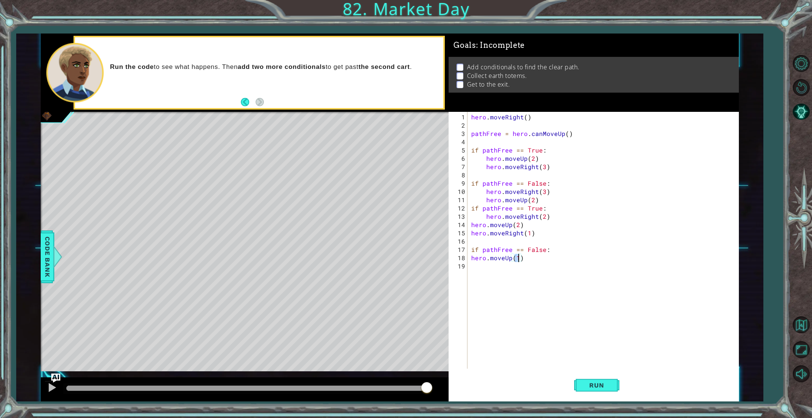
type textarea "hero.moveUp(2)"
click at [508, 277] on div "hero . moveRight ( ) pathFree = hero . canMoveUp ( ) if pathFree == True : hero…" at bounding box center [603, 250] width 269 height 274
click at [529, 275] on div "hero.moveRight press enter hero. can MoveRight press enter" at bounding box center [537, 288] width 142 height 36
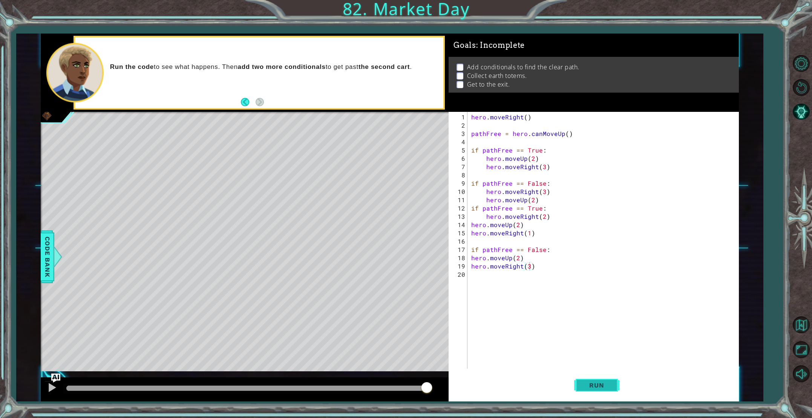
click at [619, 387] on div "Run" at bounding box center [596, 385] width 290 height 29
click at [615, 386] on button "Run" at bounding box center [596, 385] width 45 height 29
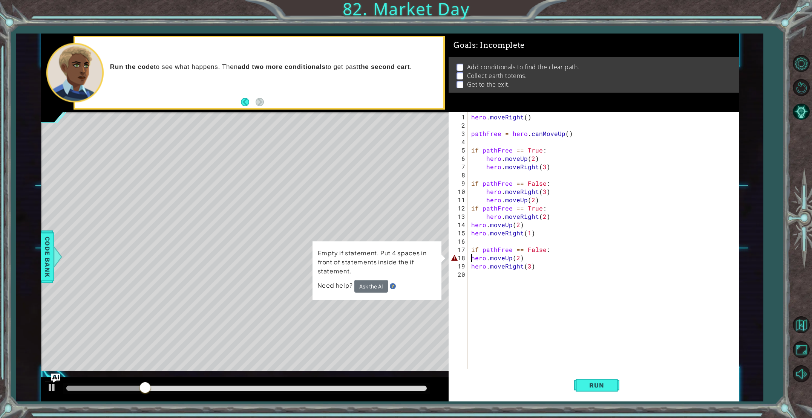
click at [471, 258] on div "hero . moveRight ( ) pathFree = hero . canMoveUp ( ) if pathFree == True : hero…" at bounding box center [603, 250] width 269 height 274
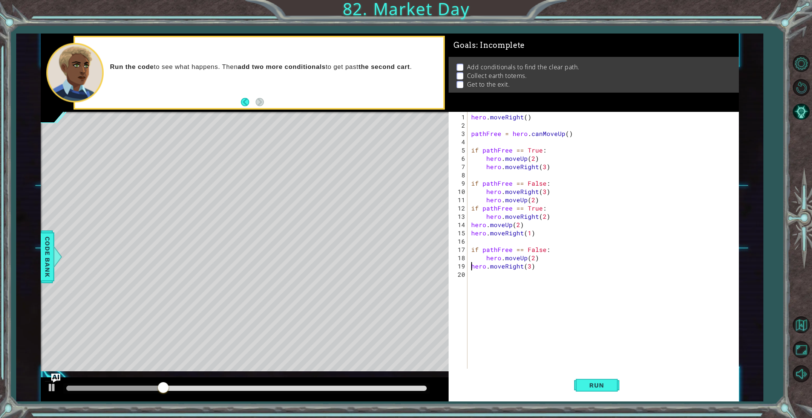
click at [472, 266] on div "hero . moveRight ( ) pathFree = hero . canMoveUp ( ) if pathFree == True : hero…" at bounding box center [603, 250] width 269 height 274
click at [470, 226] on div "hero . moveRight ( ) pathFree = hero . canMoveUp ( ) if pathFree == True : hero…" at bounding box center [603, 250] width 269 height 274
click at [470, 231] on div "hero . moveRight ( ) pathFree = hero . canMoveUp ( ) if pathFree == True : hero…" at bounding box center [603, 250] width 269 height 274
click at [618, 387] on button "Run" at bounding box center [596, 385] width 45 height 29
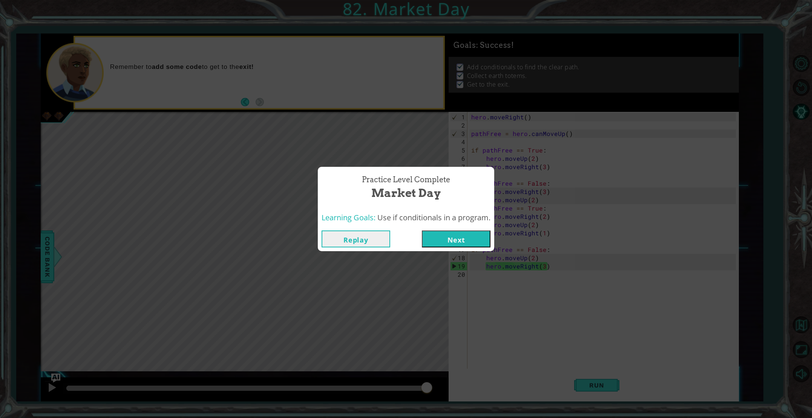
drag, startPoint x: 378, startPoint y: 242, endPoint x: 372, endPoint y: 244, distance: 5.8
click at [376, 243] on button "Replay" at bounding box center [355, 239] width 69 height 17
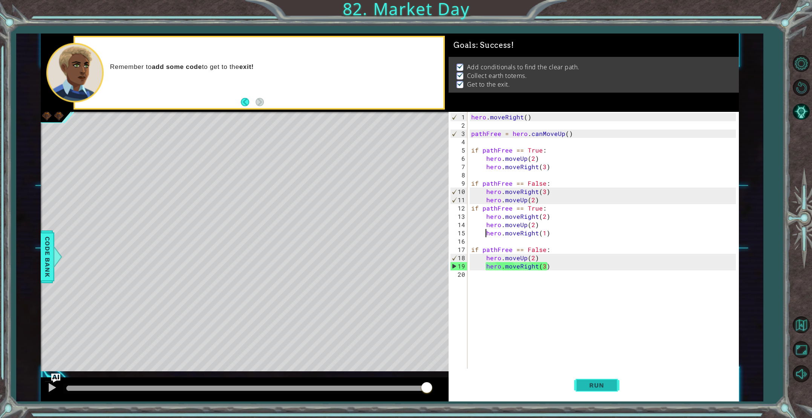
click at [597, 382] on span "Run" at bounding box center [596, 386] width 30 height 8
click at [540, 258] on div "hero . moveRight ( ) pathFree = hero . canMoveUp ( ) if pathFree == True : hero…" at bounding box center [603, 250] width 269 height 274
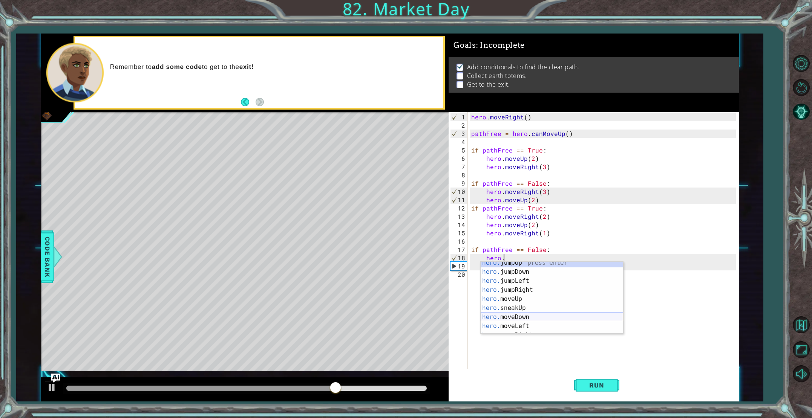
scroll to position [27, 0]
click at [545, 314] on div "hero. jumpRight press enter hero. moveUp press enter hero. sneakUp press enter …" at bounding box center [551, 307] width 142 height 90
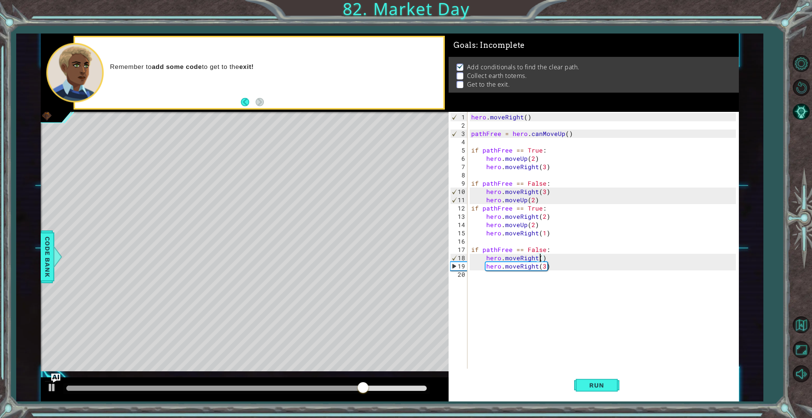
scroll to position [0, 4]
click at [537, 268] on div "hero . moveRight ( ) pathFree = hero . canMoveUp ( ) if pathFree == True : hero…" at bounding box center [603, 250] width 269 height 274
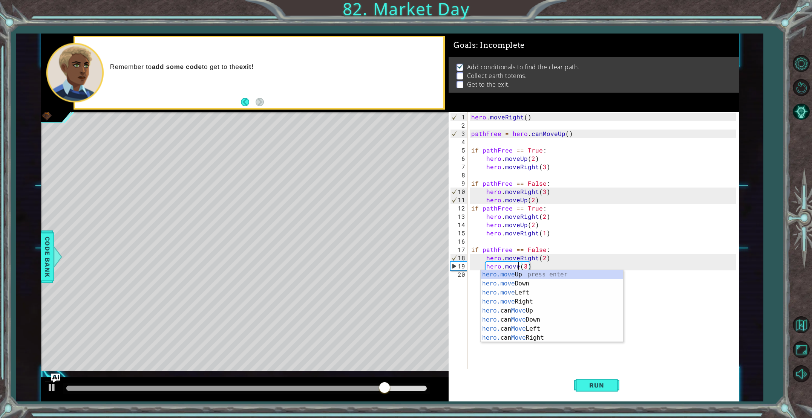
scroll to position [0, 3]
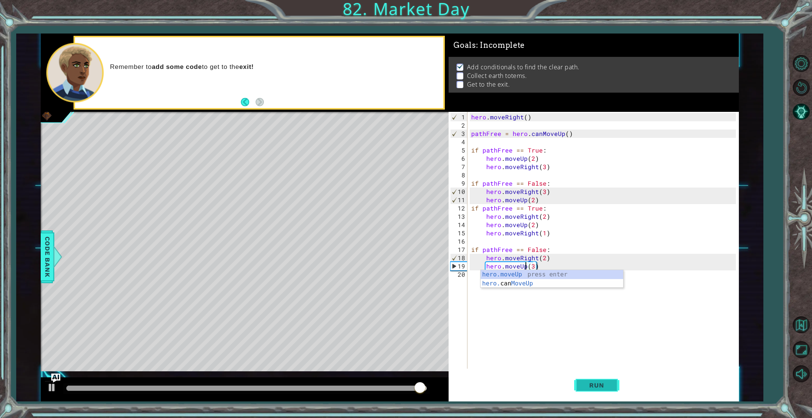
type textarea "hero.moveUp(3)"
click at [609, 382] on span "Run" at bounding box center [596, 386] width 30 height 8
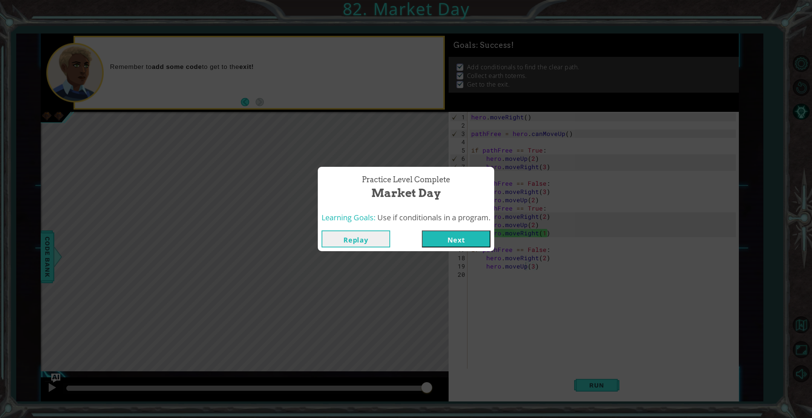
click at [473, 244] on button "Next" at bounding box center [456, 239] width 69 height 17
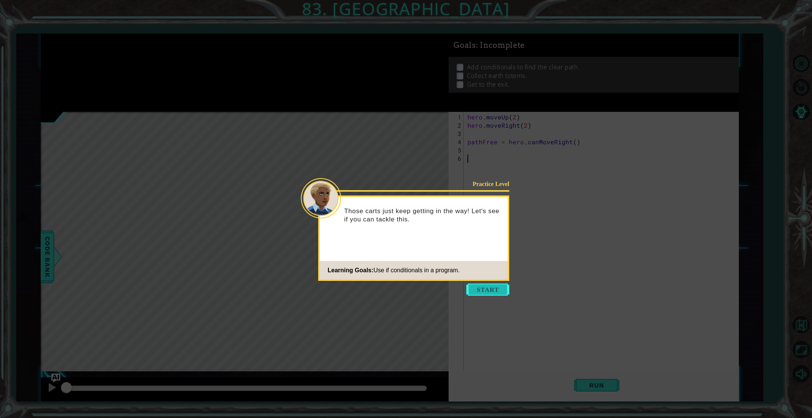
click at [495, 290] on button "Start" at bounding box center [487, 290] width 43 height 12
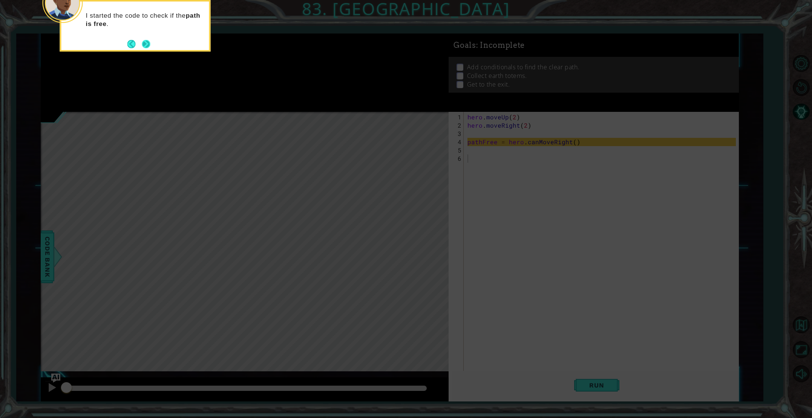
click at [150, 42] on button "Next" at bounding box center [146, 44] width 8 height 8
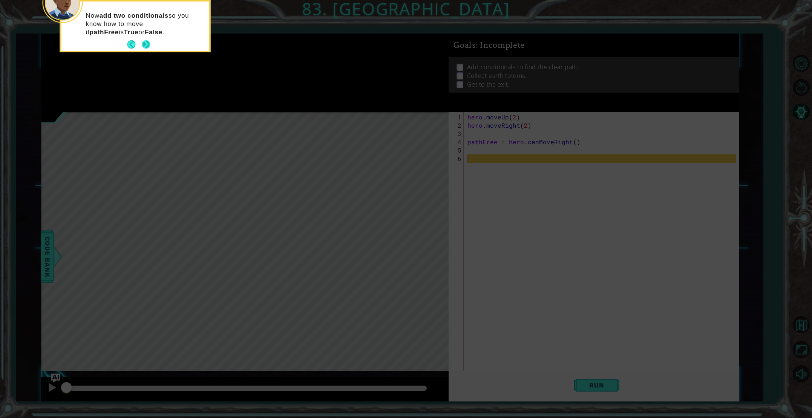
click at [150, 43] on div "Now add two conditionals so you know how to move if pathFree is True or False ." at bounding box center [135, 26] width 148 height 49
click at [148, 43] on button "Next" at bounding box center [146, 44] width 8 height 8
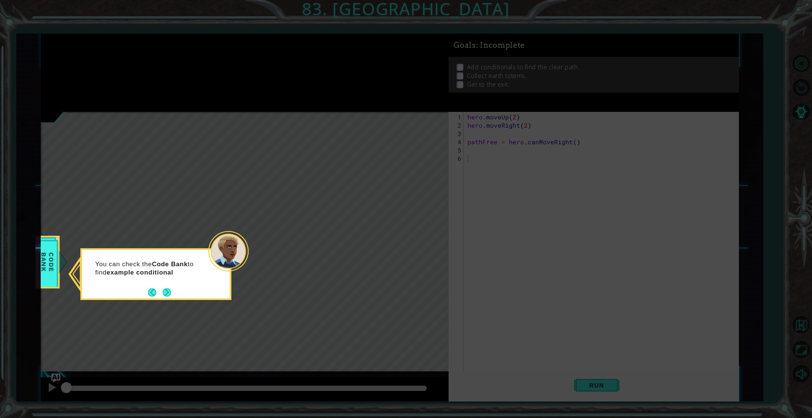
click at [174, 293] on div "You can check the Code Bank to find example conditional" at bounding box center [156, 275] width 151 height 52
click at [158, 290] on button "Back" at bounding box center [155, 292] width 15 height 8
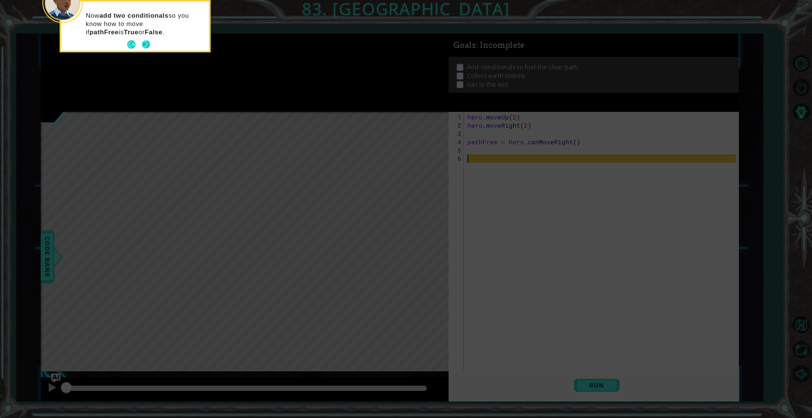
click at [150, 49] on button "Next" at bounding box center [146, 44] width 8 height 8
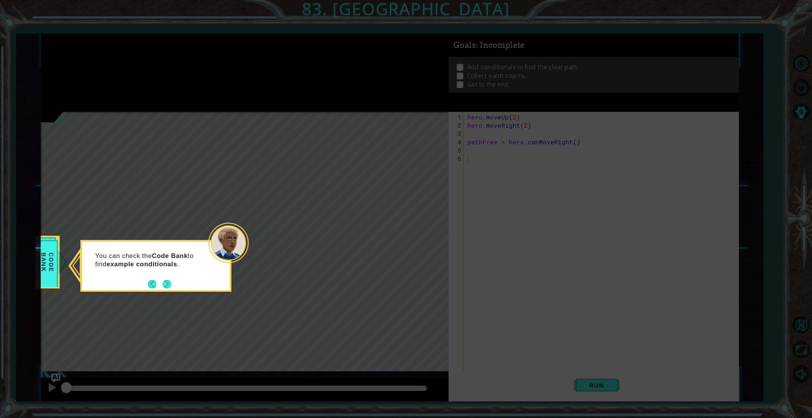
click at [170, 288] on button "Next" at bounding box center [167, 284] width 8 height 8
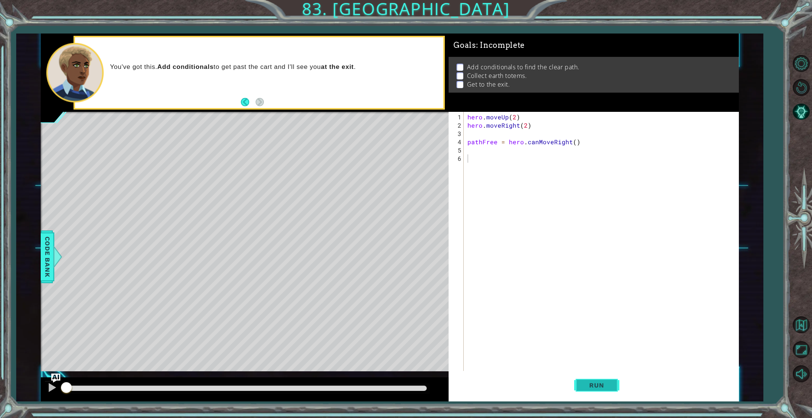
click at [609, 384] on span "Run" at bounding box center [596, 386] width 30 height 8
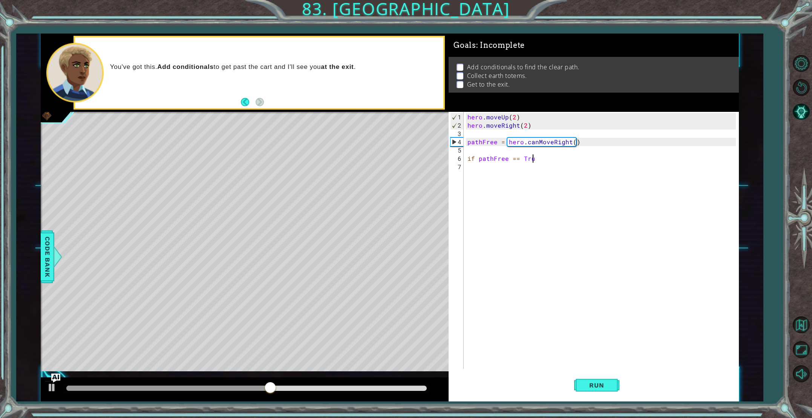
scroll to position [0, 4]
type textarea "if pathFree == True:"
click at [483, 167] on div "hero . moveUp ( 2 ) hero . moveRight ( 2 ) pathFree = hero . canMoveRight ( ) i…" at bounding box center [602, 250] width 273 height 274
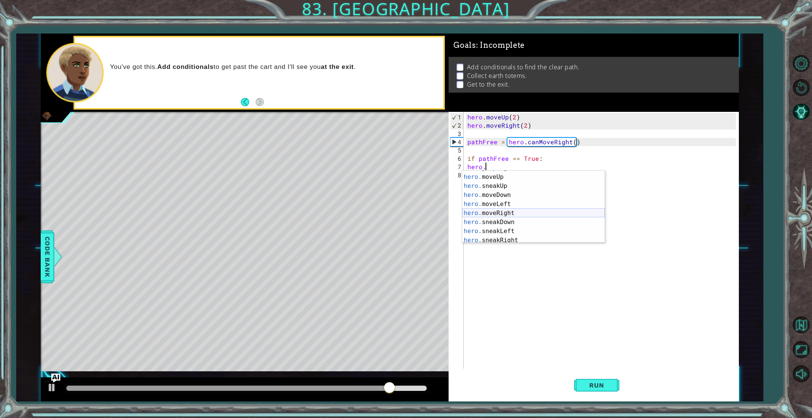
scroll to position [37, 0]
click at [514, 212] on div "hero. moveUp press enter hero. sneakUp press enter hero. moveDown press enter h…" at bounding box center [533, 215] width 142 height 90
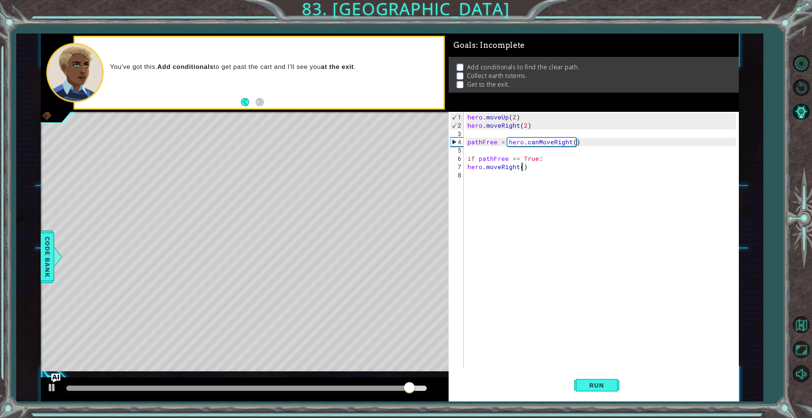
scroll to position [0, 3]
click at [600, 389] on button "Run" at bounding box center [596, 385] width 45 height 29
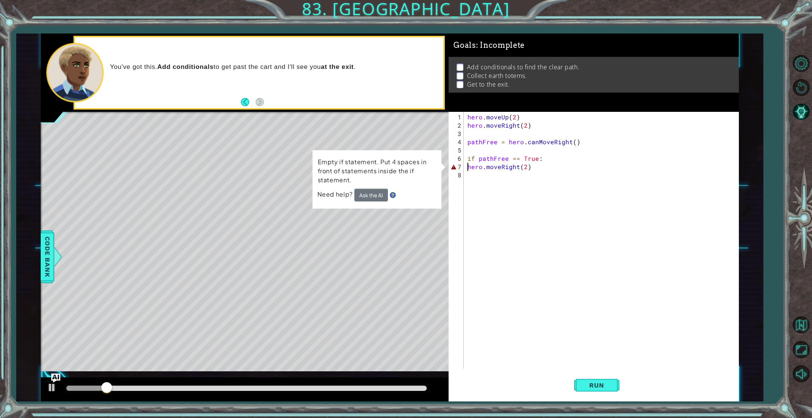
click at [469, 167] on div "hero . moveUp ( 2 ) hero . moveRight ( 2 ) pathFree = hero . canMoveRight ( ) i…" at bounding box center [602, 250] width 273 height 274
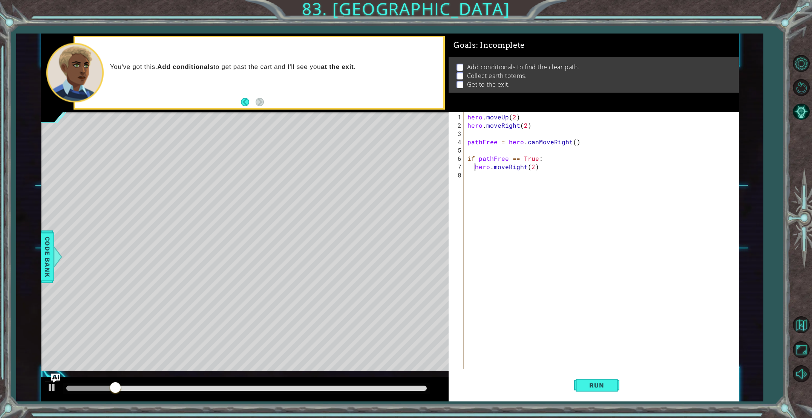
type textarea "hero.moveRight(2)"
click at [480, 178] on div "hero . moveUp ( 2 ) hero . moveRight ( 2 ) pathFree = hero . canMoveRight ( ) i…" at bounding box center [602, 250] width 273 height 274
type textarea "if pathFree == False:"
click at [528, 185] on div "hero . moveUp ( 2 ) hero . moveRight ( 2 ) pathFree = hero . canMoveRight ( ) i…" at bounding box center [602, 250] width 273 height 274
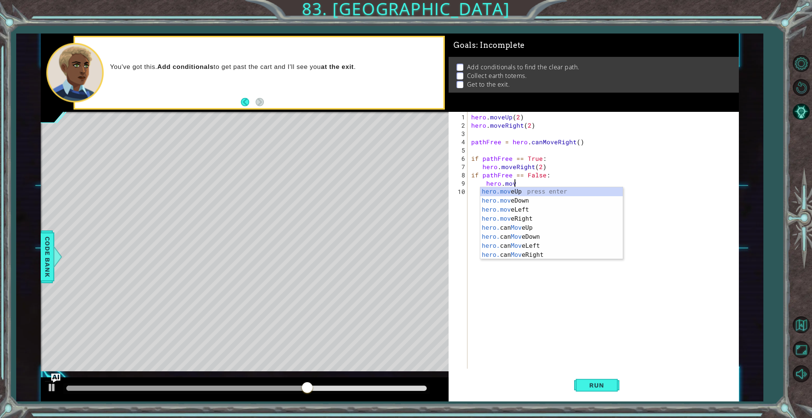
scroll to position [0, 2]
click at [527, 193] on div "hero.move Up press enter hero.move Down press enter hero.move Left press enter …" at bounding box center [551, 232] width 142 height 90
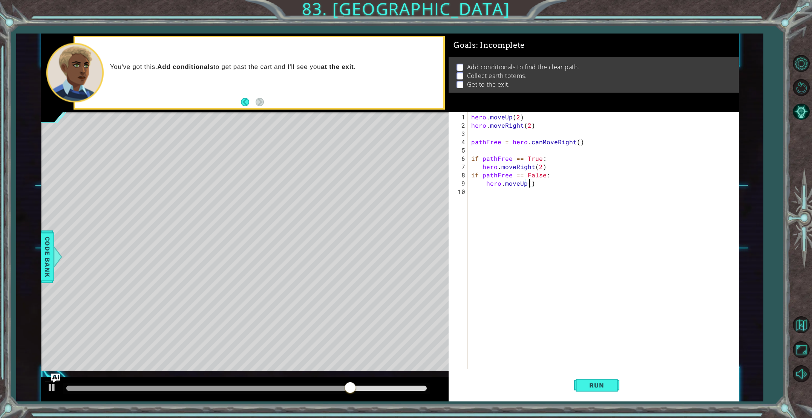
type textarea "hero.moveUp(2)"
click at [534, 195] on div "hero . moveUp ( 2 ) hero . moveRight ( 2 ) pathFree = hero . canMoveRight ( ) i…" at bounding box center [604, 250] width 270 height 274
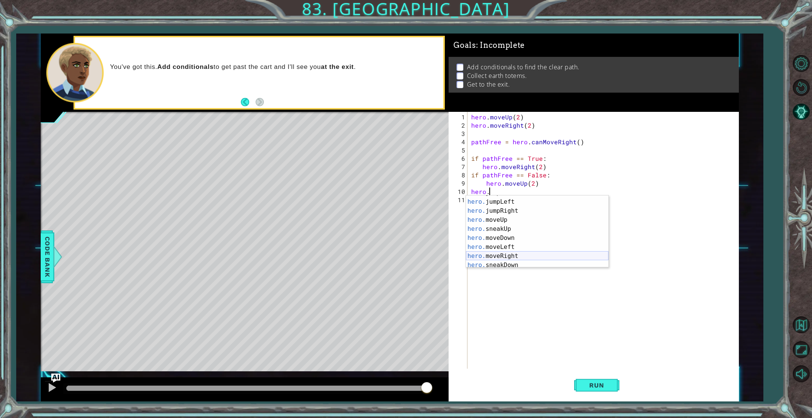
scroll to position [16, 0]
click at [528, 254] on div "hero. jumpDown press enter hero. jumpLeft press enter hero. jumpRight press ent…" at bounding box center [537, 233] width 142 height 90
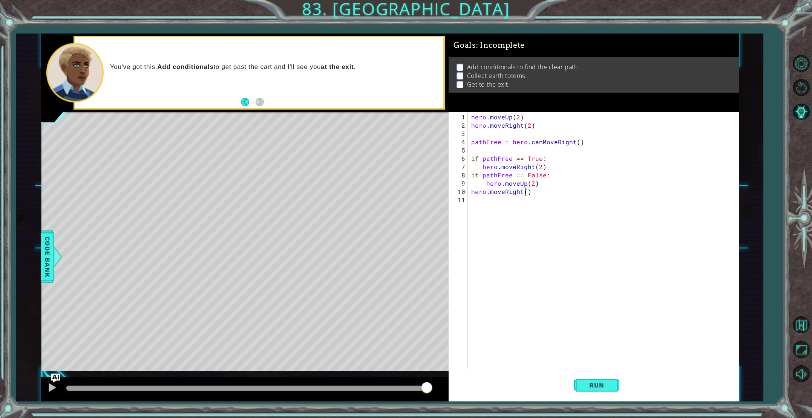
type textarea "hero.moveRight(2)"
click at [530, 214] on div "hero . moveUp ( 2 ) hero . moveRight ( 2 ) pathFree = hero . canMoveRight ( ) i…" at bounding box center [604, 250] width 270 height 274
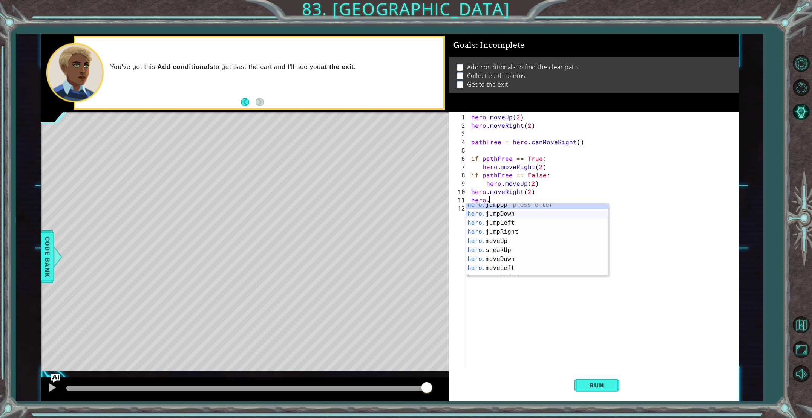
scroll to position [4, 0]
click at [532, 243] on div "hero. jumpUp press enter hero. jumpDown press enter hero. jumpLeft press enter …" at bounding box center [537, 245] width 142 height 90
type textarea "hero.moveUp(1)"
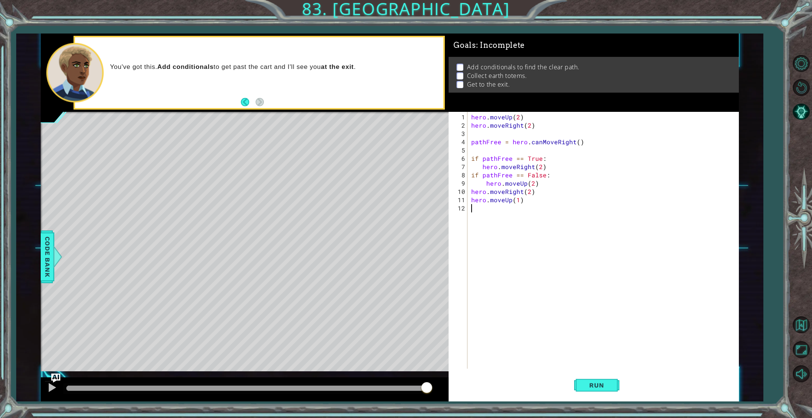
click at [508, 216] on div "hero . moveUp ( 2 ) hero . moveRight ( 2 ) pathFree = hero . canMoveRight ( ) i…" at bounding box center [604, 250] width 270 height 274
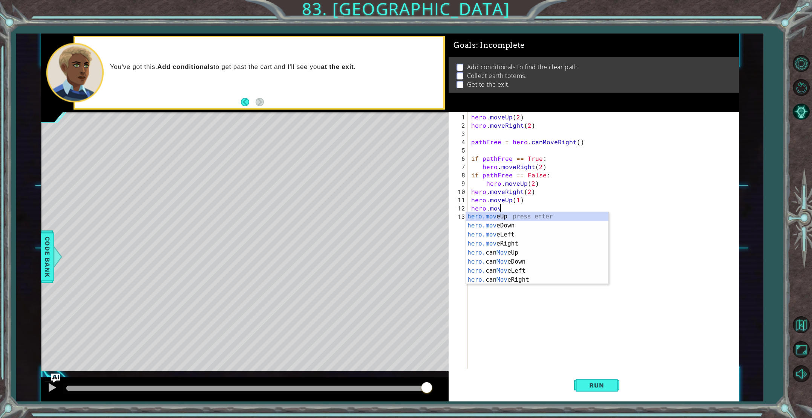
scroll to position [0, 2]
click at [531, 243] on div "hero.move Up press enter hero.move Down press enter hero.move Left press enter …" at bounding box center [537, 257] width 142 height 90
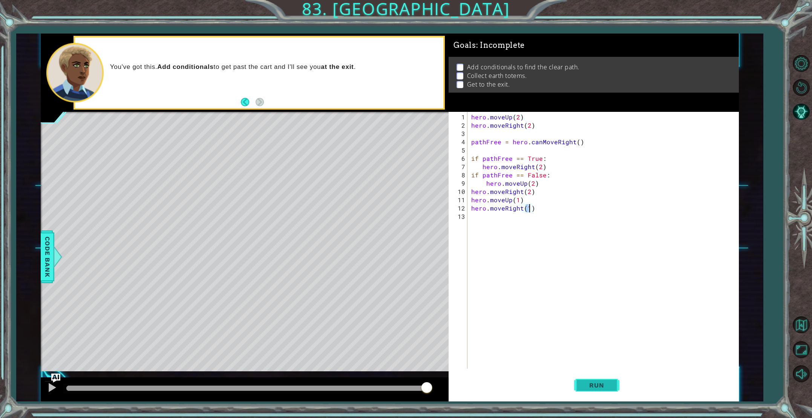
type textarea "hero.moveRight(1)"
click at [596, 391] on button "Run" at bounding box center [596, 385] width 45 height 29
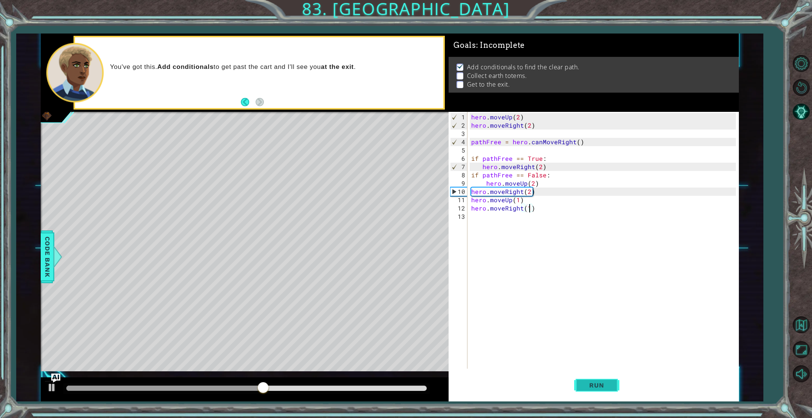
click at [593, 386] on span "Run" at bounding box center [596, 386] width 30 height 8
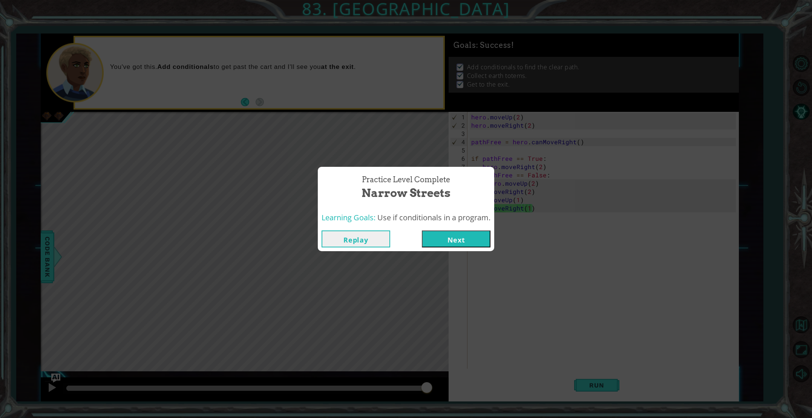
click at [471, 240] on button "Next" at bounding box center [456, 239] width 69 height 17
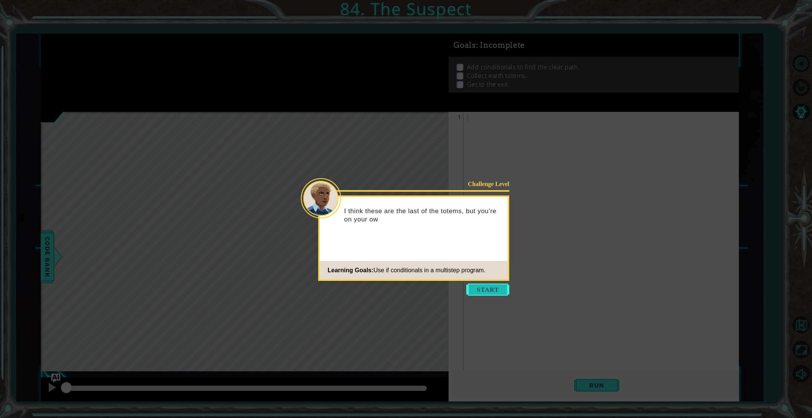
click at [479, 291] on button "Start" at bounding box center [487, 290] width 43 height 12
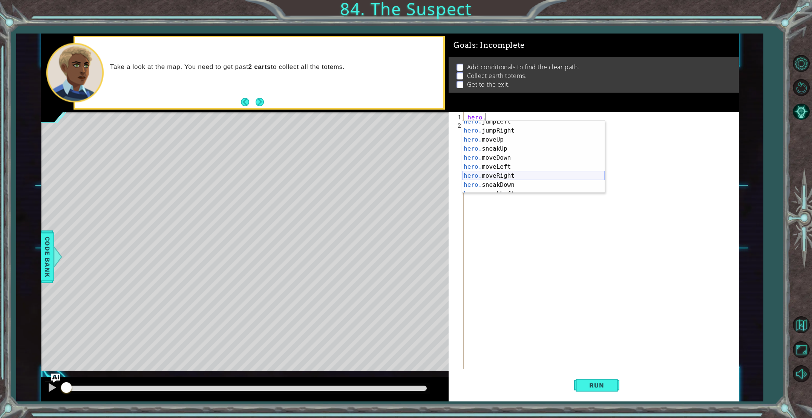
scroll to position [23, 0]
click at [522, 176] on div "hero. jumpLeft press enter hero. jumpRight press enter hero. moveUp press enter…" at bounding box center [533, 162] width 142 height 90
type textarea "hero.moveRight(1)"
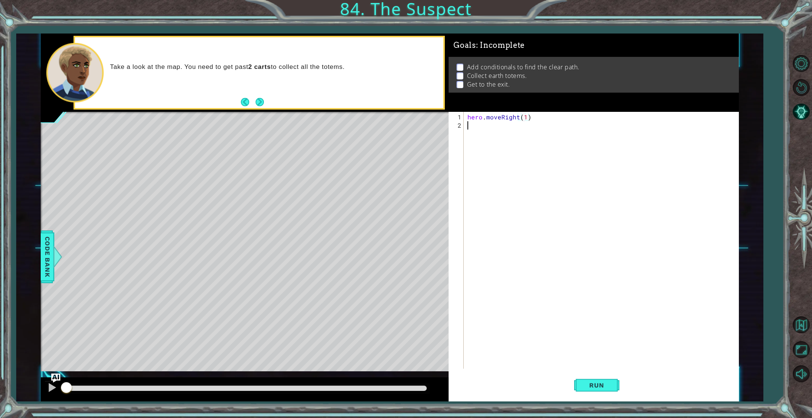
click at [494, 135] on div "hero . moveRight ( 1 )" at bounding box center [602, 250] width 273 height 274
click at [593, 394] on button "Run" at bounding box center [596, 385] width 45 height 29
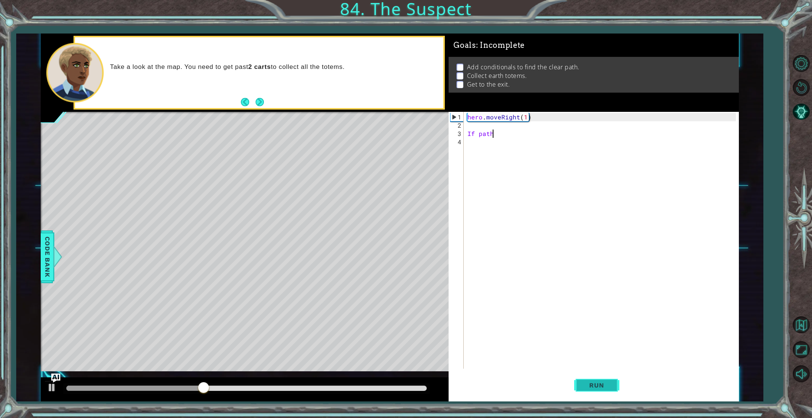
scroll to position [0, 1]
type textarea "If pathFree"
